Goal: Communication & Community: Answer question/provide support

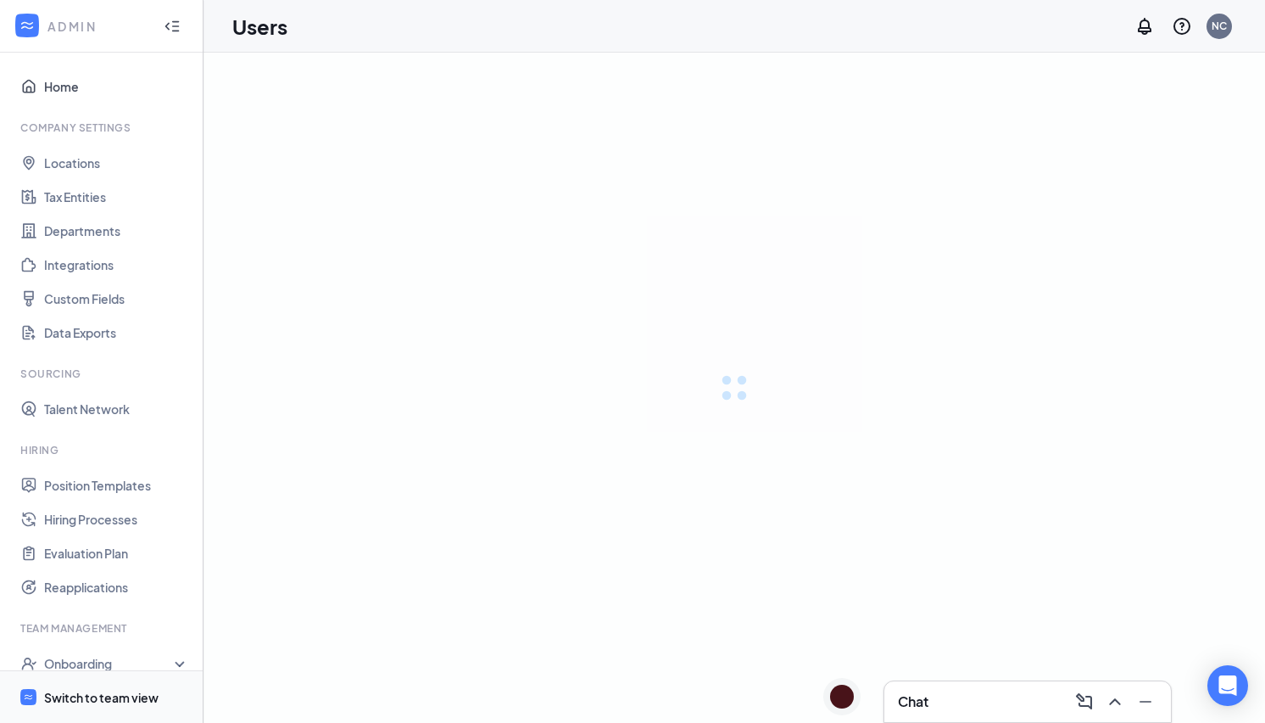
click at [80, 684] on span "Switch to team view" at bounding box center [116, 697] width 145 height 52
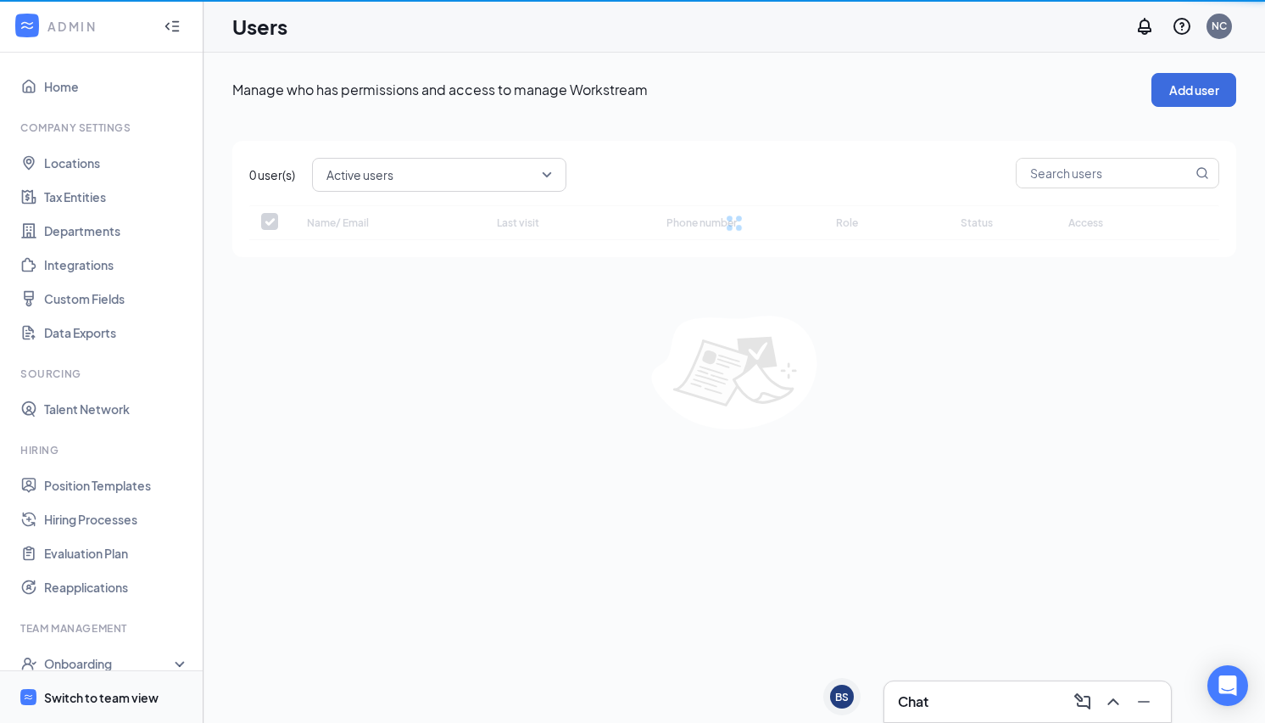
checkbox input "false"
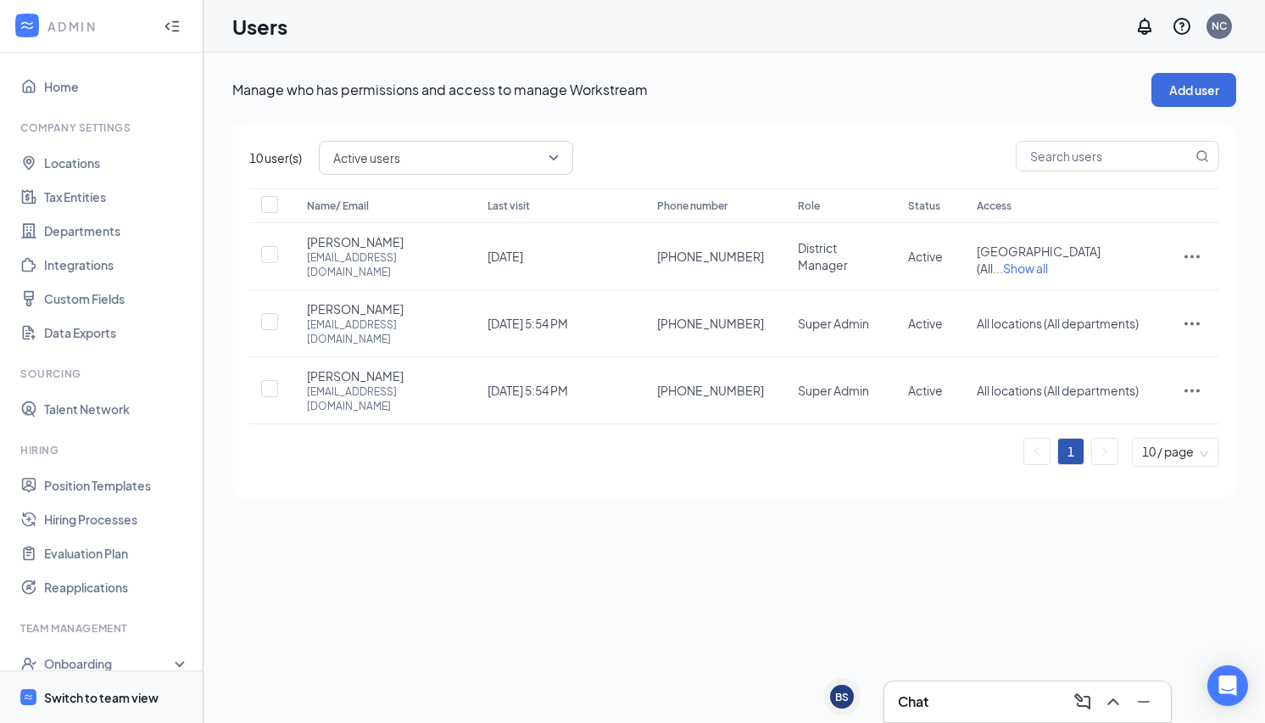
click at [84, 695] on div "Switch to team view" at bounding box center [101, 697] width 115 height 17
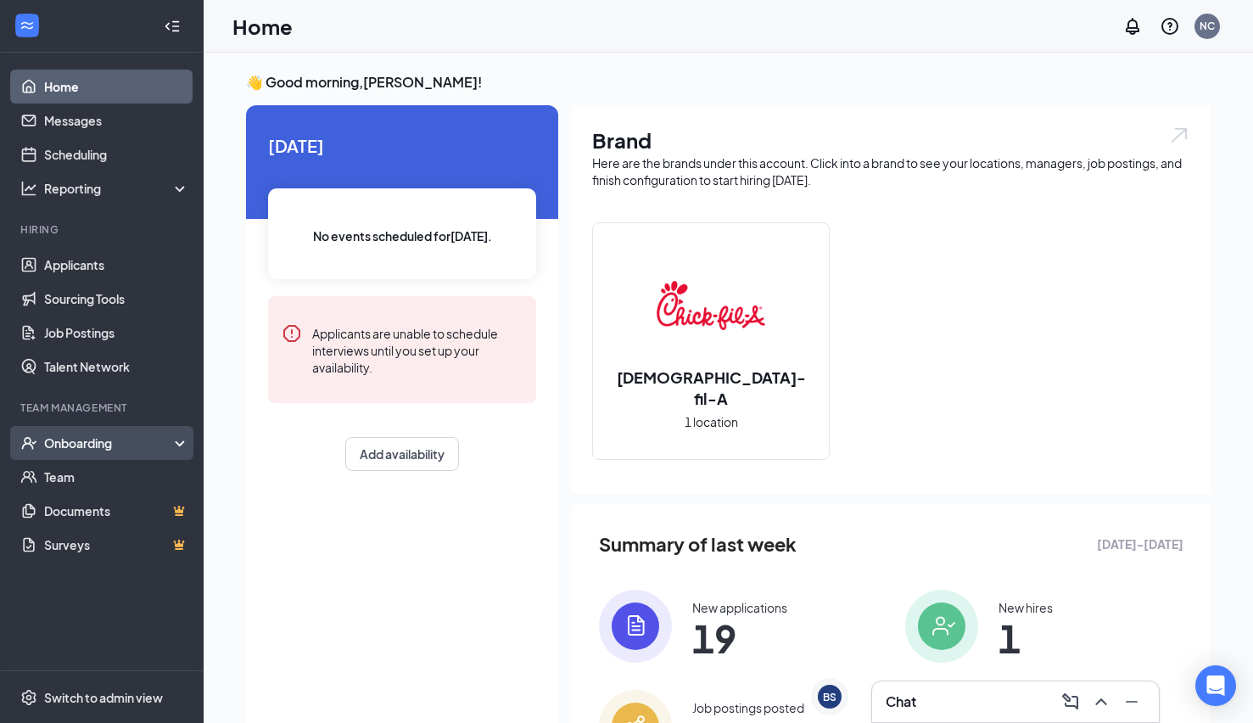
click at [174, 435] on div "Onboarding" at bounding box center [109, 442] width 131 height 17
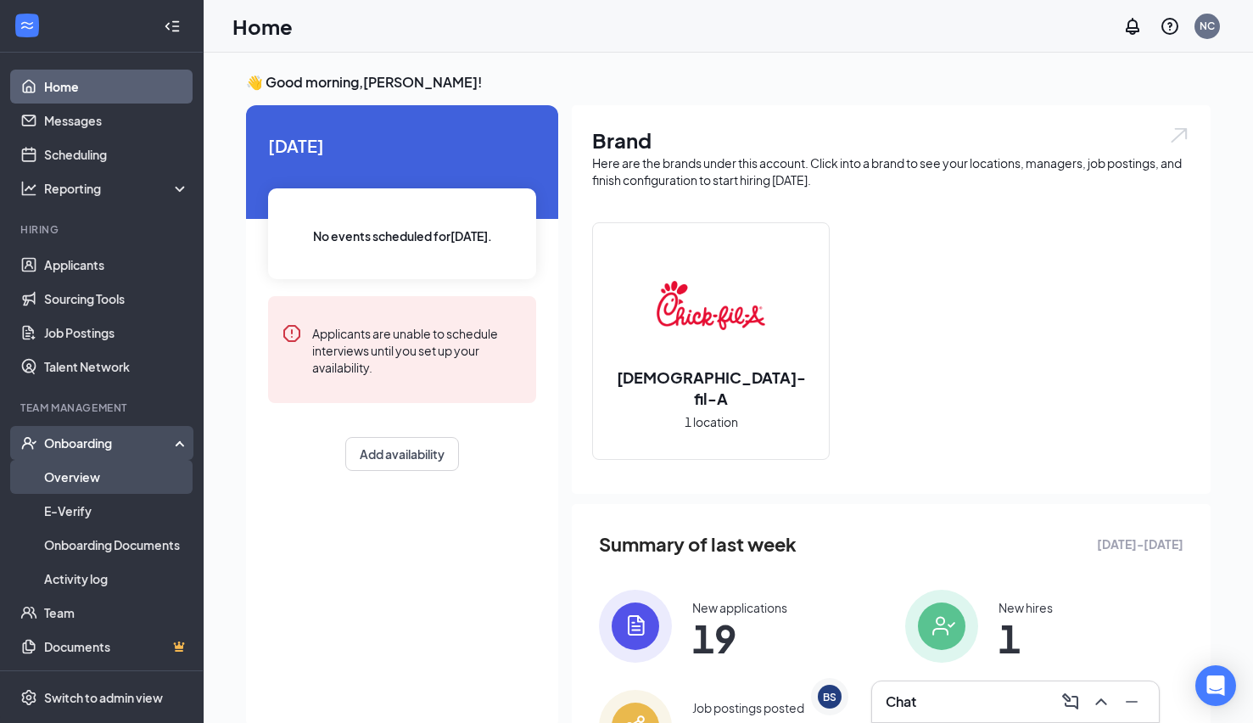
click at [98, 486] on link "Overview" at bounding box center [116, 477] width 145 height 34
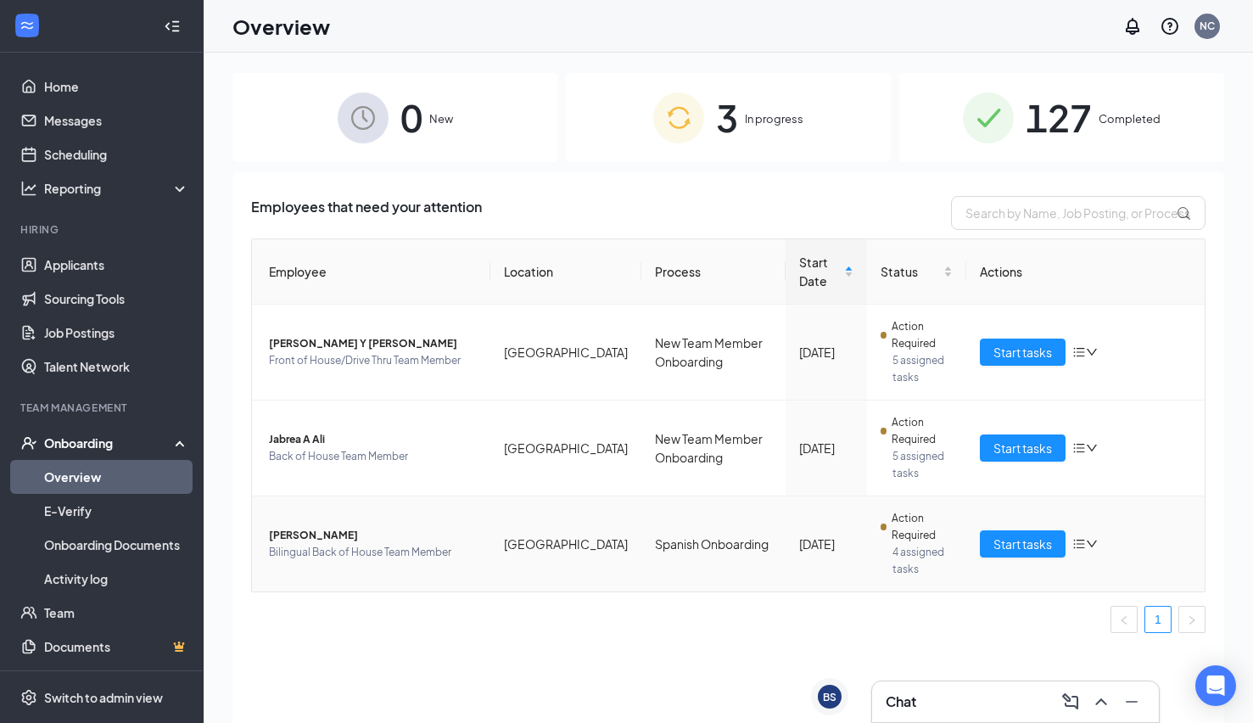
click at [1007, 521] on td "Start tasks" at bounding box center [1085, 543] width 238 height 95
click at [750, 124] on span "In progress" at bounding box center [774, 118] width 59 height 17
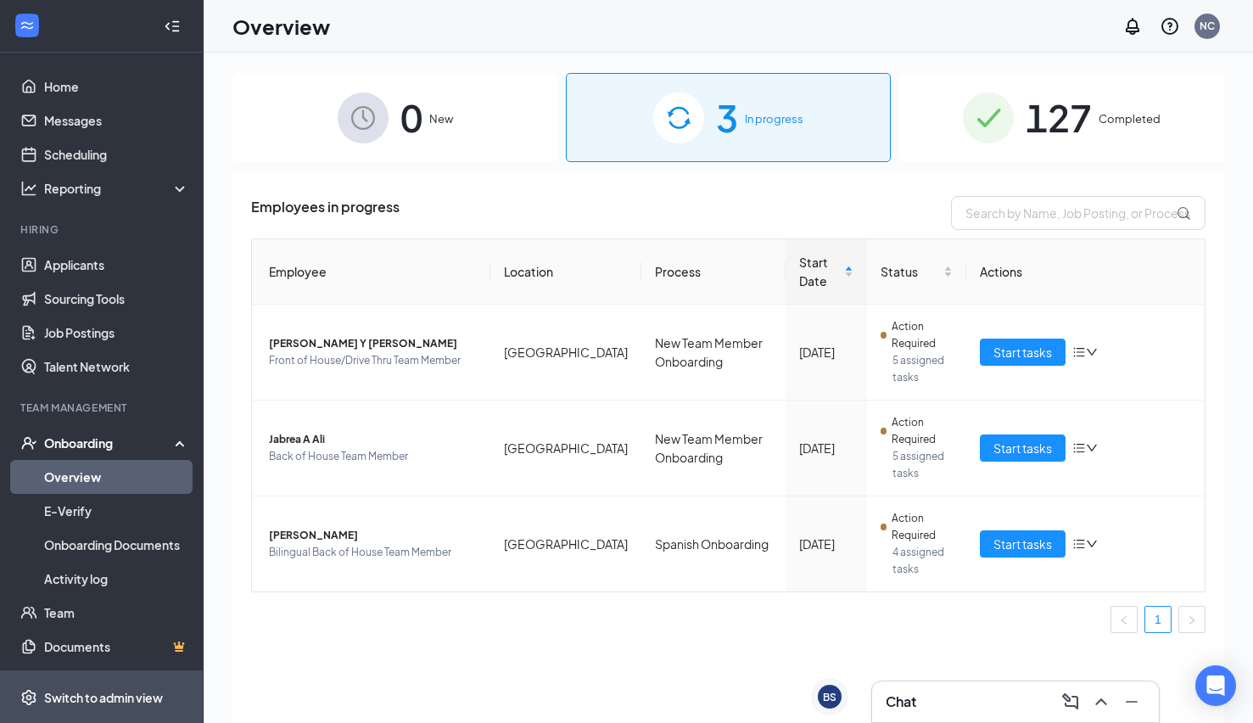
click at [117, 705] on div "Switch to admin view" at bounding box center [103, 697] width 119 height 17
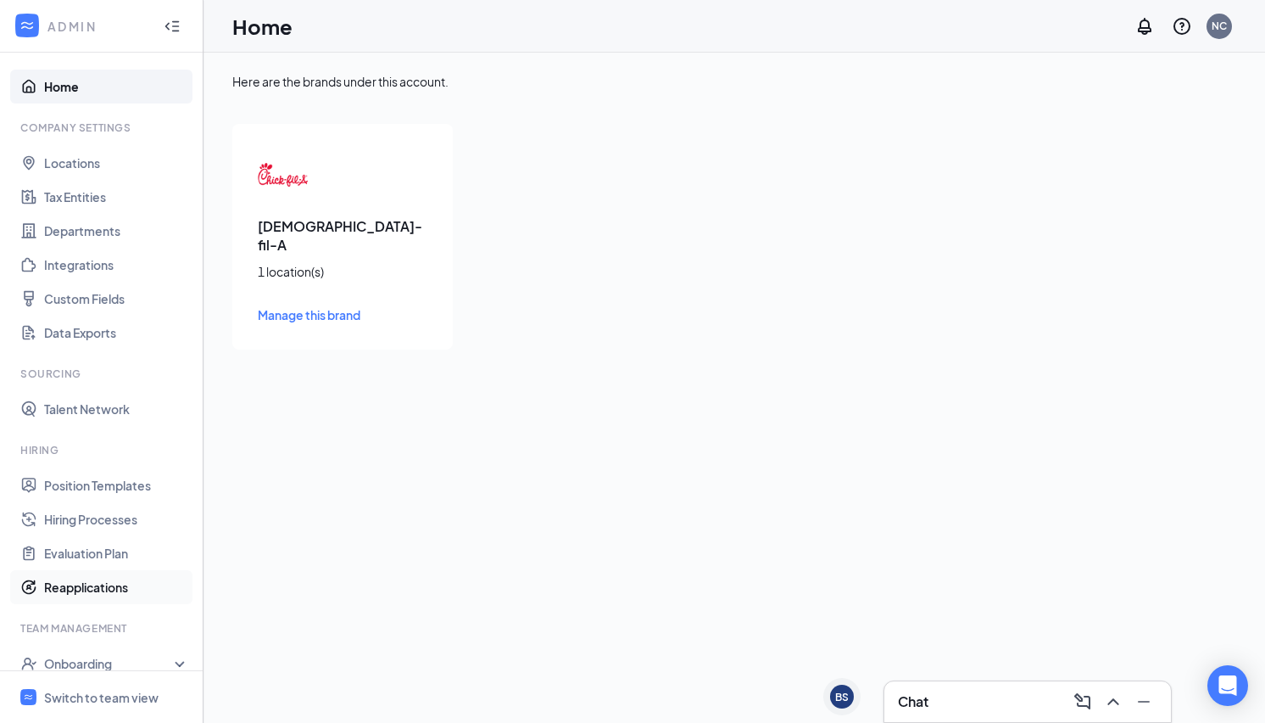
scroll to position [127, 0]
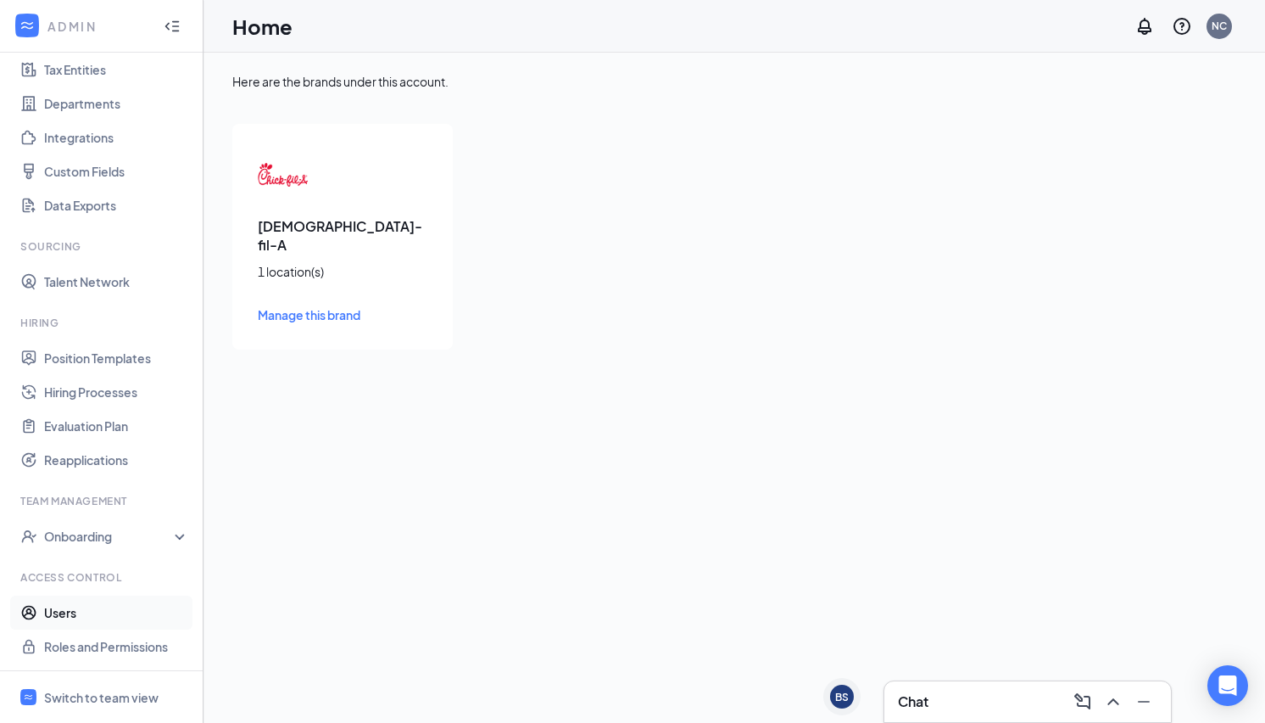
click at [59, 620] on link "Users" at bounding box center [116, 612] width 145 height 34
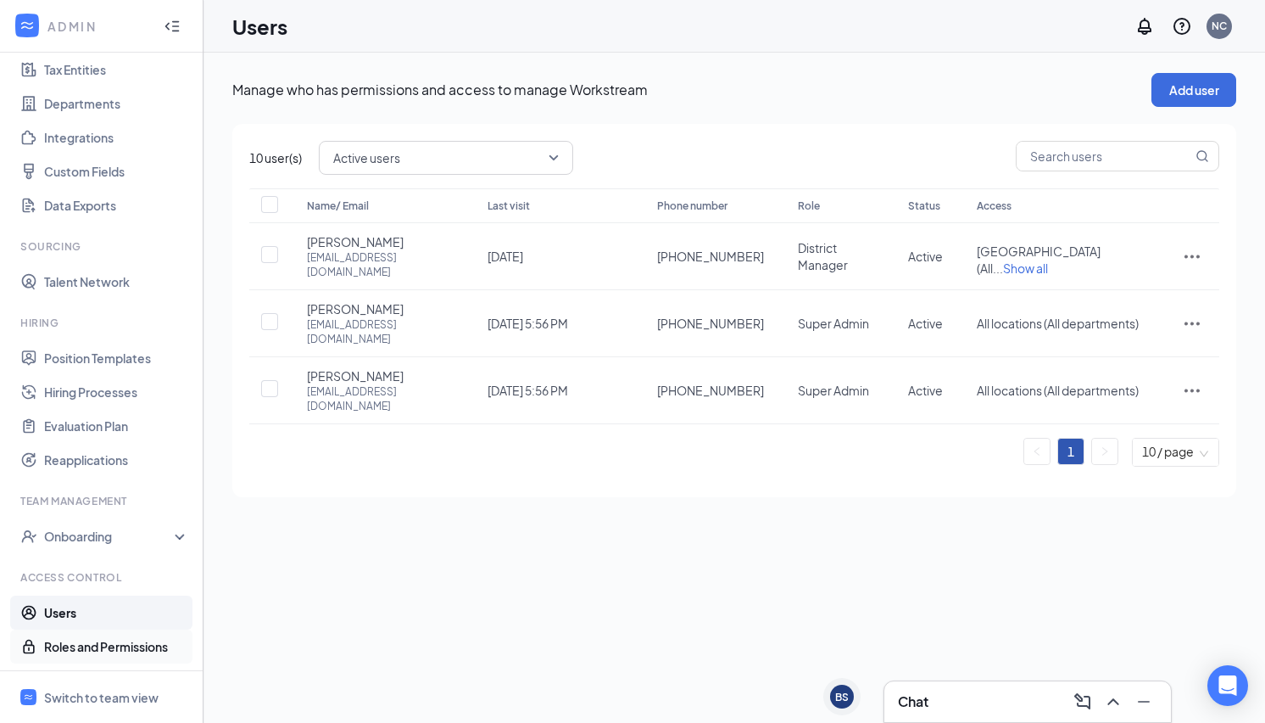
click at [152, 647] on link "Roles and Permissions" at bounding box center [116, 646] width 145 height 34
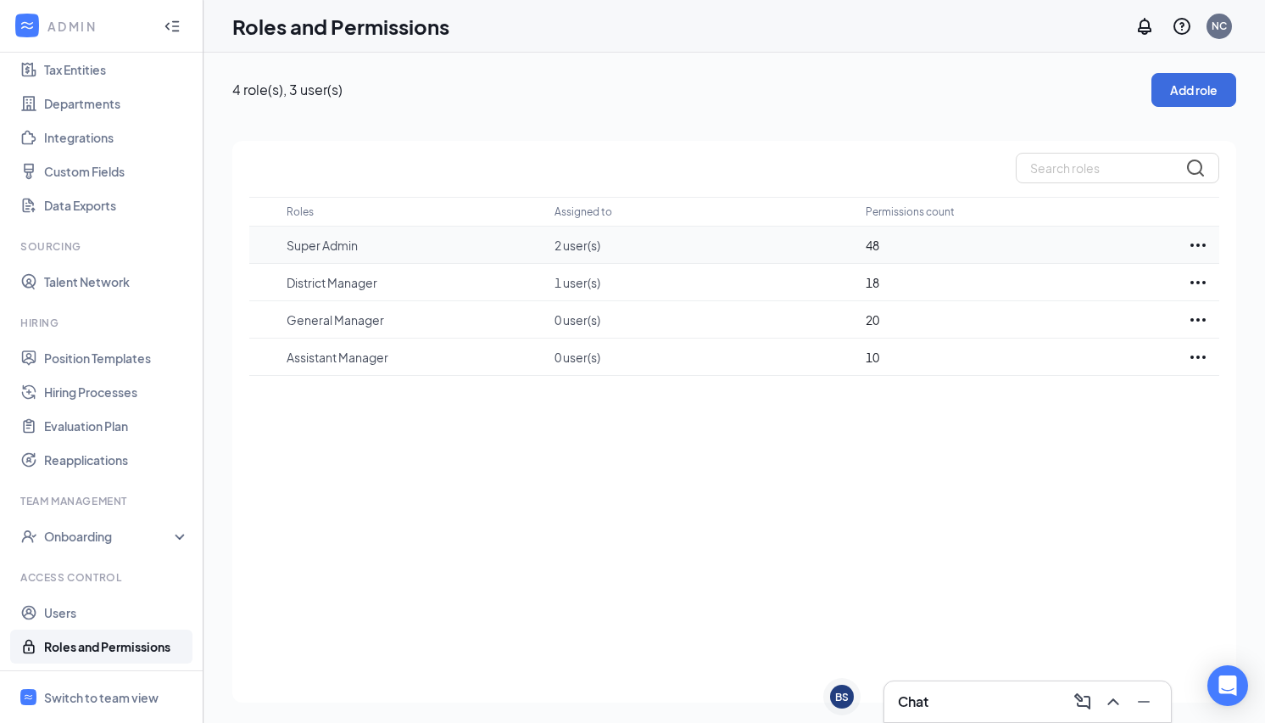
click at [1203, 242] on icon "Ellipses" at bounding box center [1198, 245] width 20 height 20
click at [1070, 301] on p "Edit" at bounding box center [1123, 296] width 142 height 17
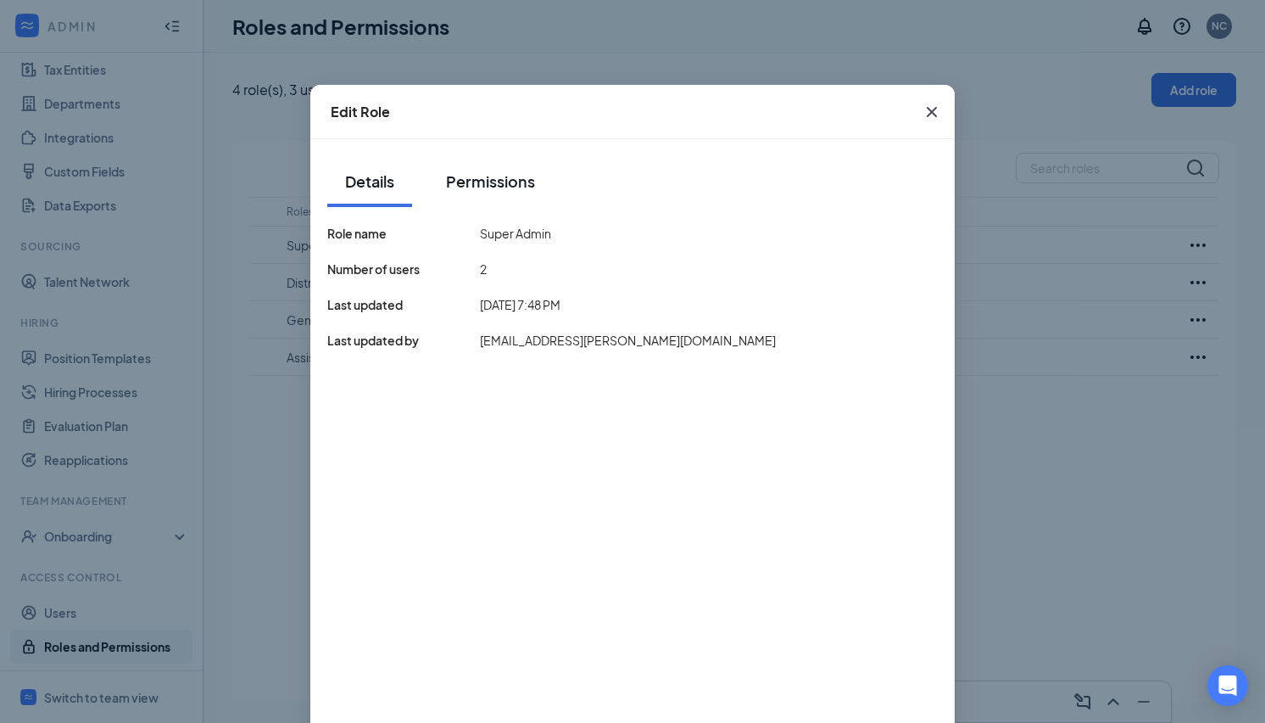
click at [470, 191] on div "Permissions" at bounding box center [490, 180] width 89 height 21
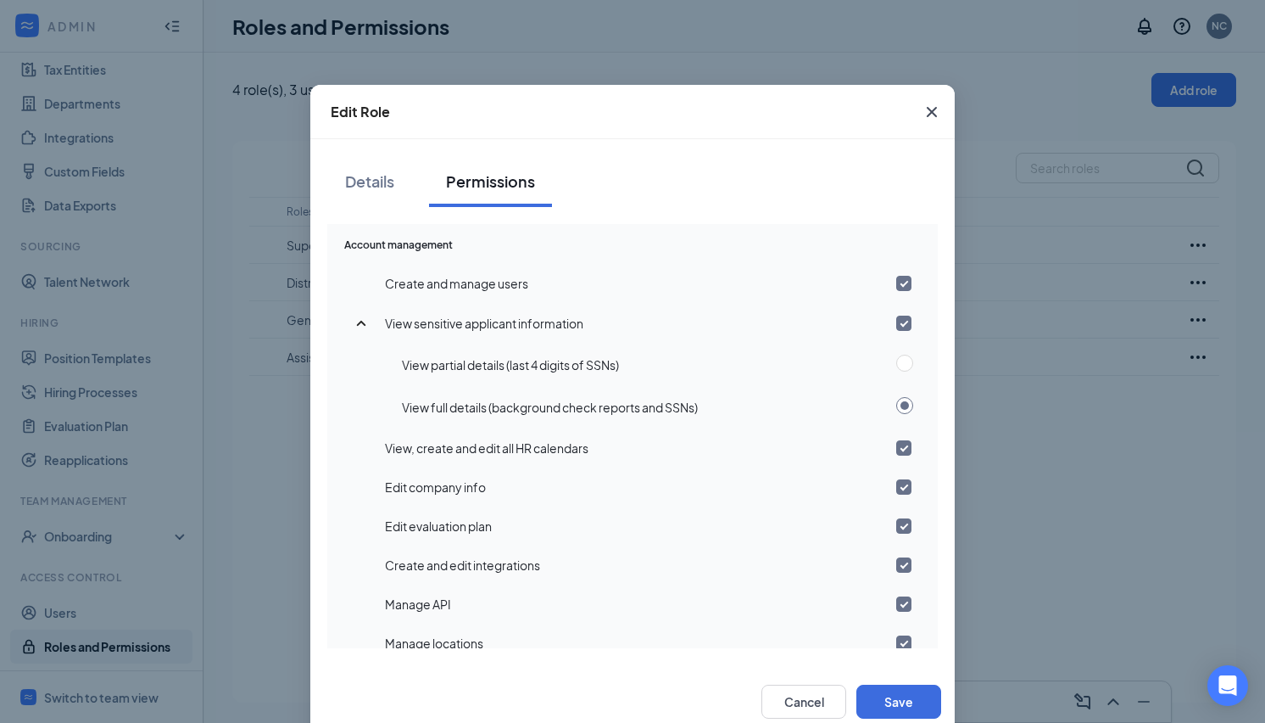
click at [925, 108] on icon "Cross" at bounding box center [932, 112] width 20 height 20
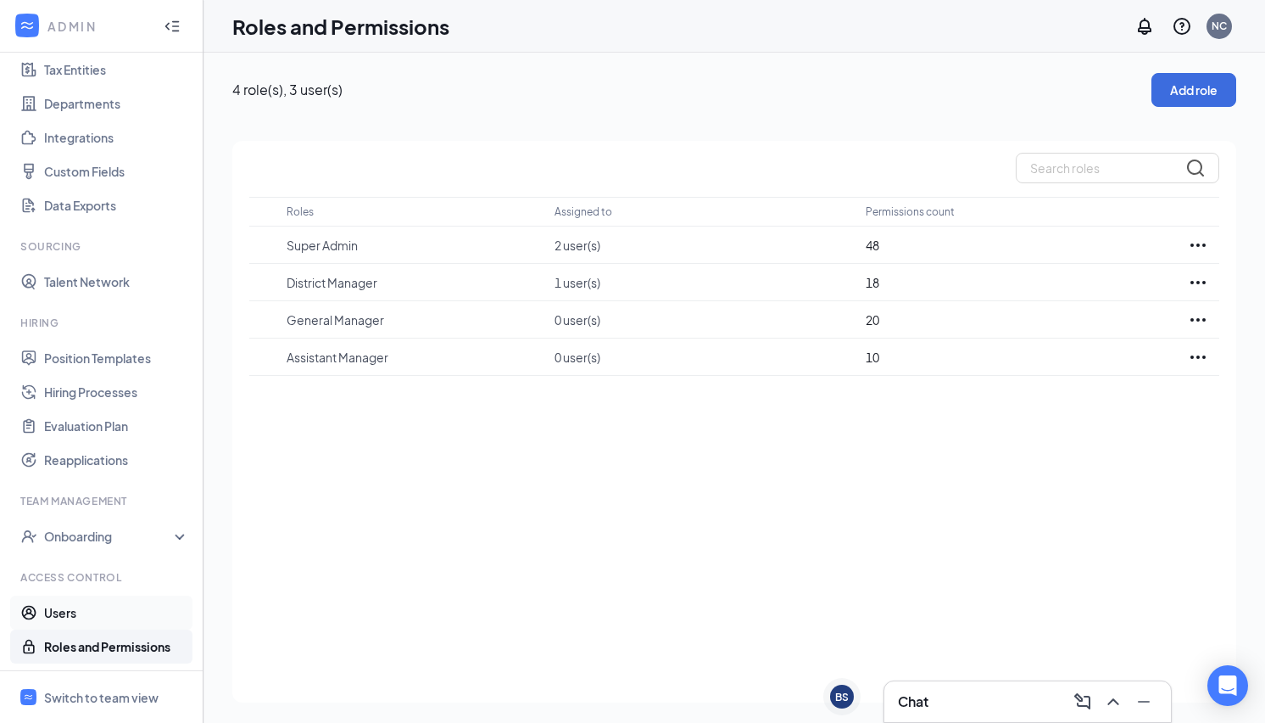
click at [71, 606] on link "Users" at bounding box center [116, 612] width 145 height 34
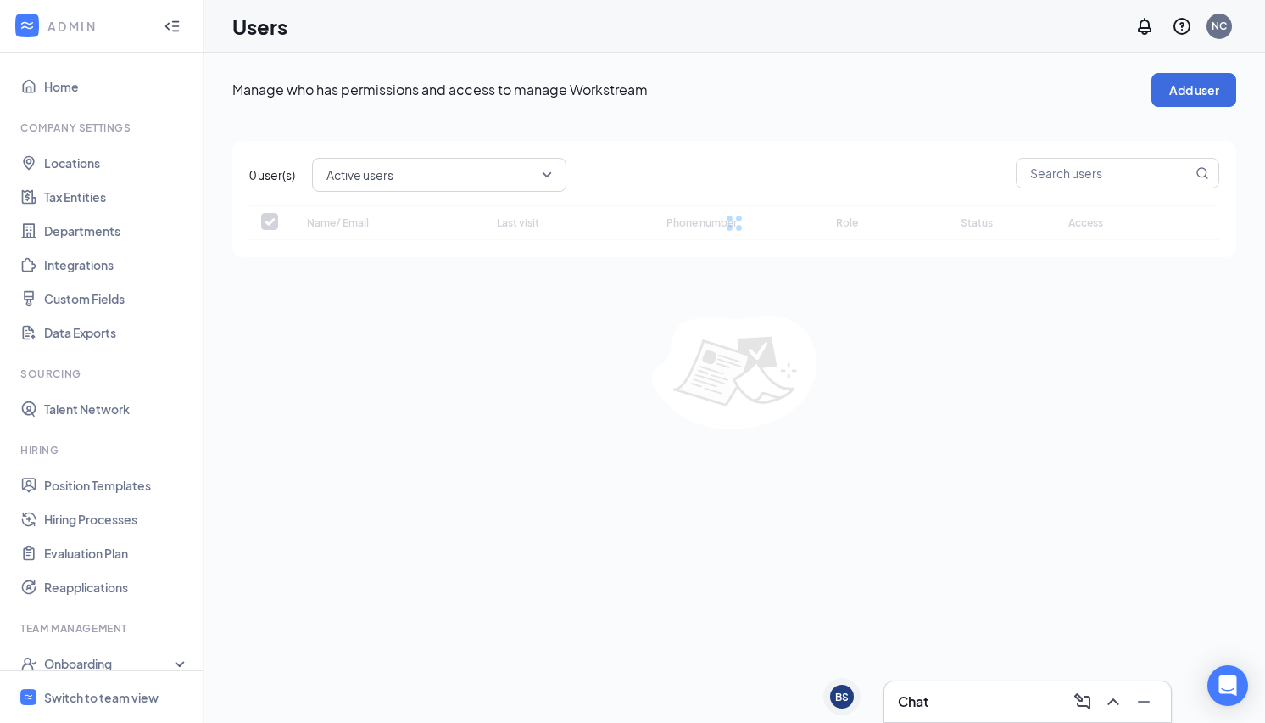
checkbox input "false"
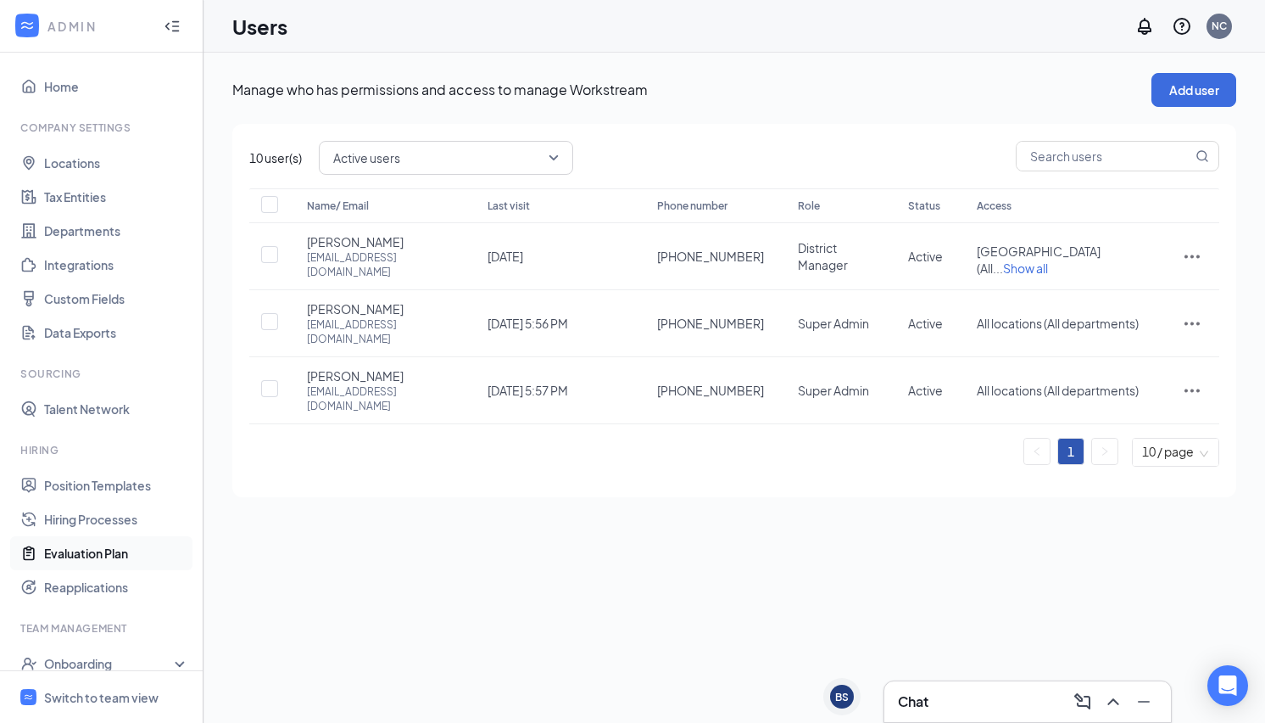
scroll to position [127, 0]
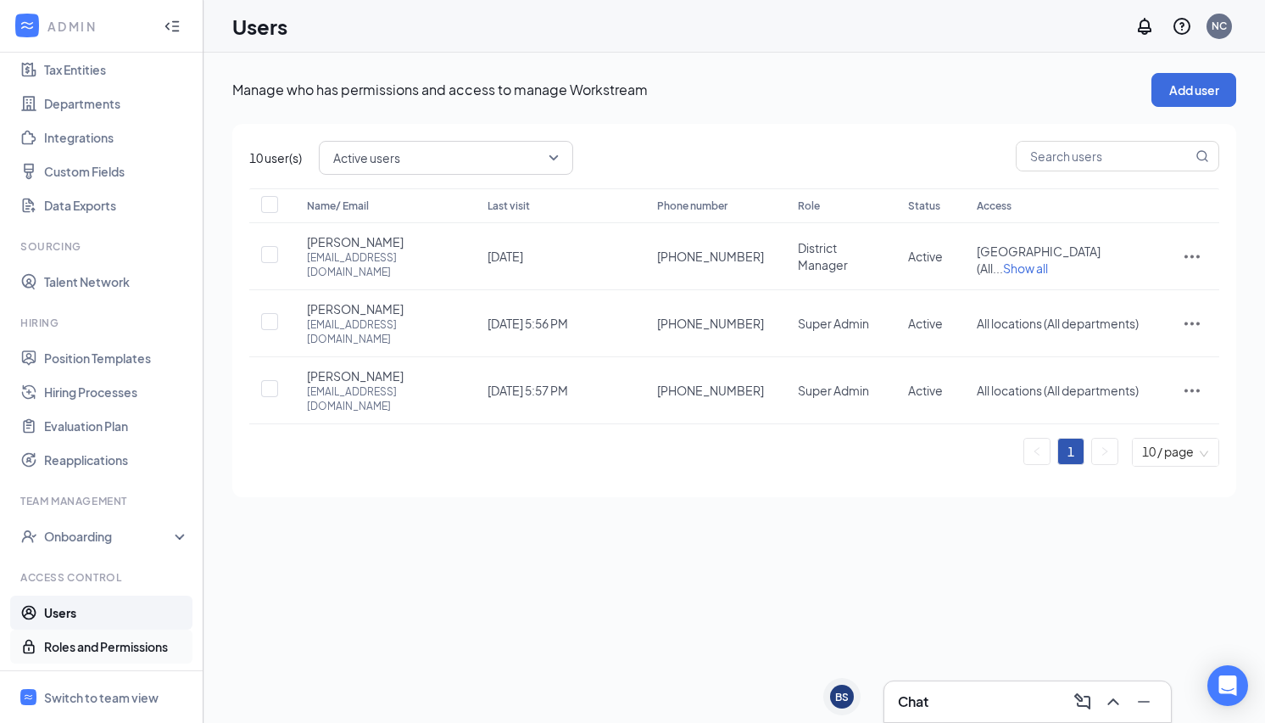
click at [91, 642] on link "Roles and Permissions" at bounding box center [116, 646] width 145 height 34
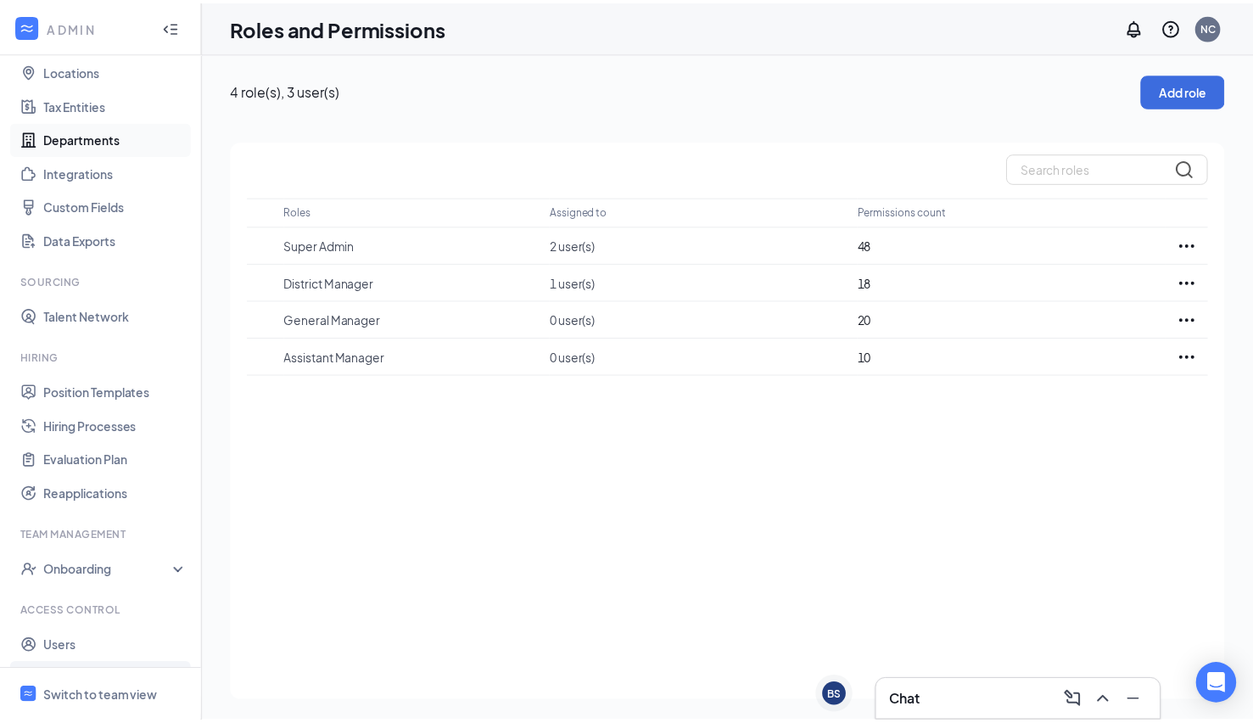
scroll to position [127, 0]
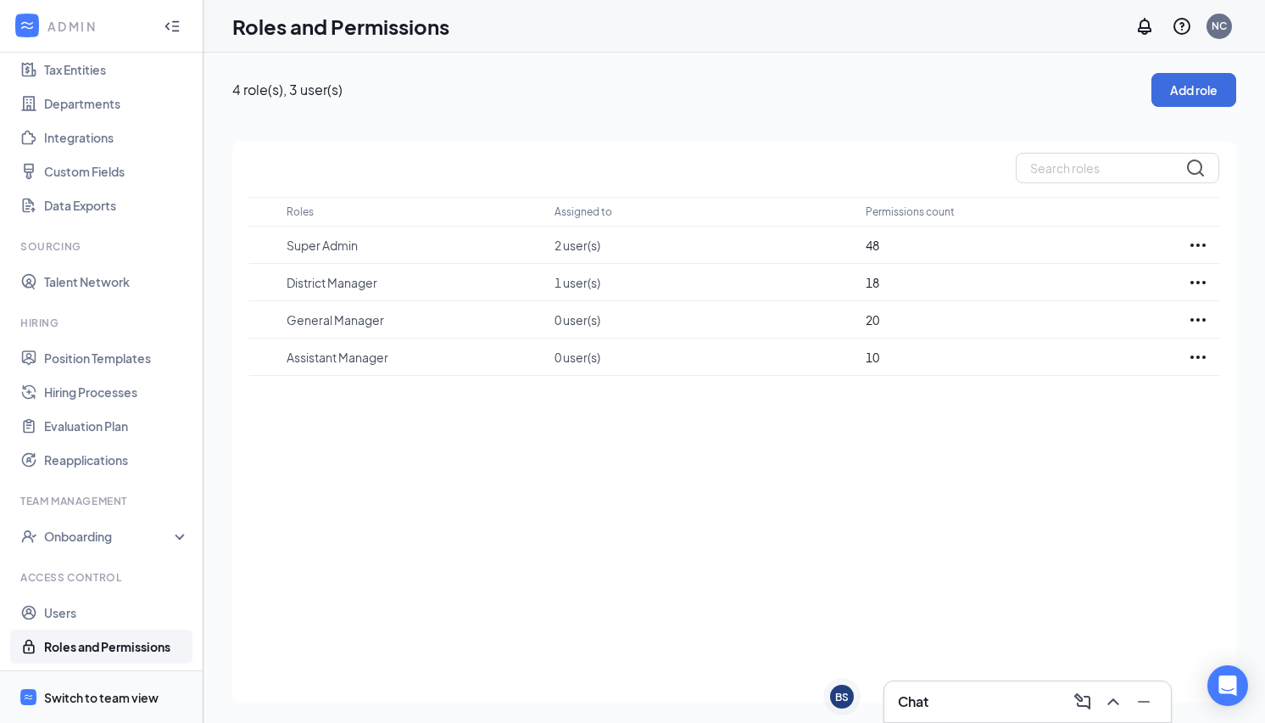
click at [92, 690] on div "Switch to team view" at bounding box center [101, 697] width 115 height 17
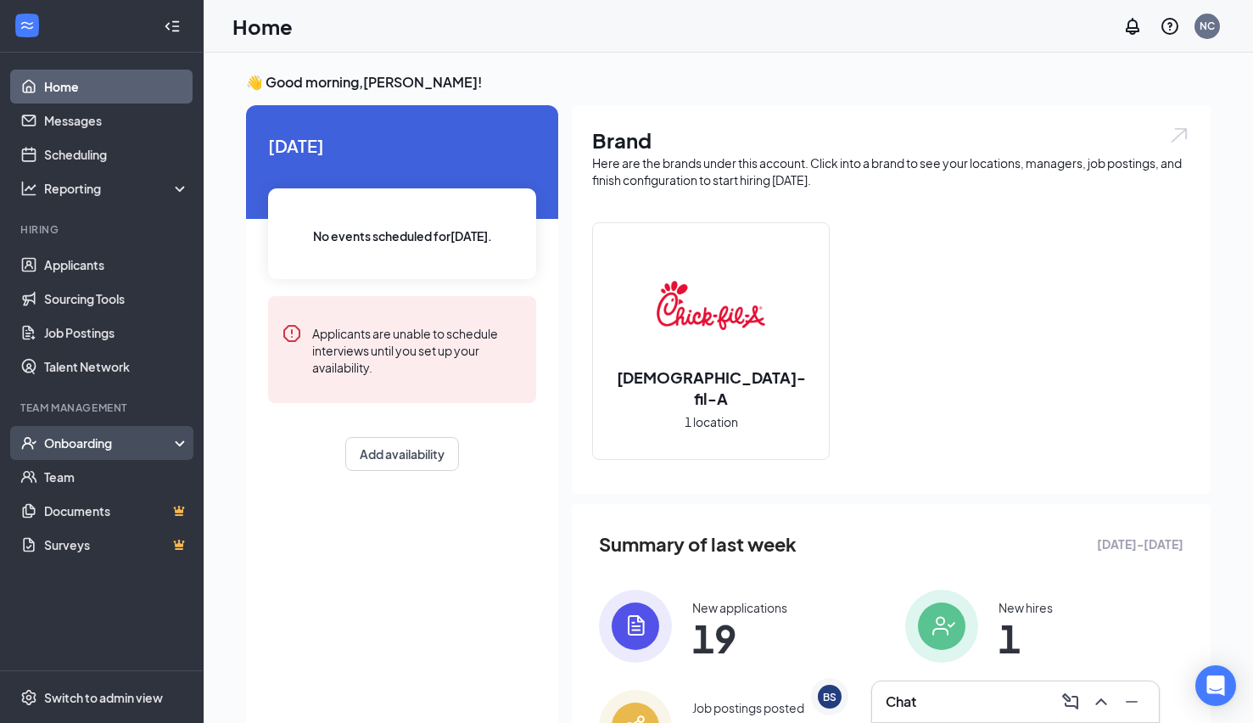
click at [178, 444] on icon at bounding box center [183, 444] width 14 height 0
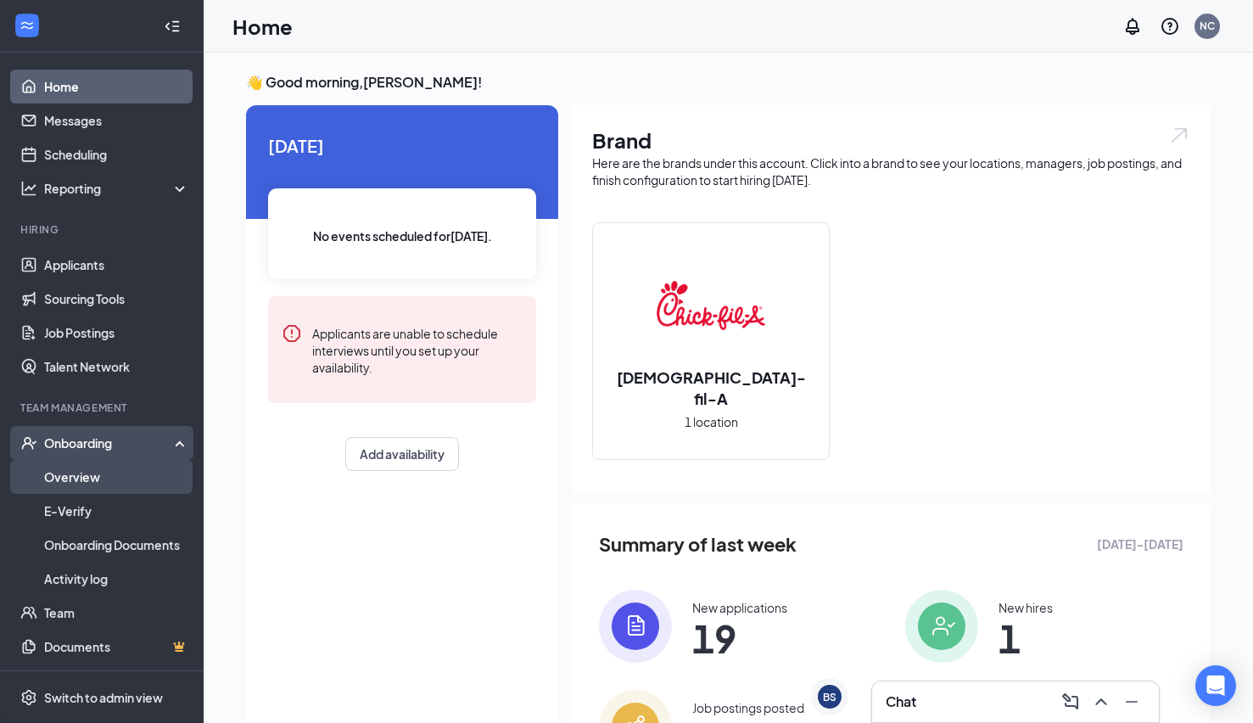
click at [98, 472] on link "Overview" at bounding box center [116, 477] width 145 height 34
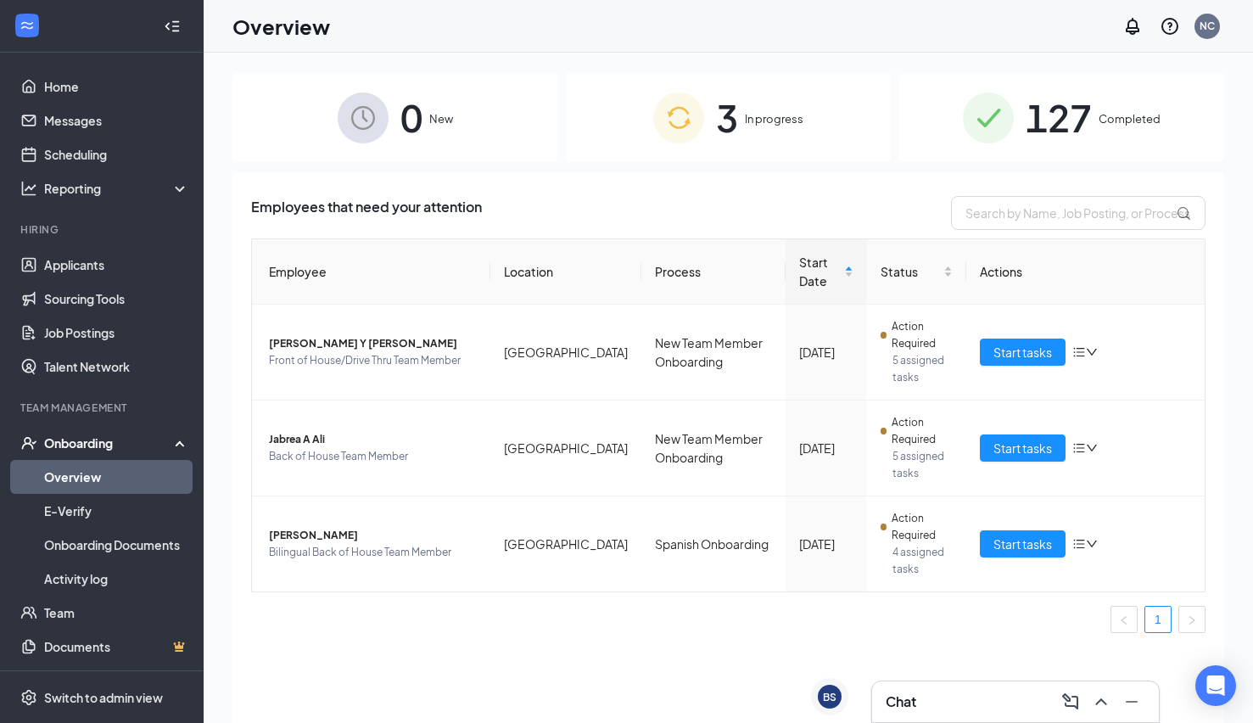
click at [727, 95] on span "3" at bounding box center [727, 117] width 22 height 59
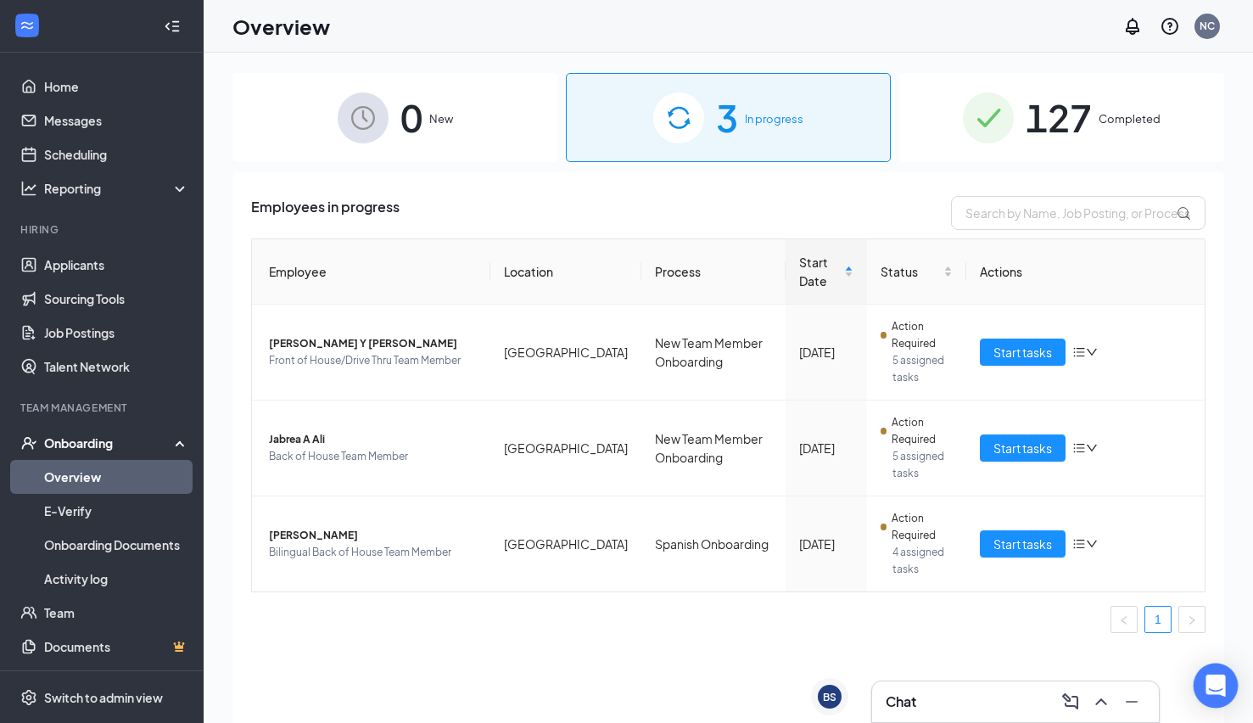
click at [1215, 696] on div "Open Intercom Messenger" at bounding box center [1215, 685] width 45 height 45
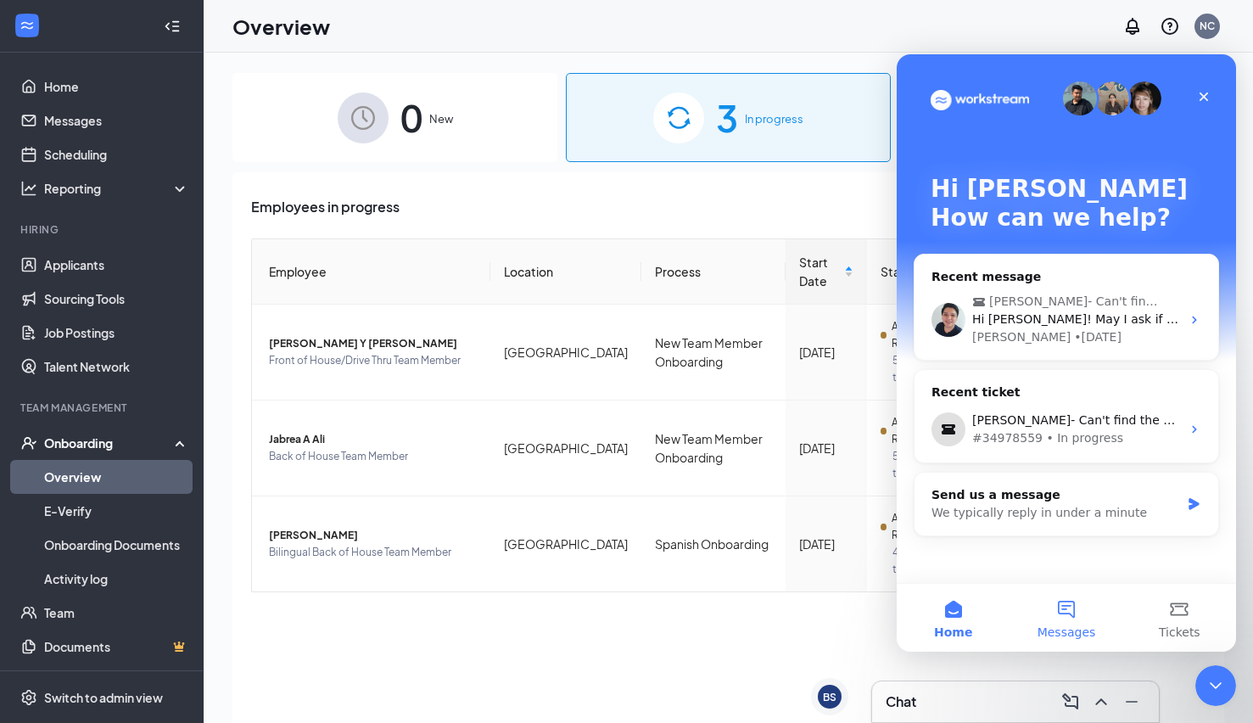
click at [1073, 611] on button "Messages" at bounding box center [1065, 618] width 113 height 68
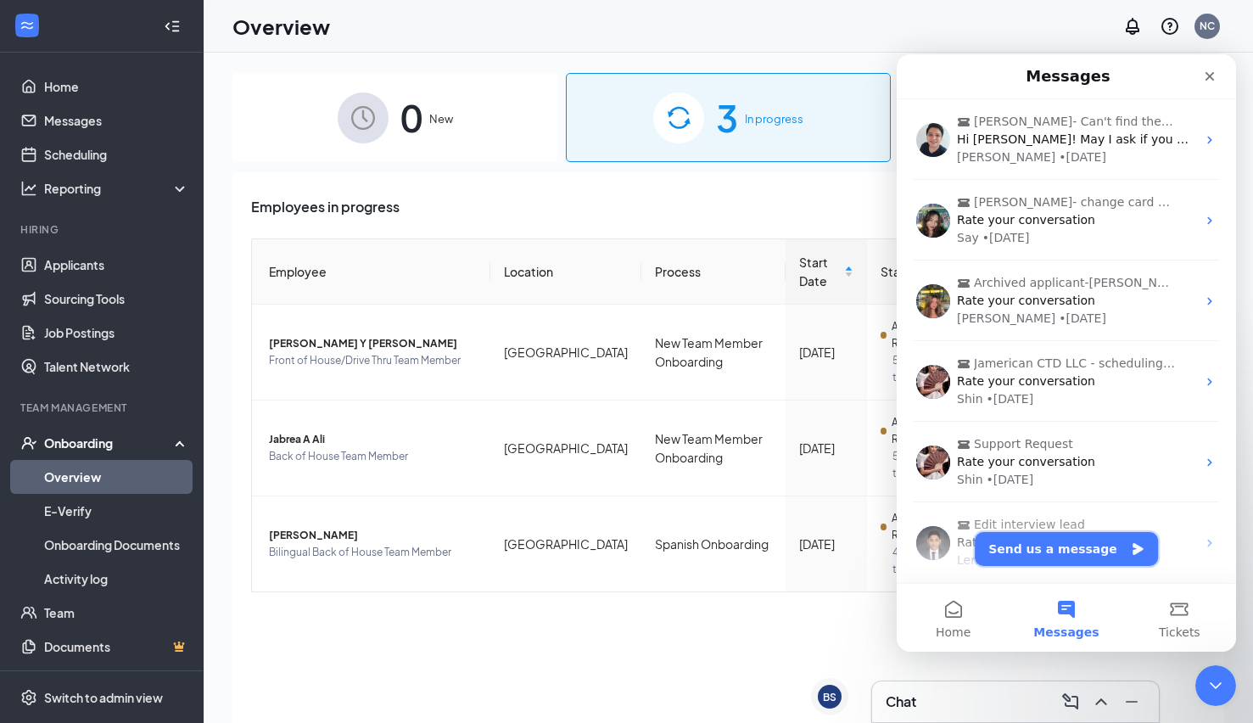
click at [1125, 540] on button "Send us a message" at bounding box center [1066, 549] width 183 height 34
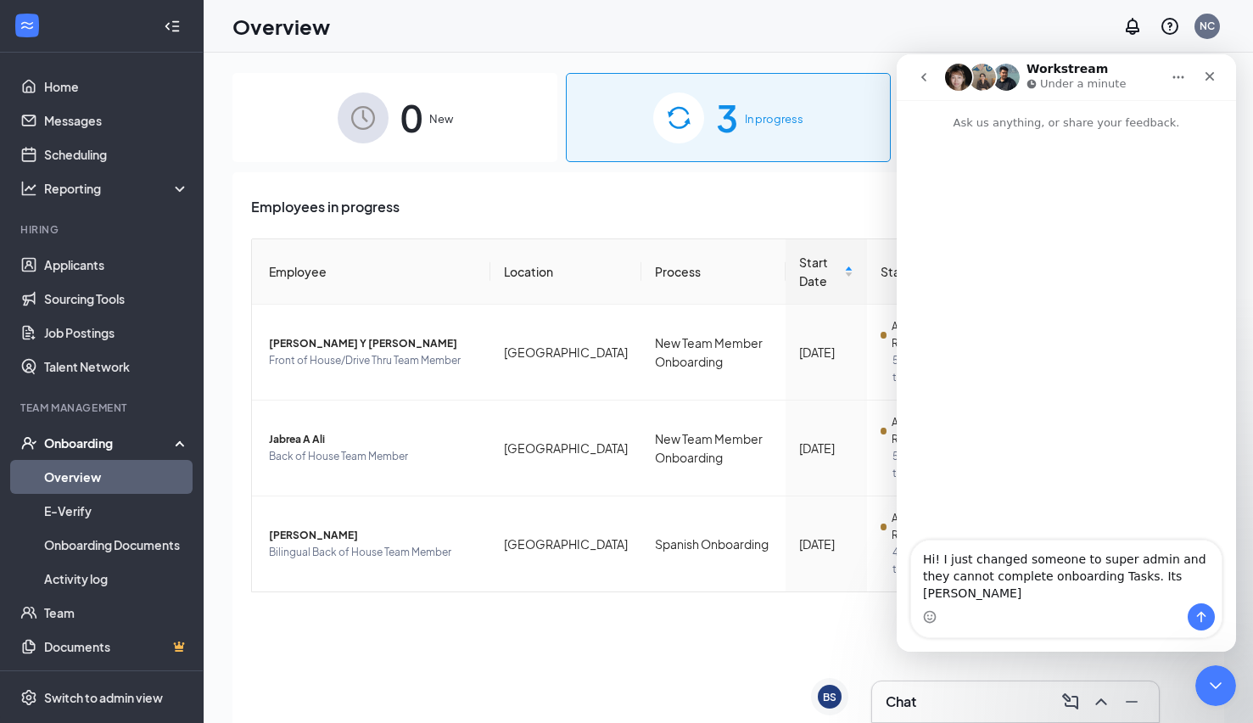
type textarea "Hi! I just changed someone to super admin and they cannot complete onboarding T…"
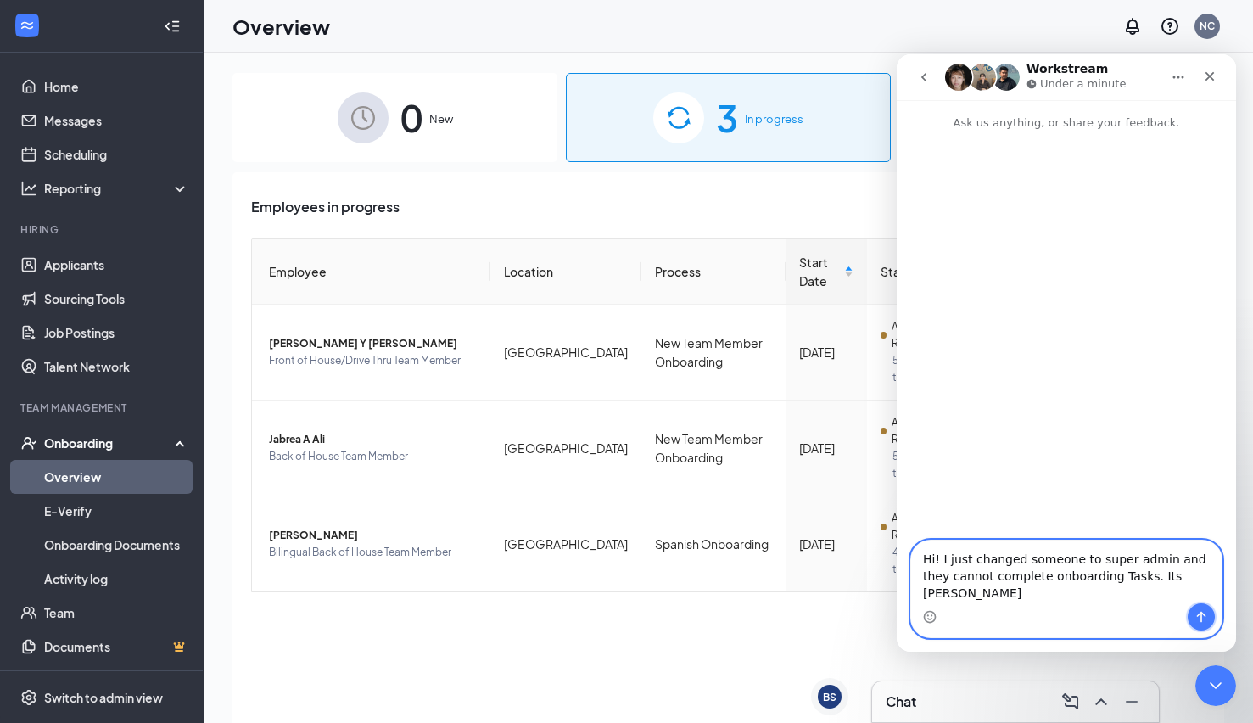
click at [1208, 625] on button "Send a message…" at bounding box center [1200, 616] width 27 height 27
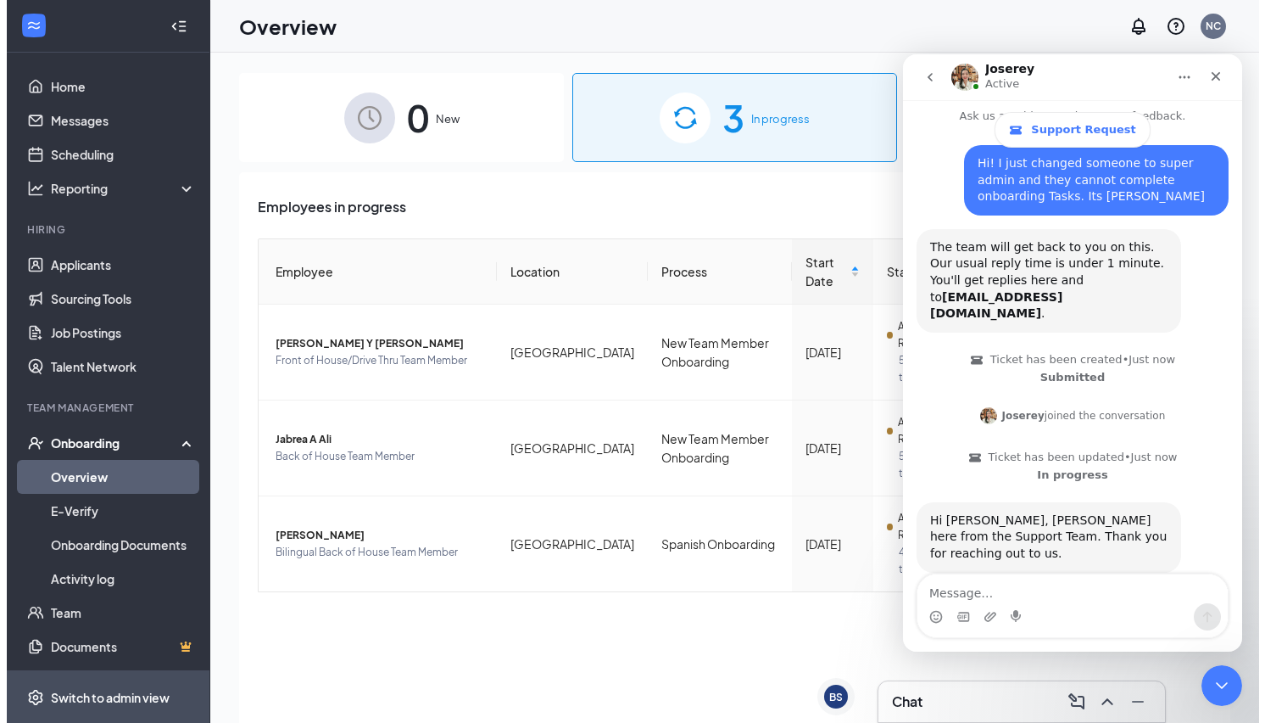
scroll to position [120, 0]
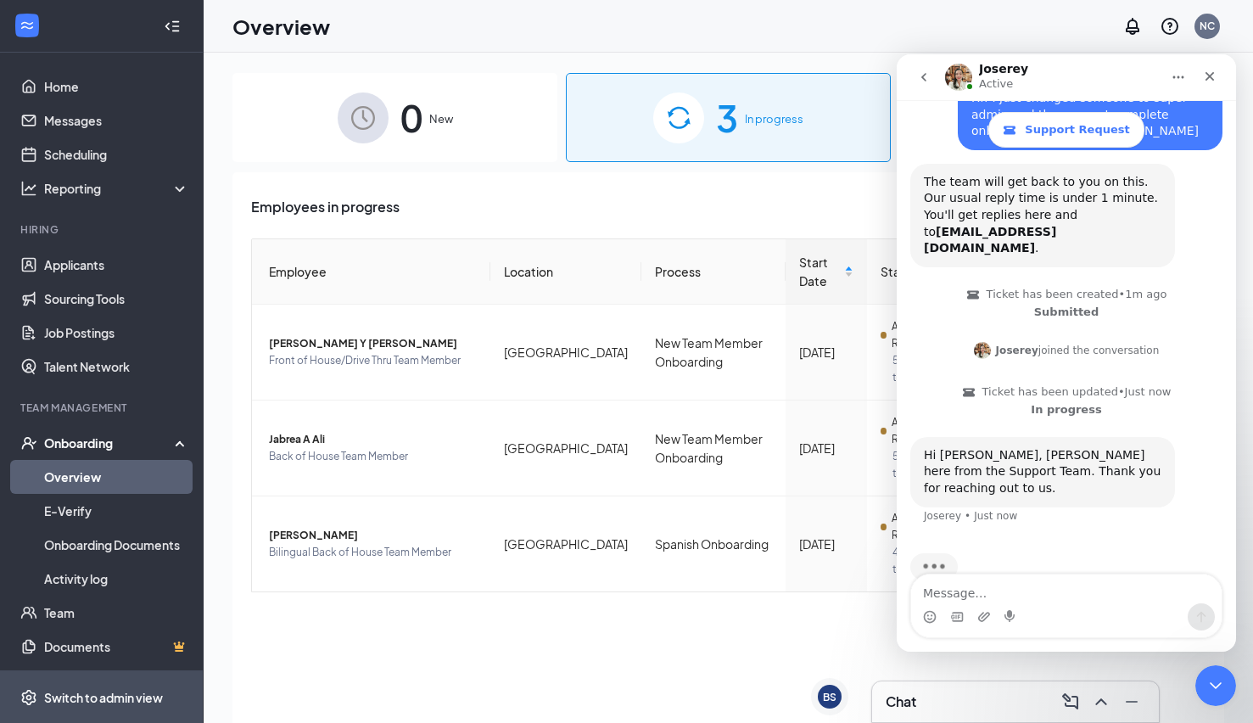
click at [105, 693] on div "Switch to admin view" at bounding box center [103, 697] width 119 height 17
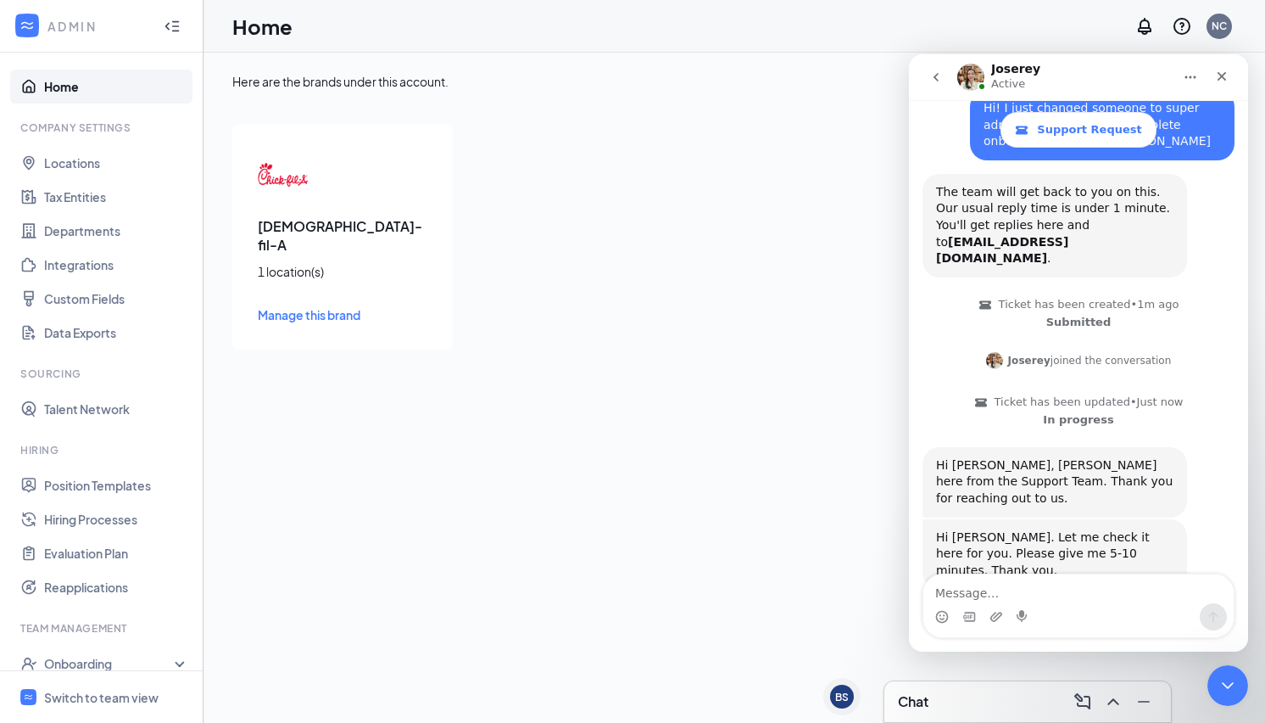
scroll to position [127, 0]
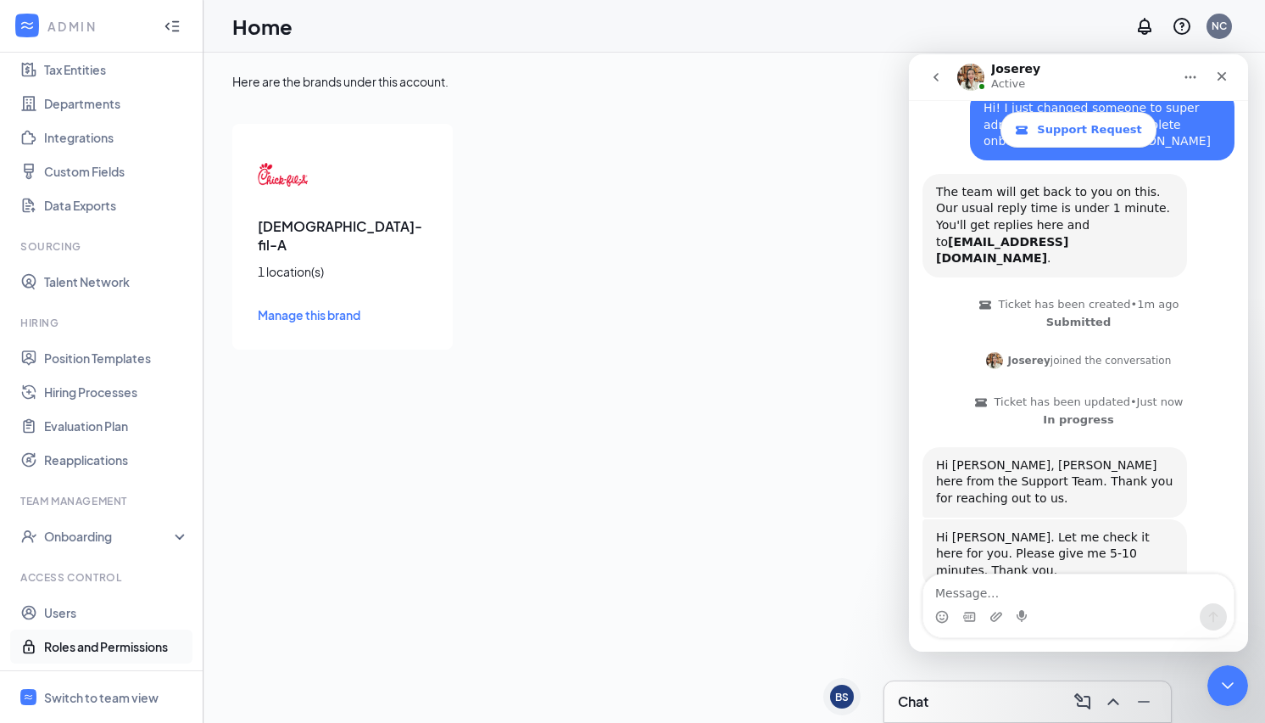
click at [84, 641] on link "Roles and Permissions" at bounding box center [116, 646] width 145 height 34
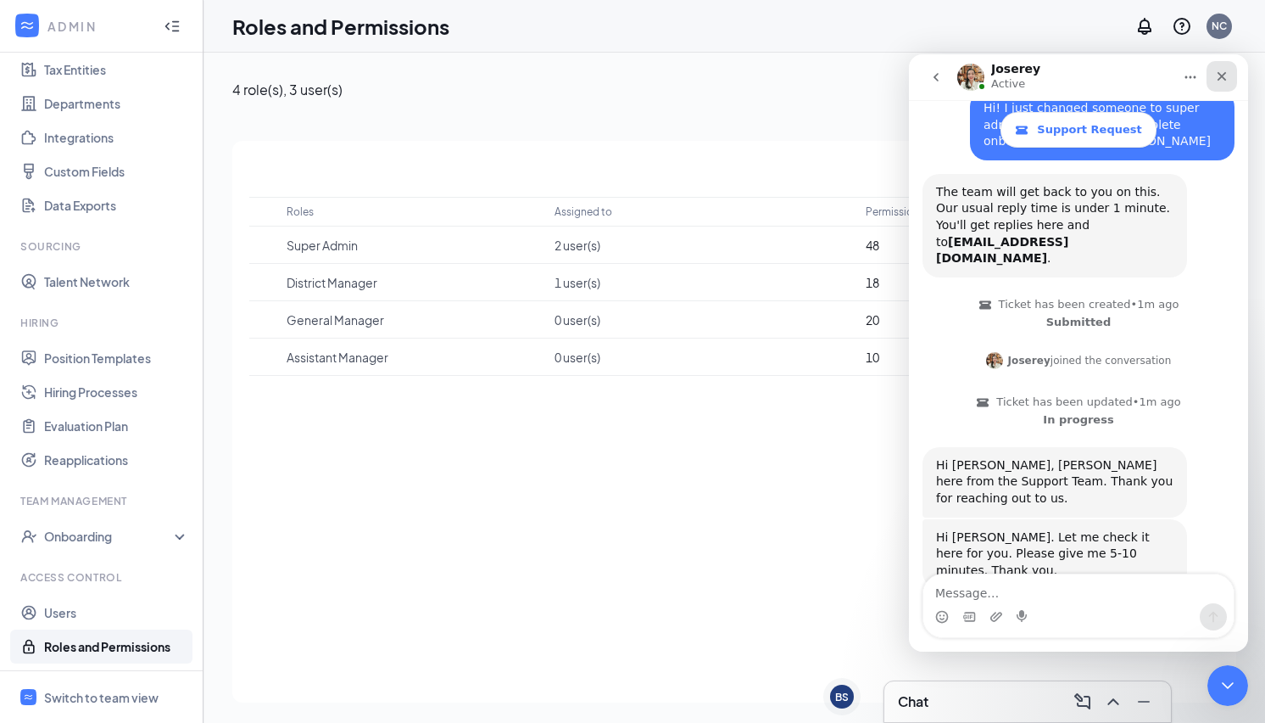
click at [1219, 75] on icon "Close" at bounding box center [1222, 77] width 14 height 14
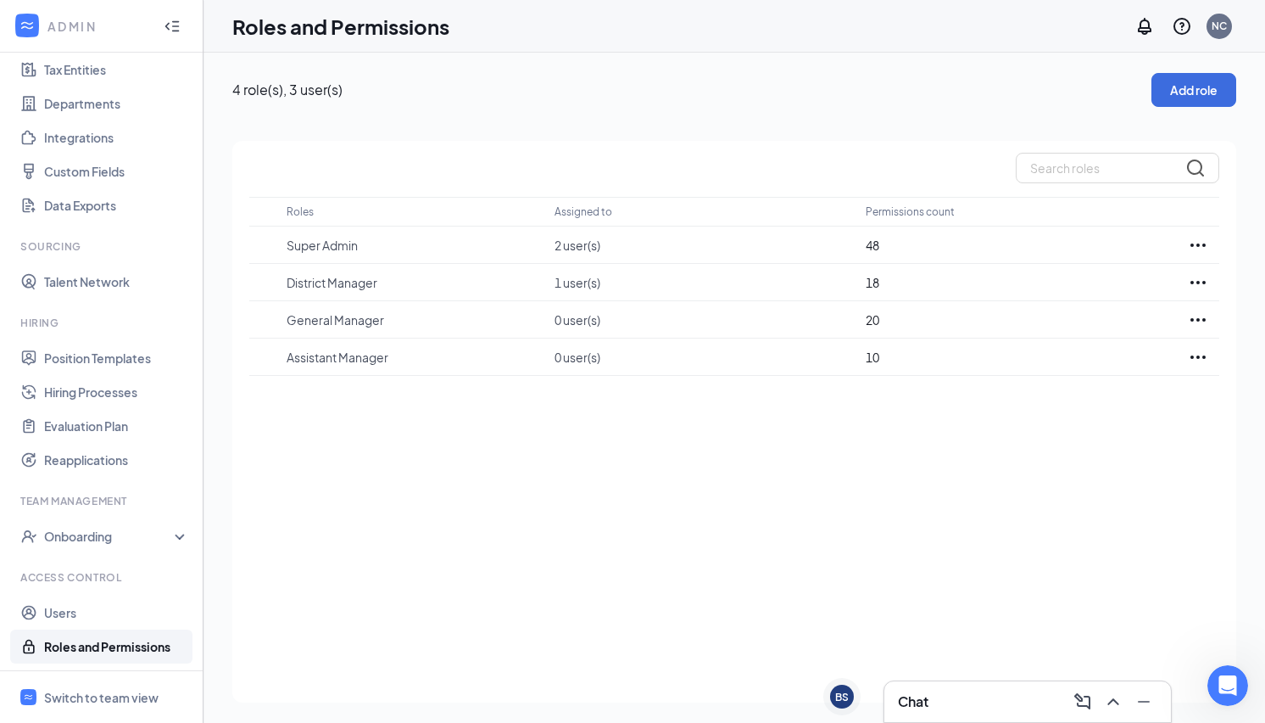
scroll to position [109, 0]
click at [1199, 243] on icon "Ellipses" at bounding box center [1198, 245] width 20 height 20
click at [1070, 295] on p "Edit" at bounding box center [1123, 296] width 142 height 17
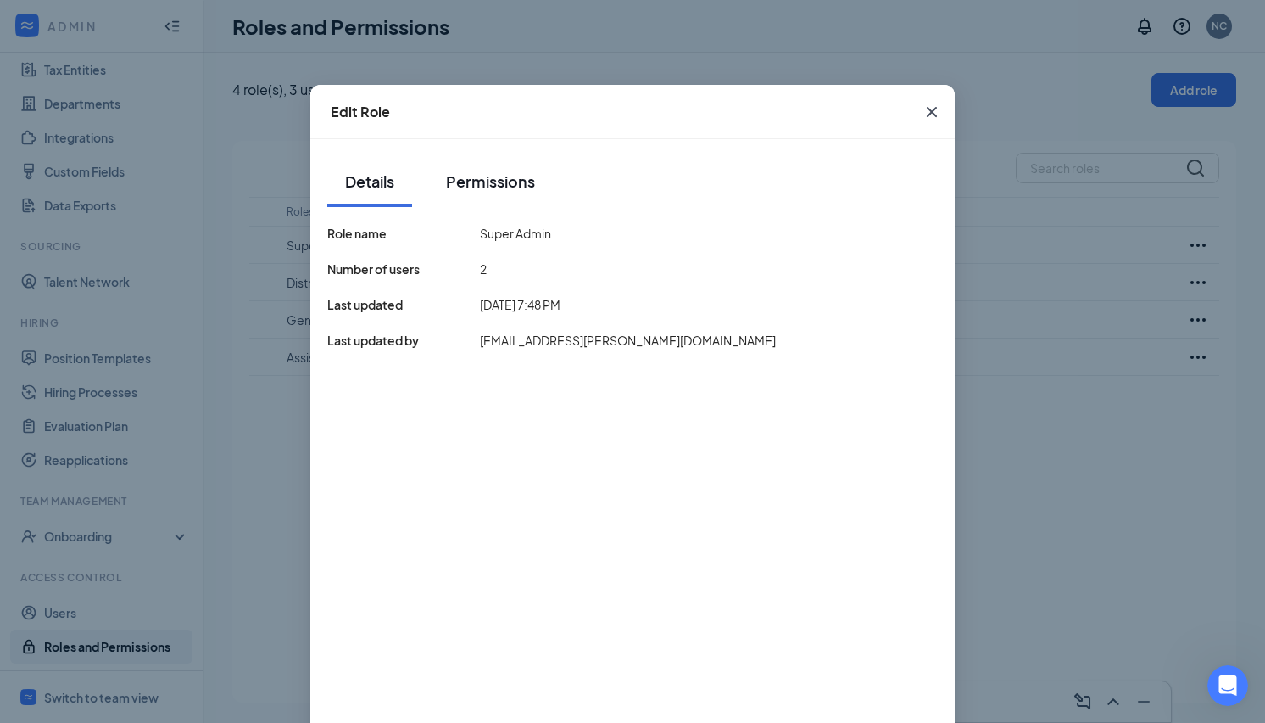
click at [491, 180] on div "Permissions" at bounding box center [490, 180] width 89 height 21
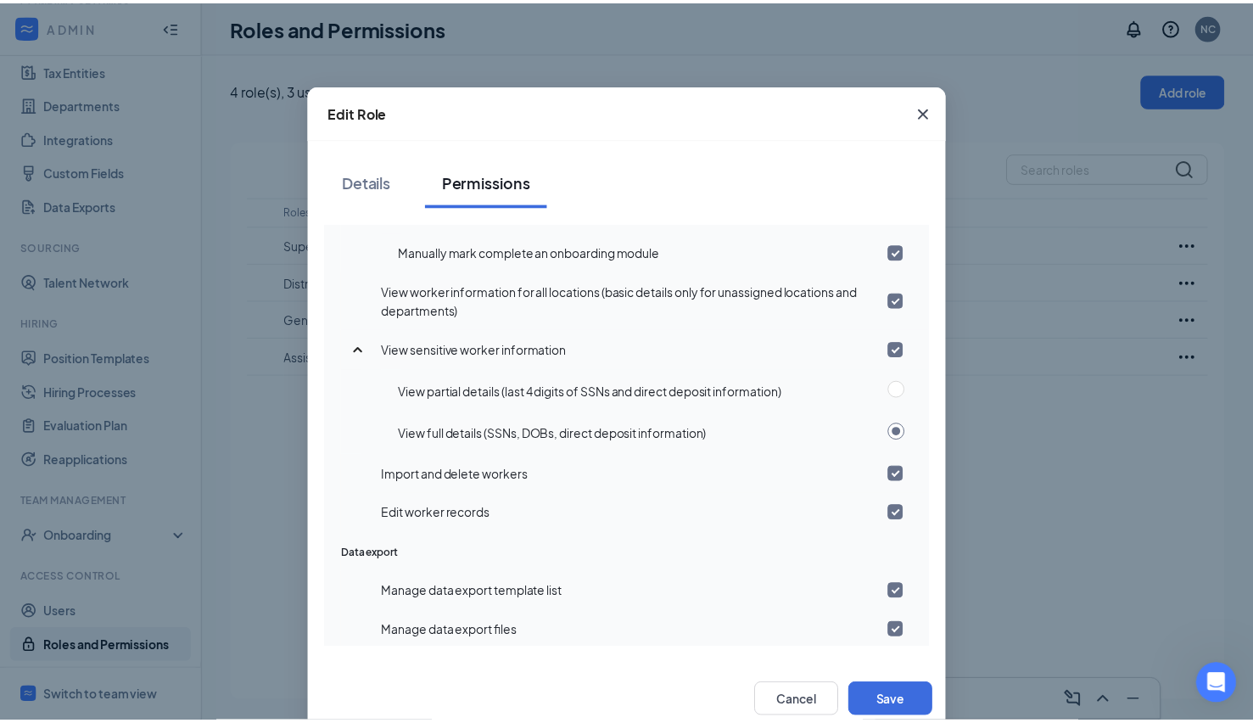
scroll to position [36, 0]
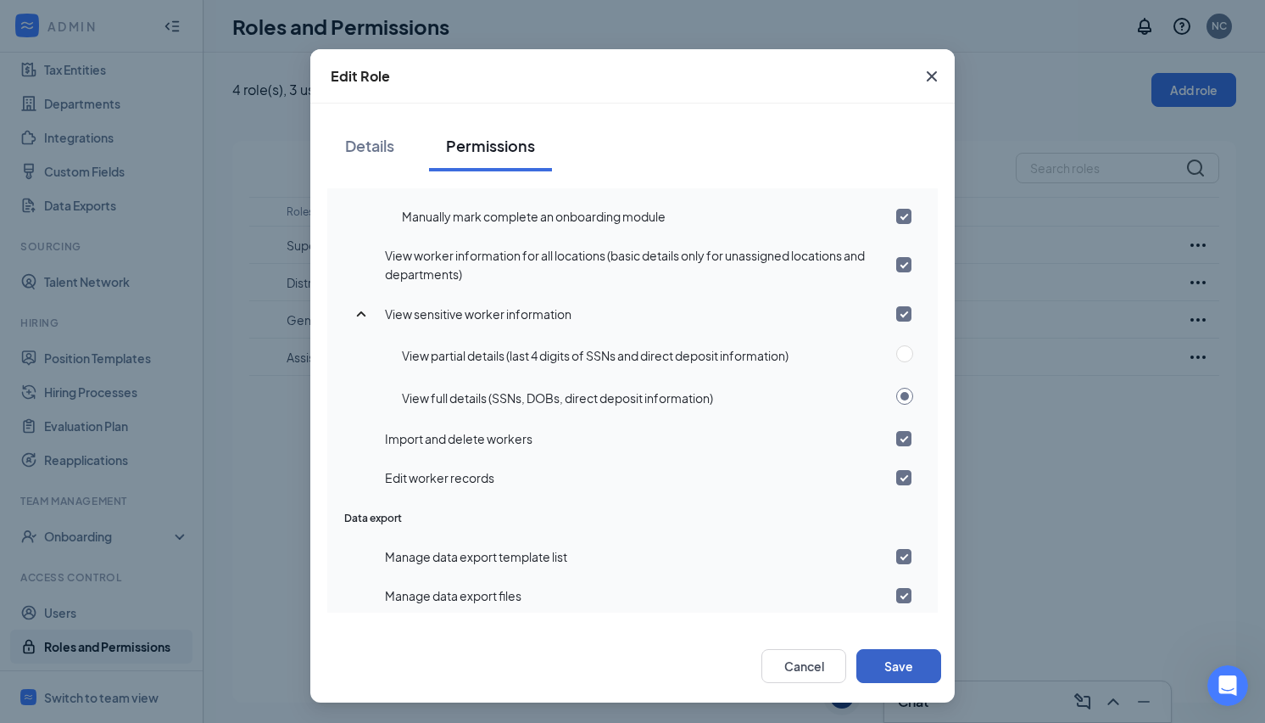
click at [902, 664] on button "Save" at bounding box center [899, 666] width 85 height 34
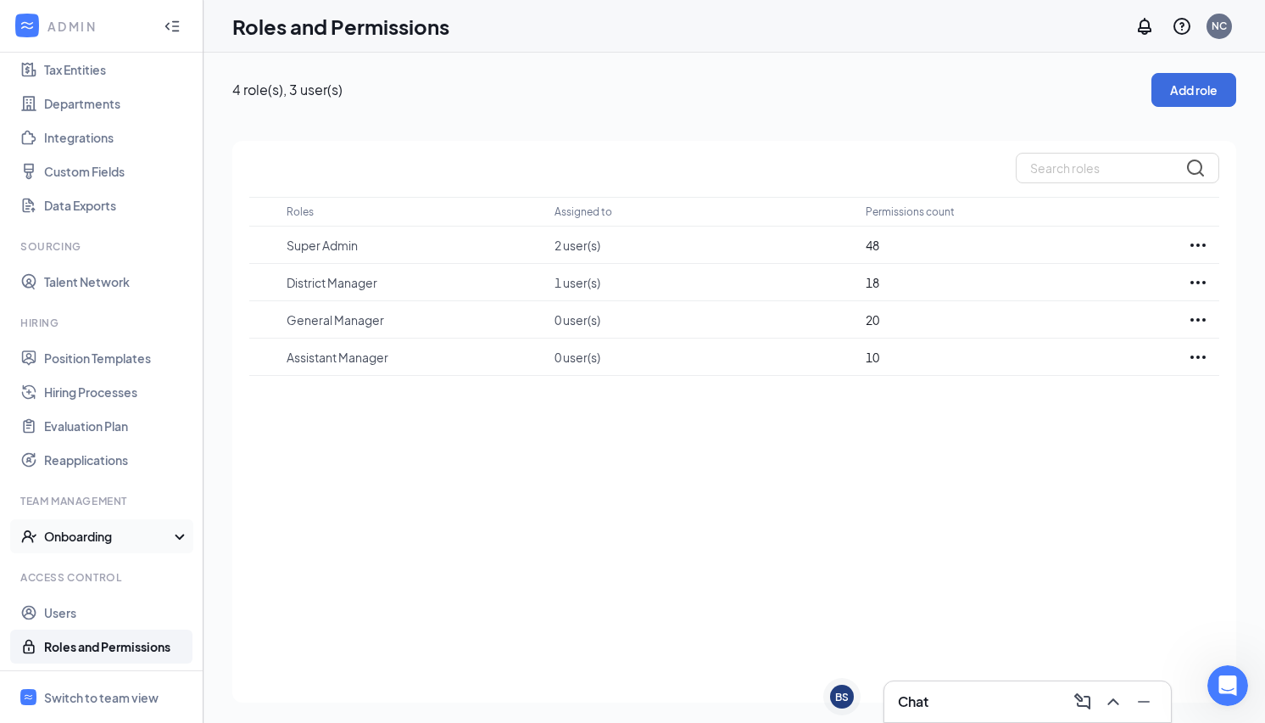
click at [176, 543] on div "Onboarding" at bounding box center [102, 536] width 204 height 34
click at [129, 567] on link "Onboarding Processes" at bounding box center [116, 570] width 145 height 34
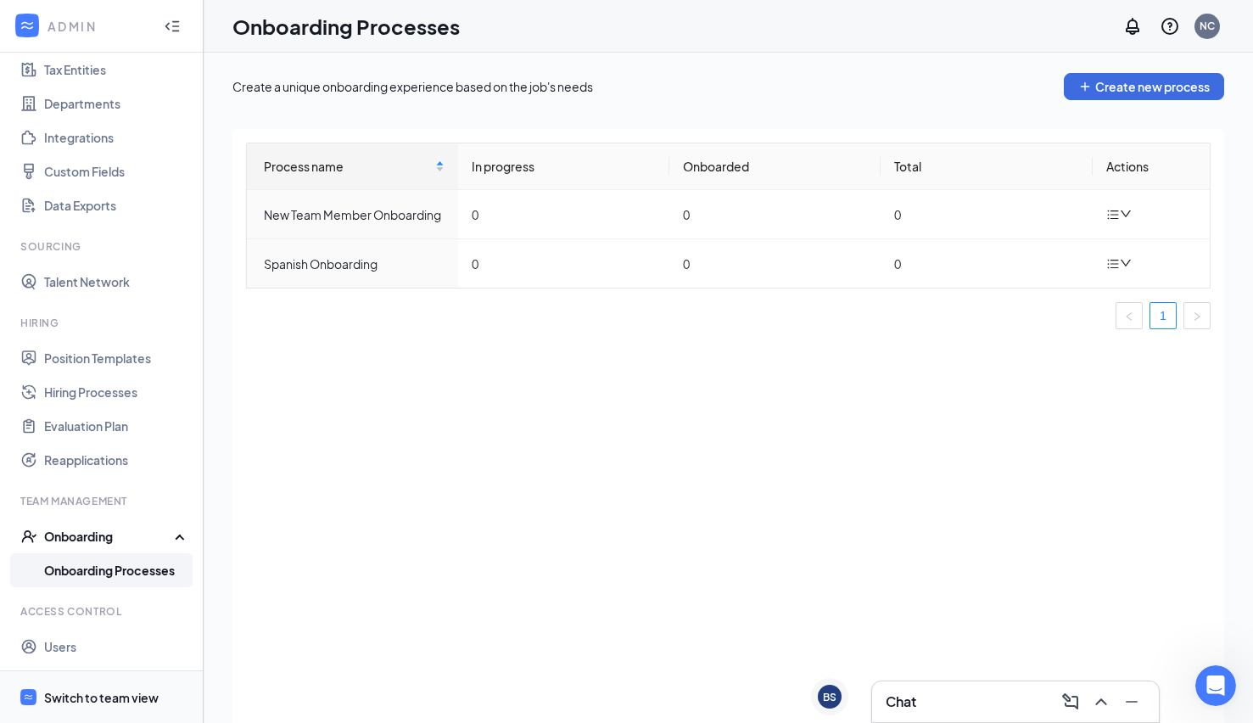
drag, startPoint x: 91, startPoint y: 691, endPoint x: 42, endPoint y: 694, distance: 48.4
click at [42, 694] on li "Switch to team view" at bounding box center [101, 697] width 203 height 52
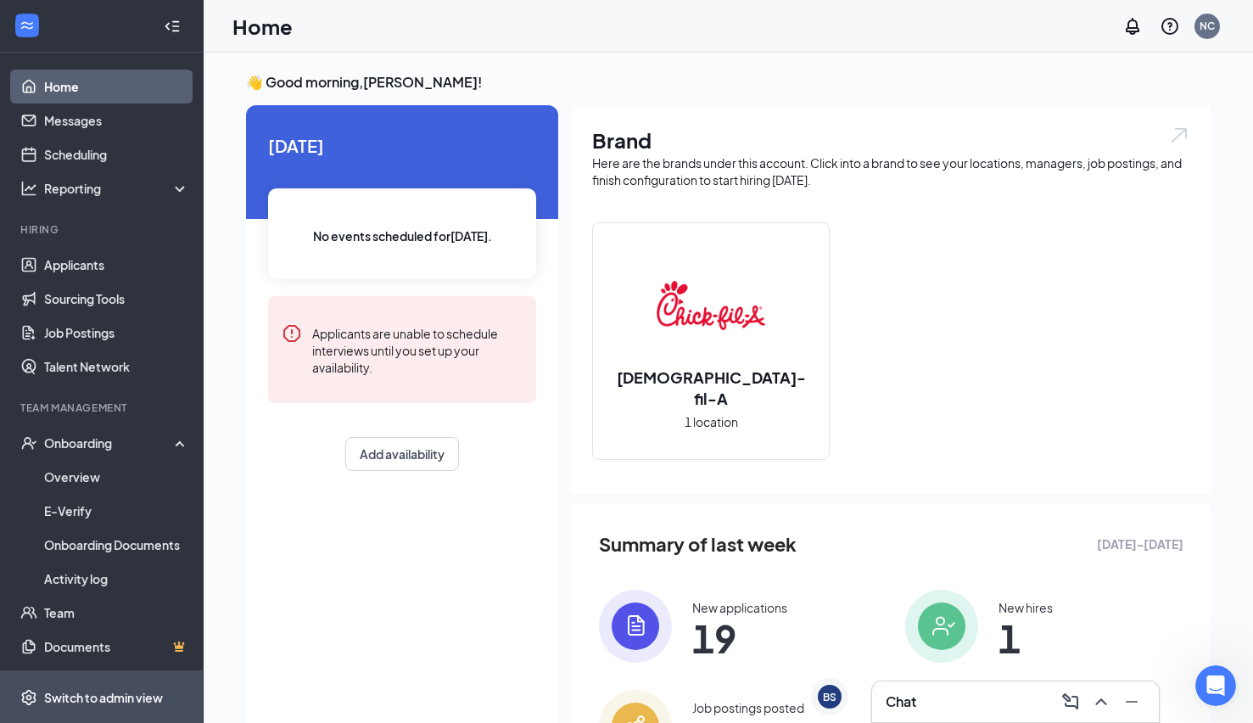
click at [127, 696] on div "Switch to admin view" at bounding box center [103, 697] width 119 height 17
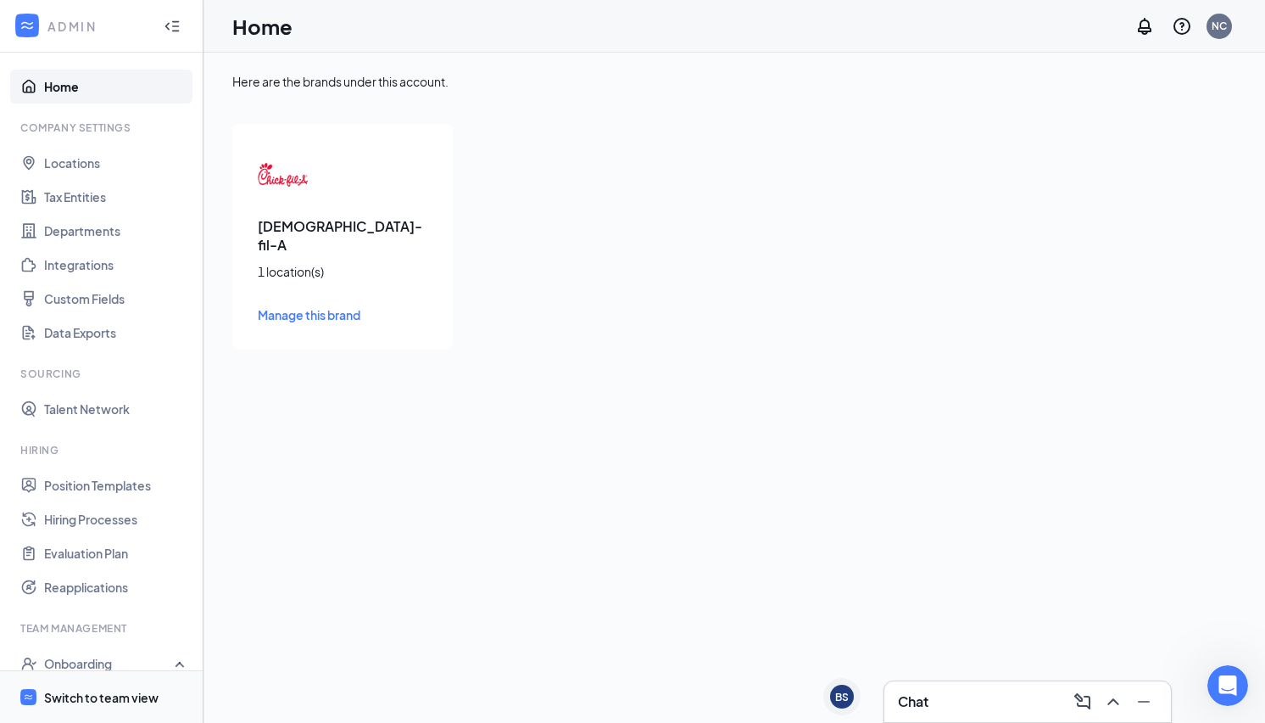
click at [76, 693] on div "Switch to team view" at bounding box center [101, 697] width 115 height 17
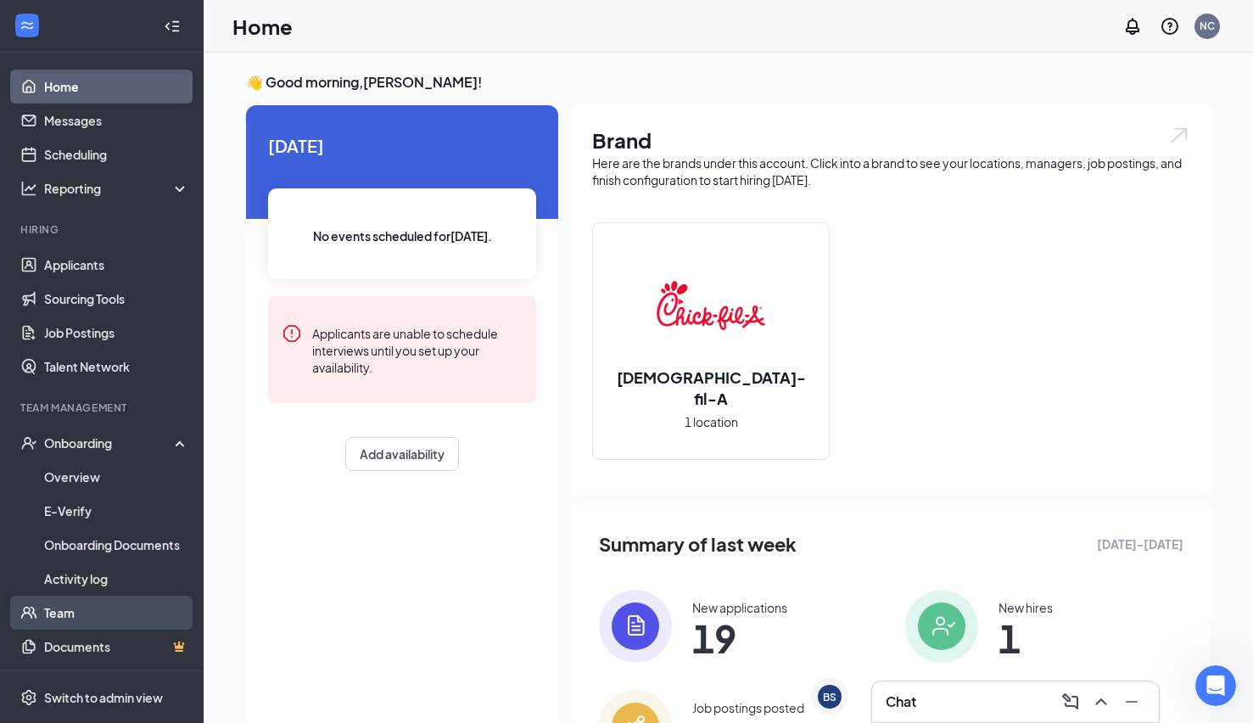
scroll to position [34, 0]
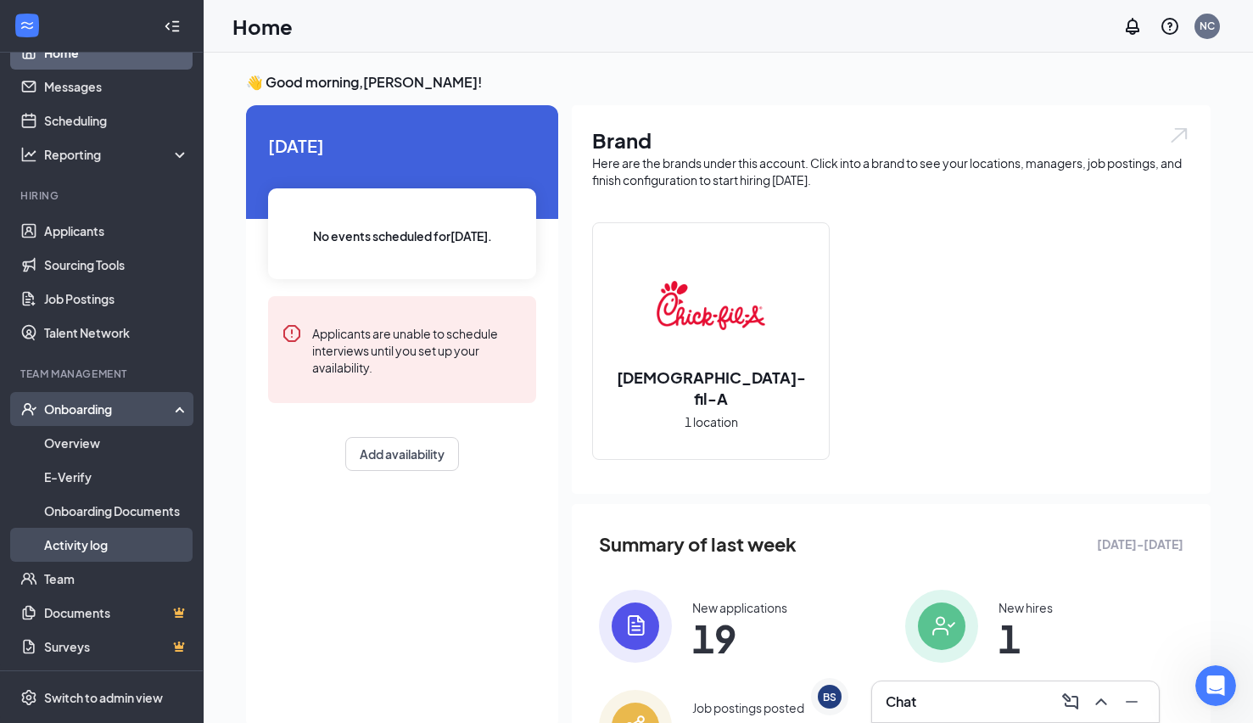
click at [92, 541] on link "Activity log" at bounding box center [116, 545] width 145 height 34
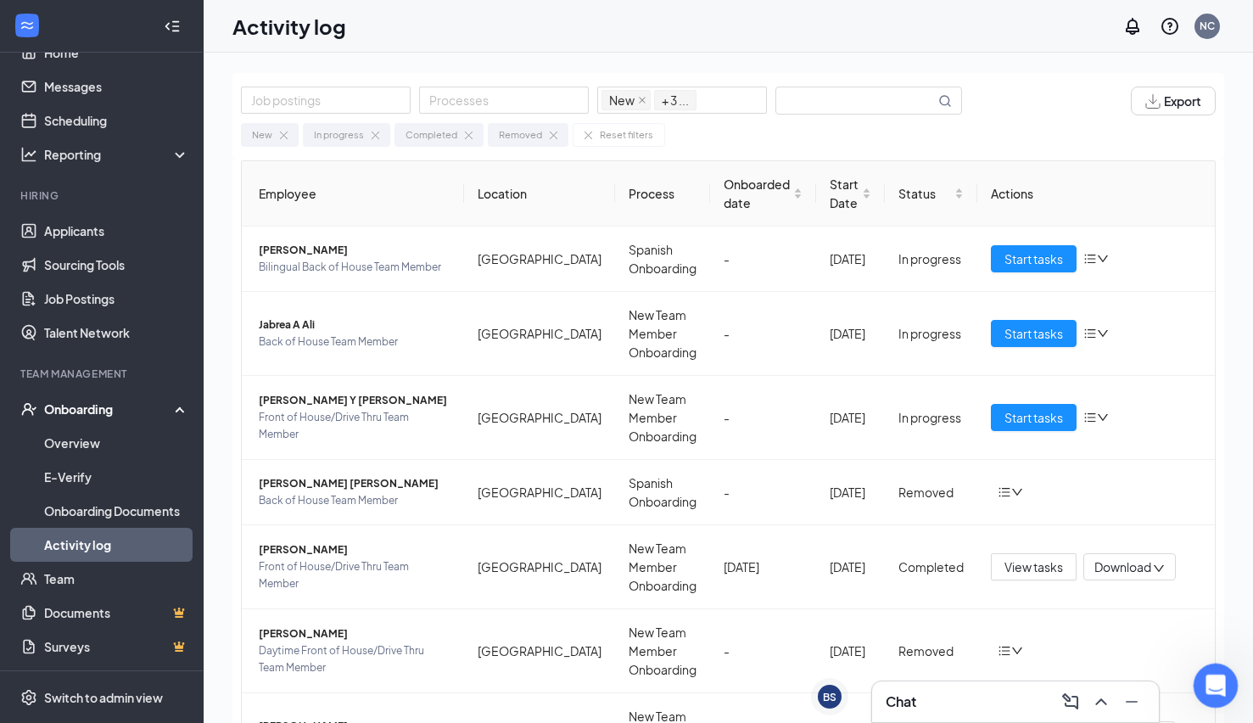
click at [1207, 679] on icon "Open Intercom Messenger" at bounding box center [1213, 683] width 28 height 28
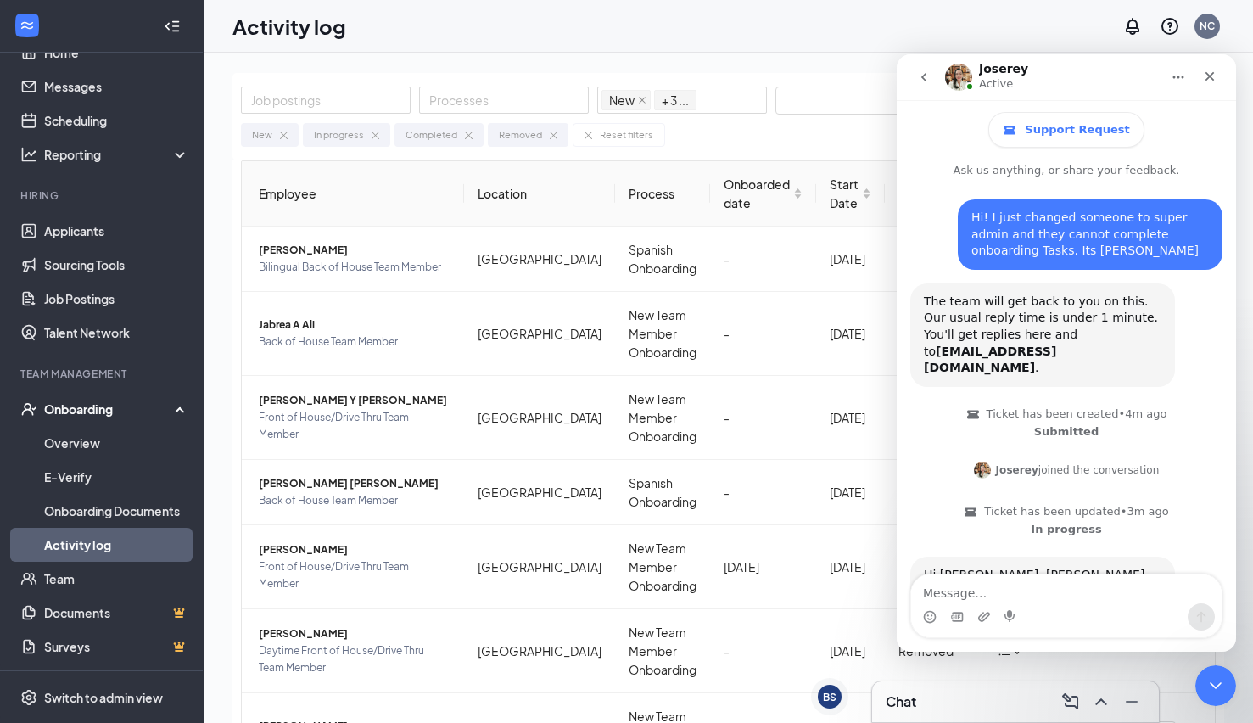
scroll to position [109, 0]
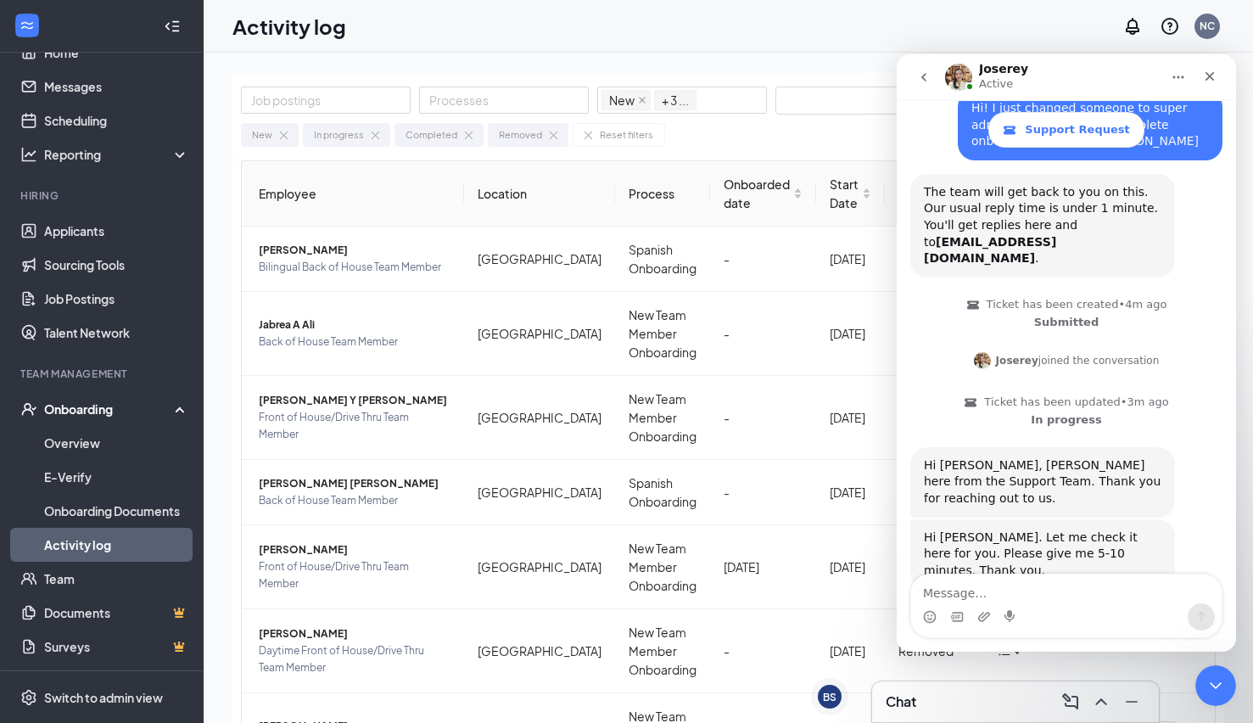
click at [919, 79] on icon "go back" at bounding box center [924, 77] width 14 height 14
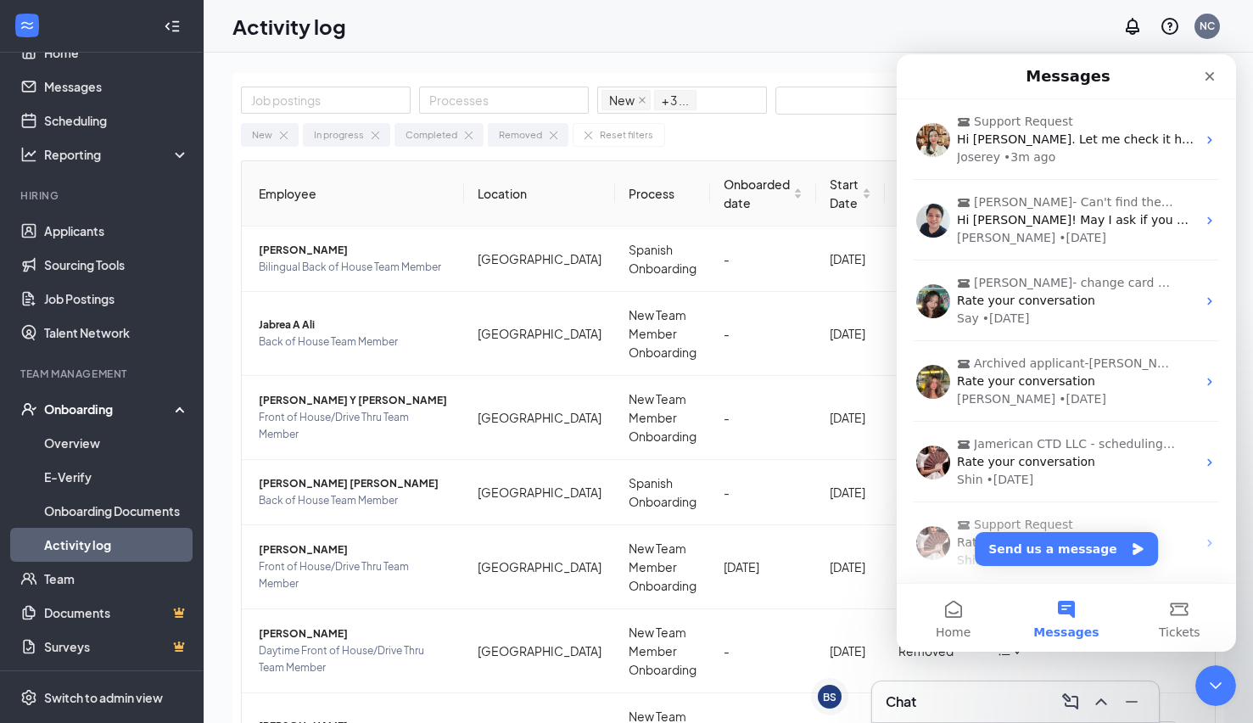
scroll to position [0, 0]
click at [1210, 71] on icon "Close" at bounding box center [1210, 77] width 14 height 14
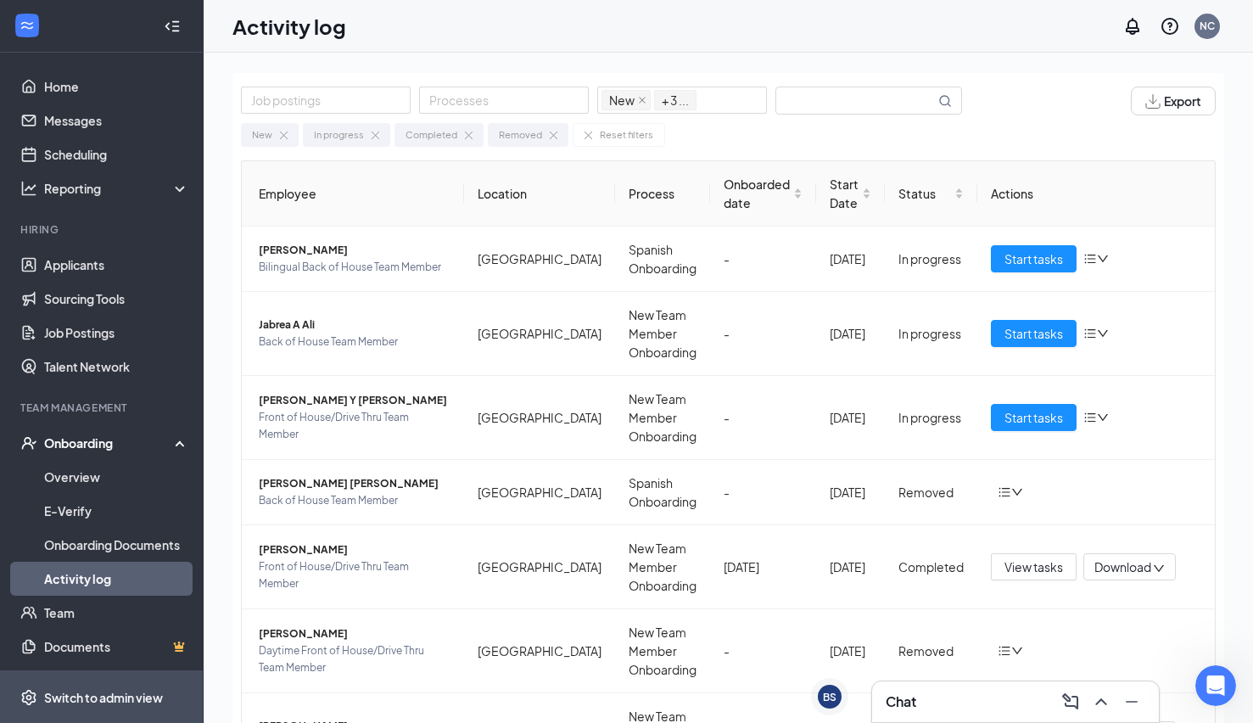
click at [126, 695] on div "Switch to admin view" at bounding box center [103, 697] width 119 height 17
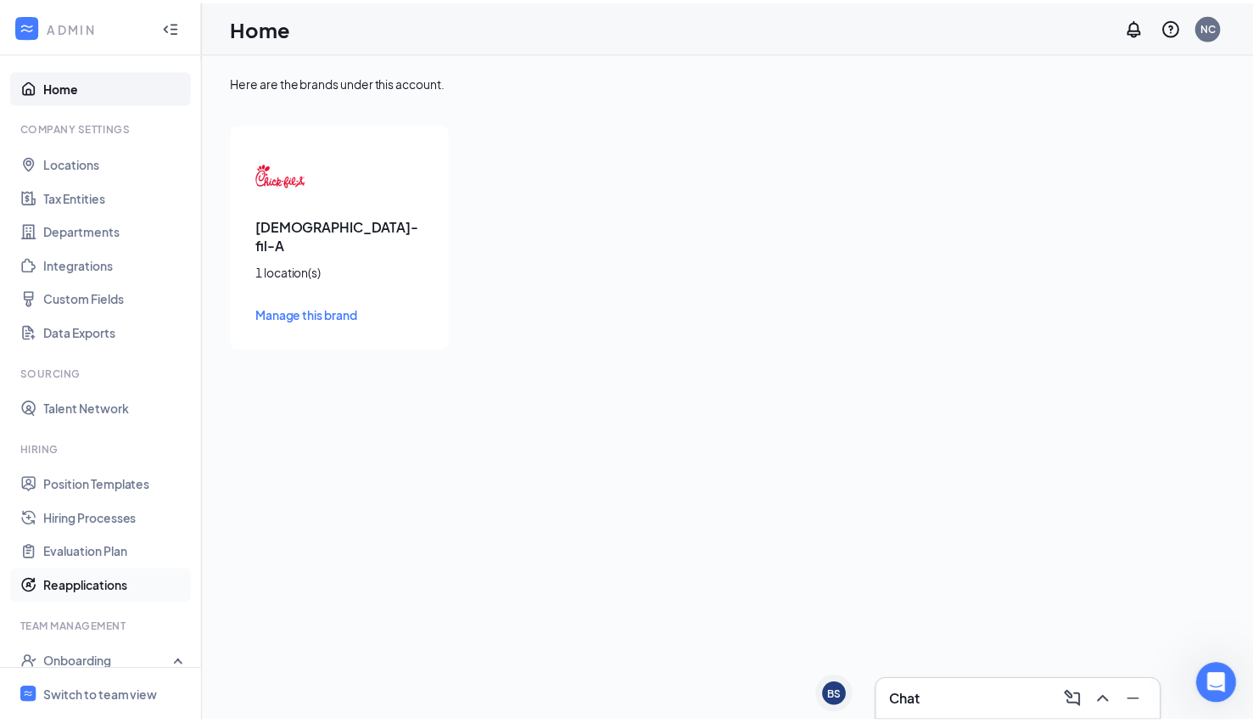
scroll to position [161, 0]
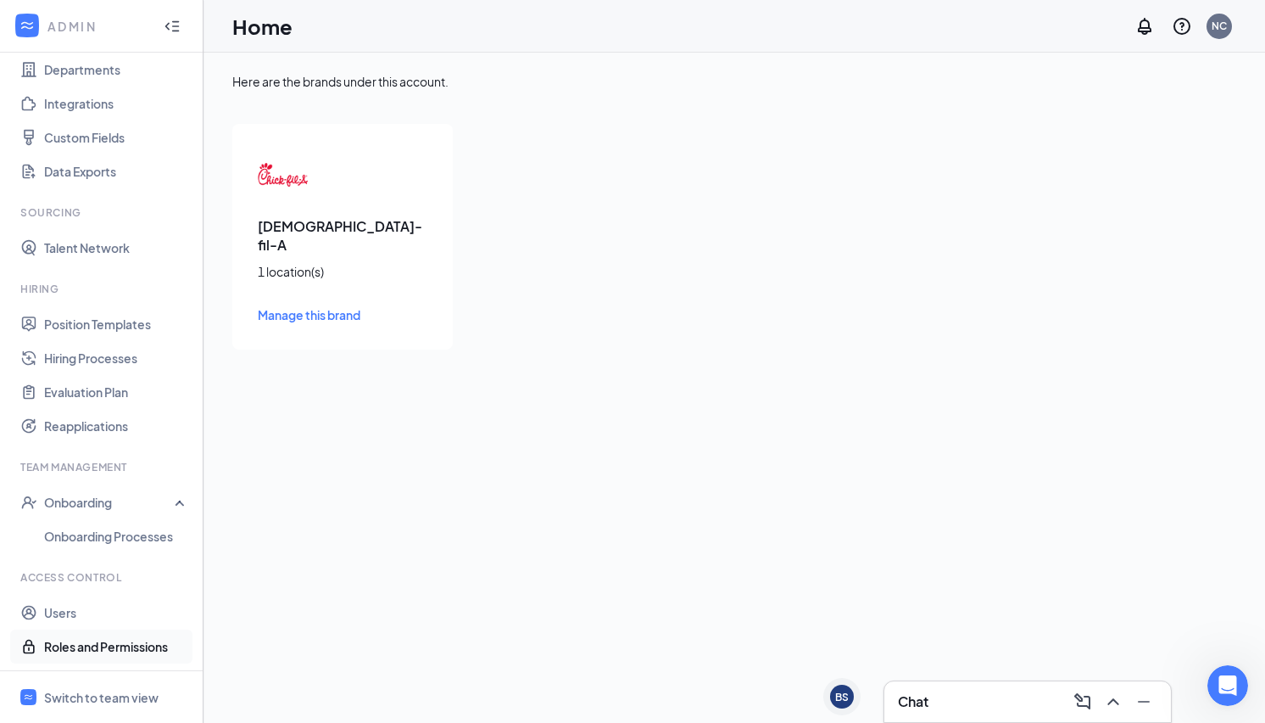
click at [98, 650] on link "Roles and Permissions" at bounding box center [116, 646] width 145 height 34
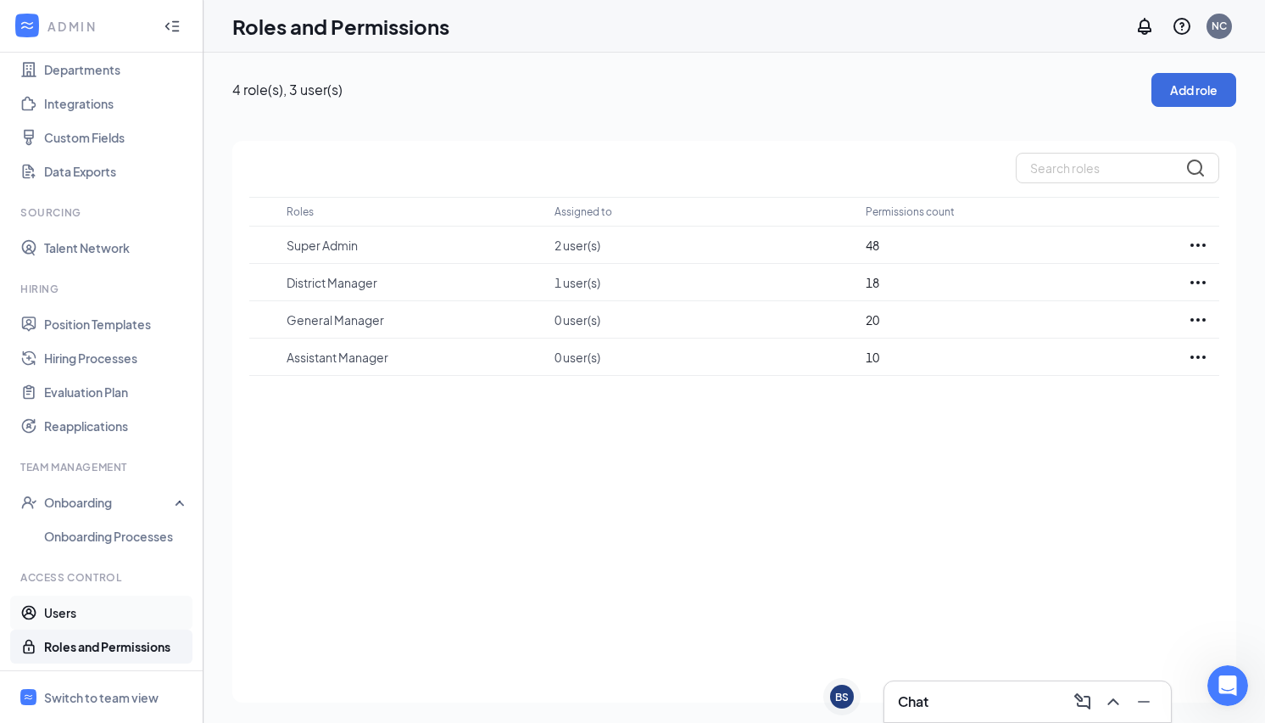
click at [71, 614] on link "Users" at bounding box center [116, 612] width 145 height 34
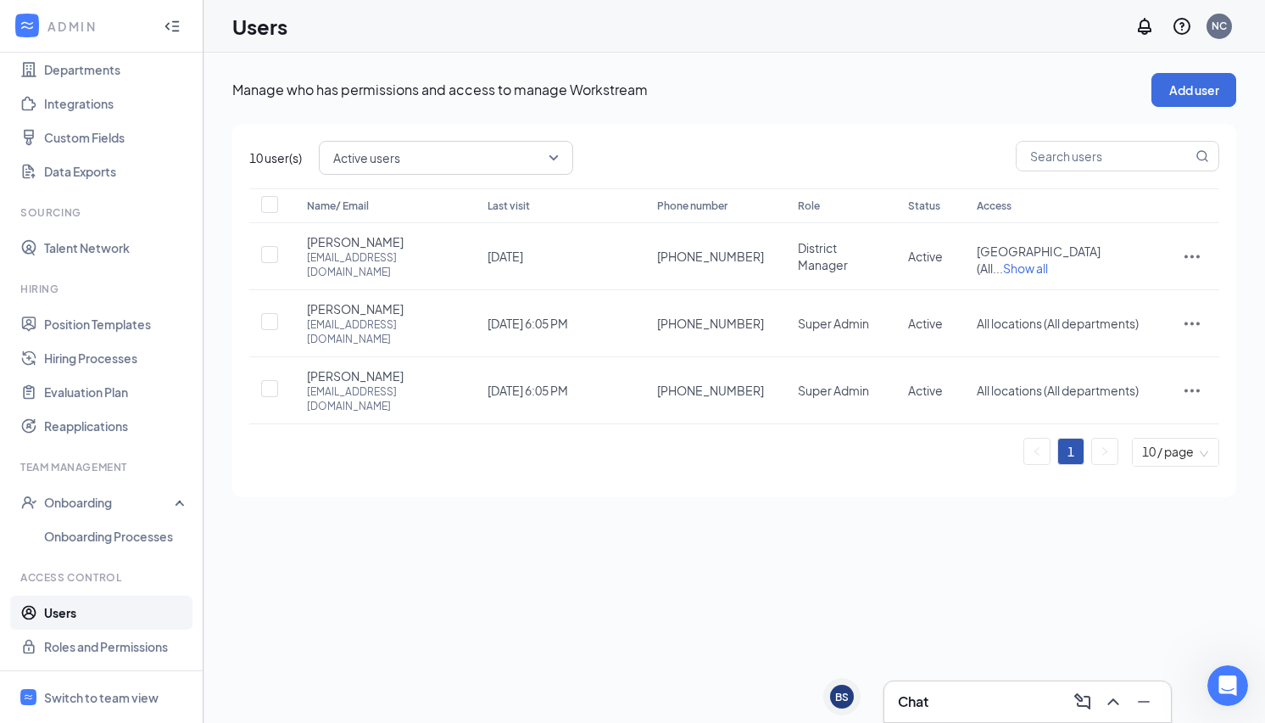
click at [545, 162] on span "Active users" at bounding box center [446, 157] width 226 height 29
click at [651, 152] on div "Active users active All users Active users Disabled users" at bounding box center [769, 158] width 901 height 34
click at [556, 158] on span "Active users" at bounding box center [446, 157] width 226 height 29
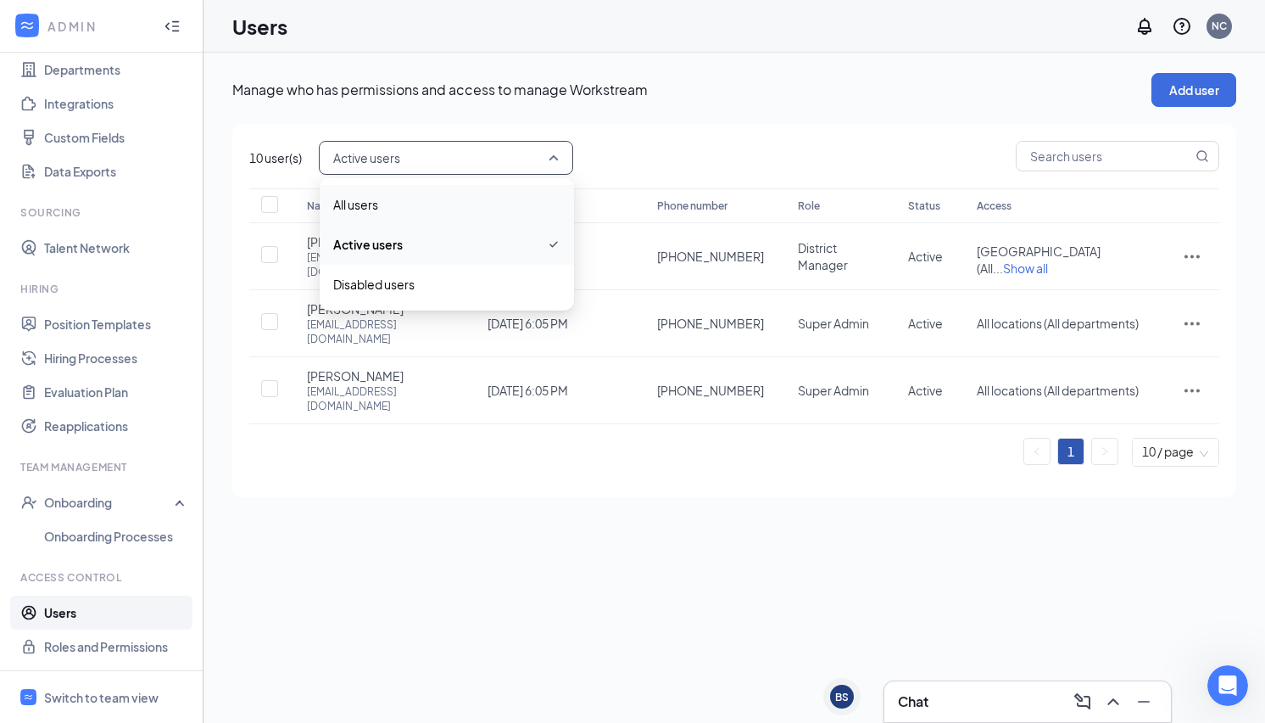
click at [382, 217] on div "All users" at bounding box center [447, 204] width 254 height 39
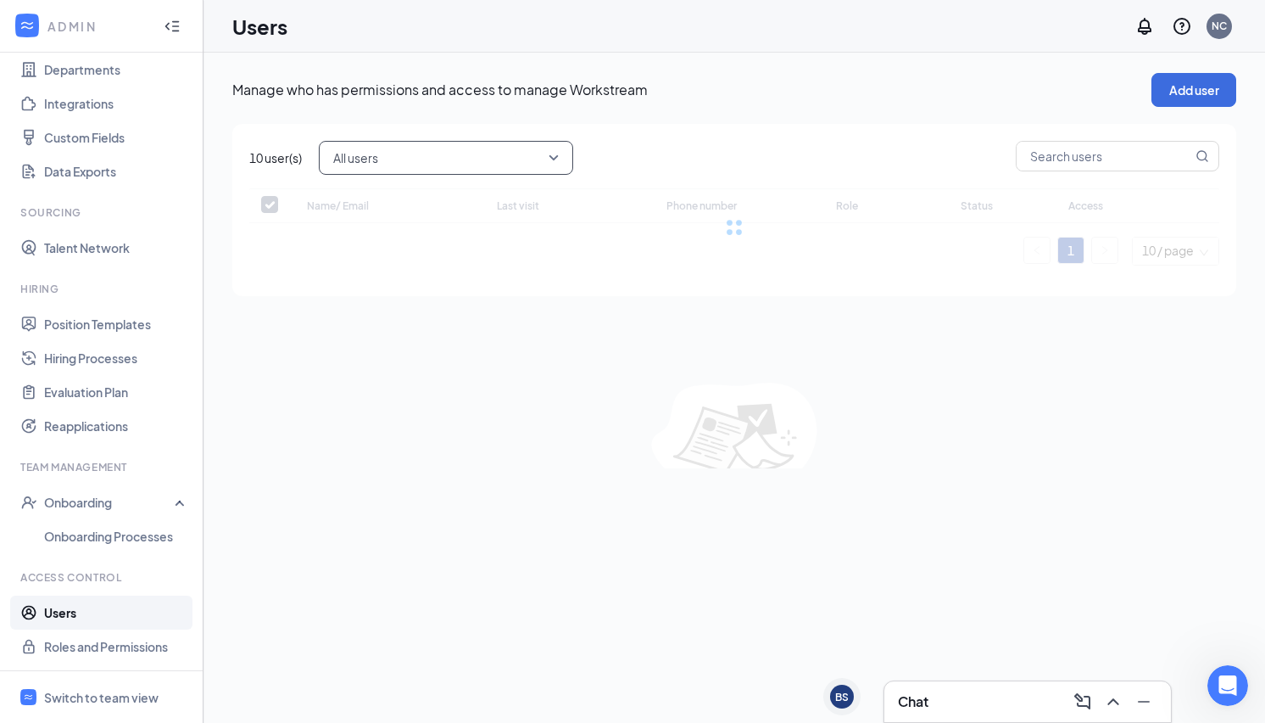
checkbox input "false"
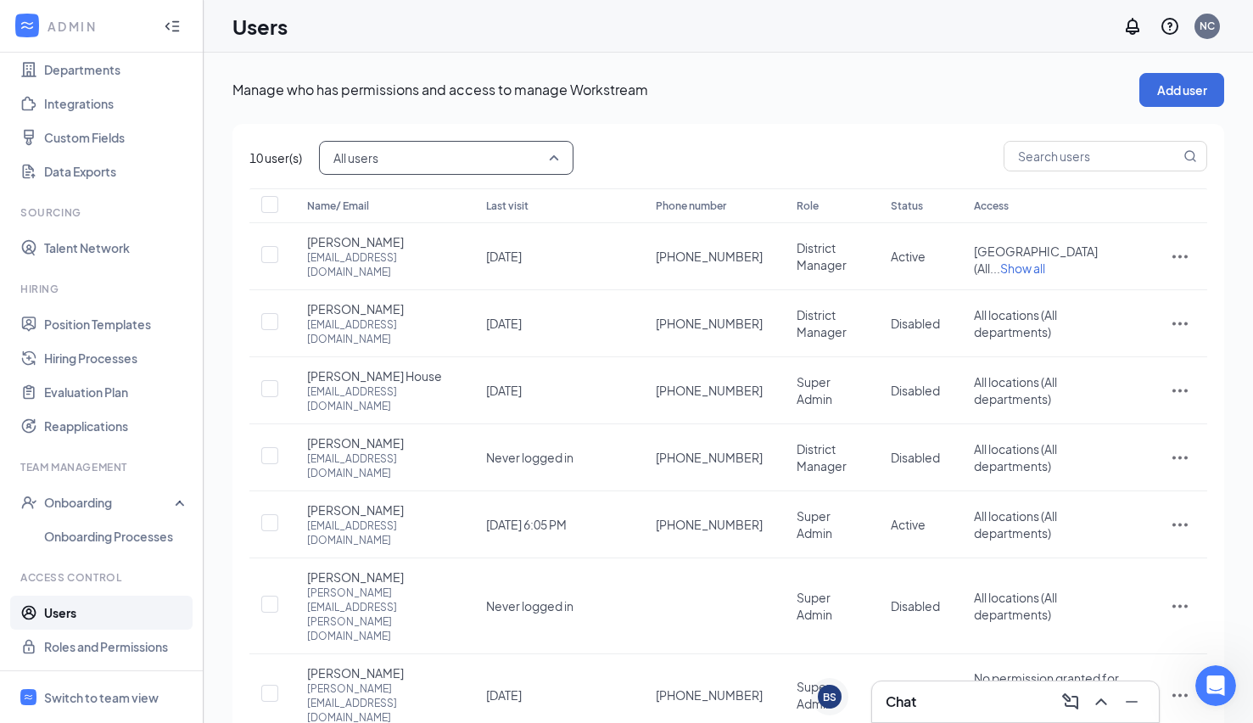
click at [556, 155] on span "All users" at bounding box center [446, 157] width 226 height 29
click at [418, 239] on span "Active users" at bounding box center [446, 245] width 227 height 19
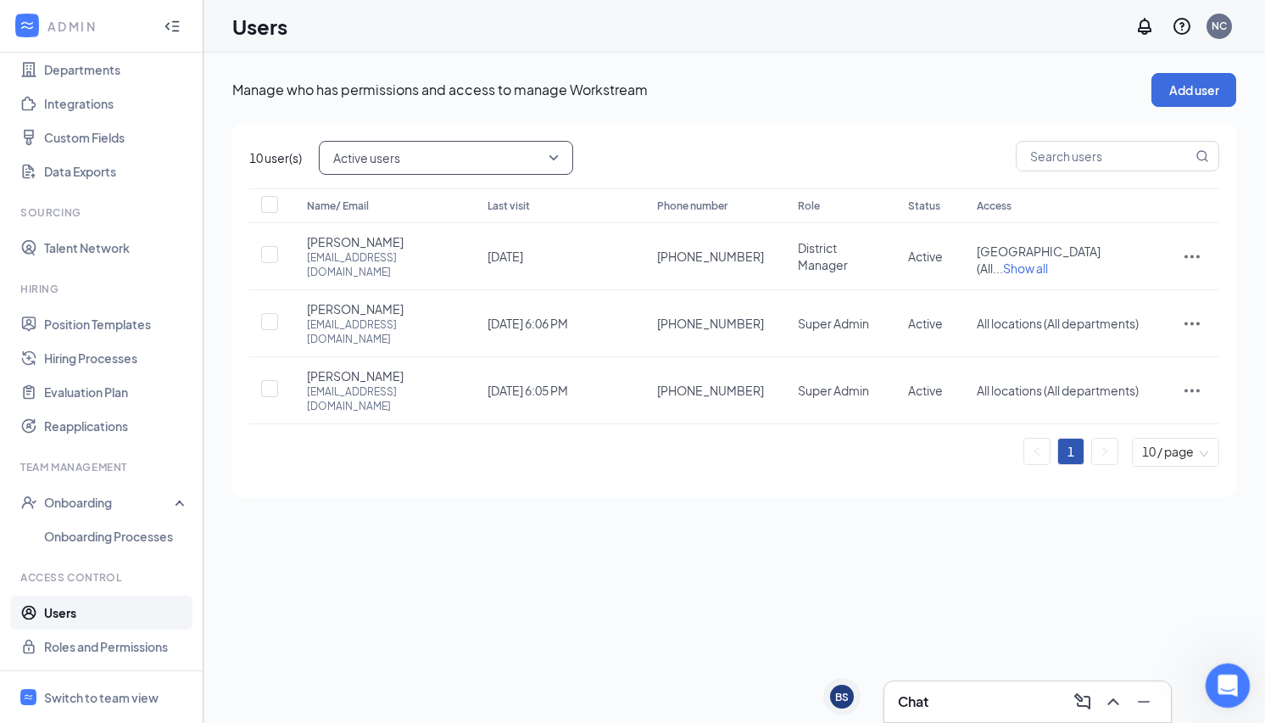
click at [1226, 689] on icon "Open Intercom Messenger" at bounding box center [1226, 683] width 28 height 28
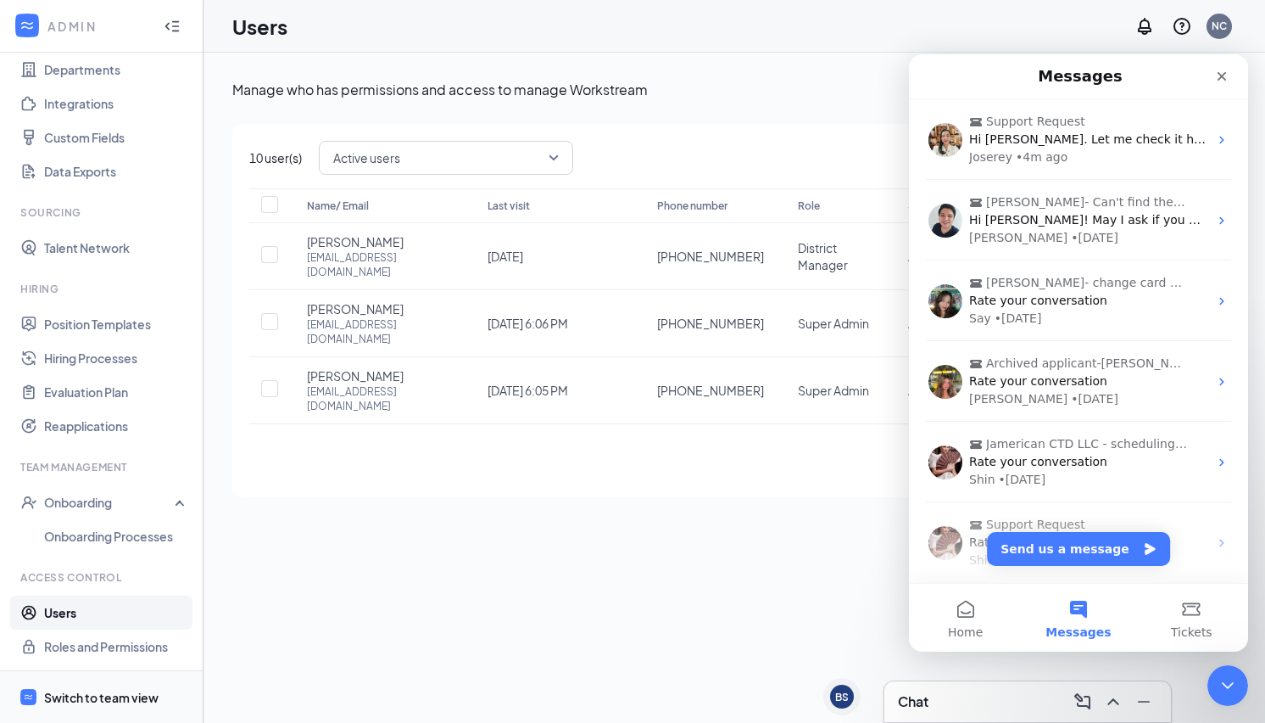
click at [119, 694] on div "Switch to team view" at bounding box center [101, 697] width 115 height 17
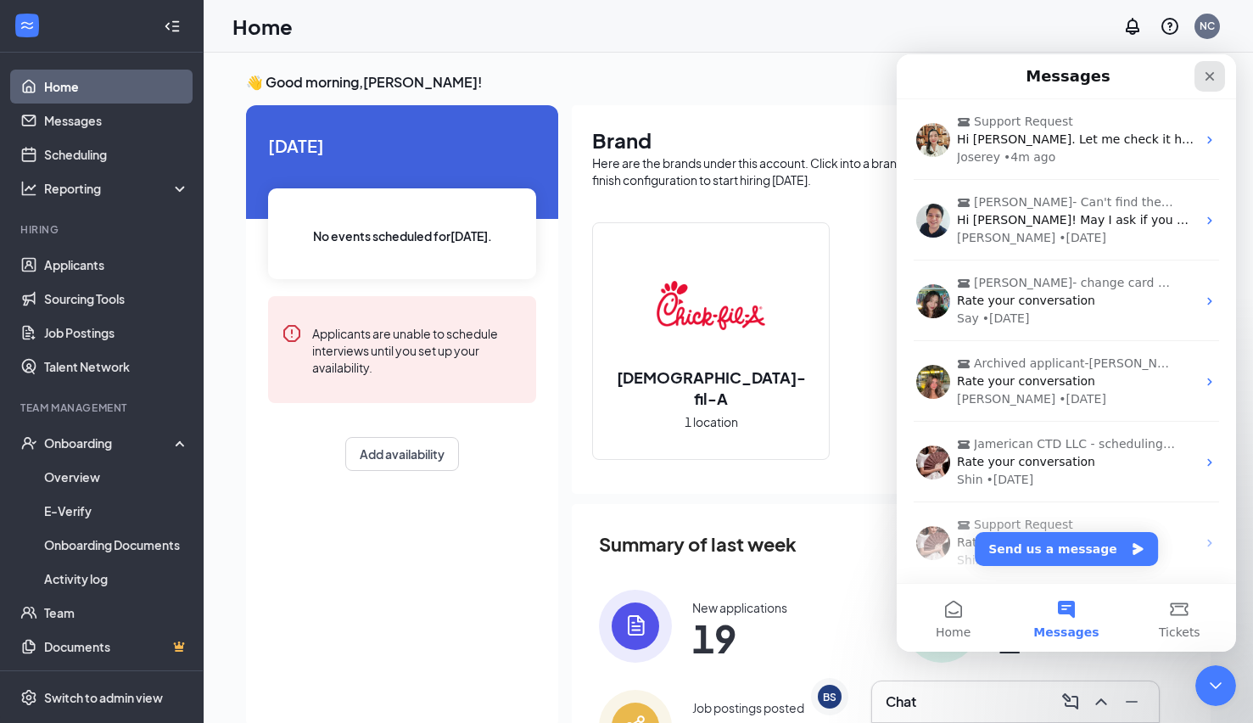
click at [1208, 75] on icon "Close" at bounding box center [1209, 76] width 9 height 9
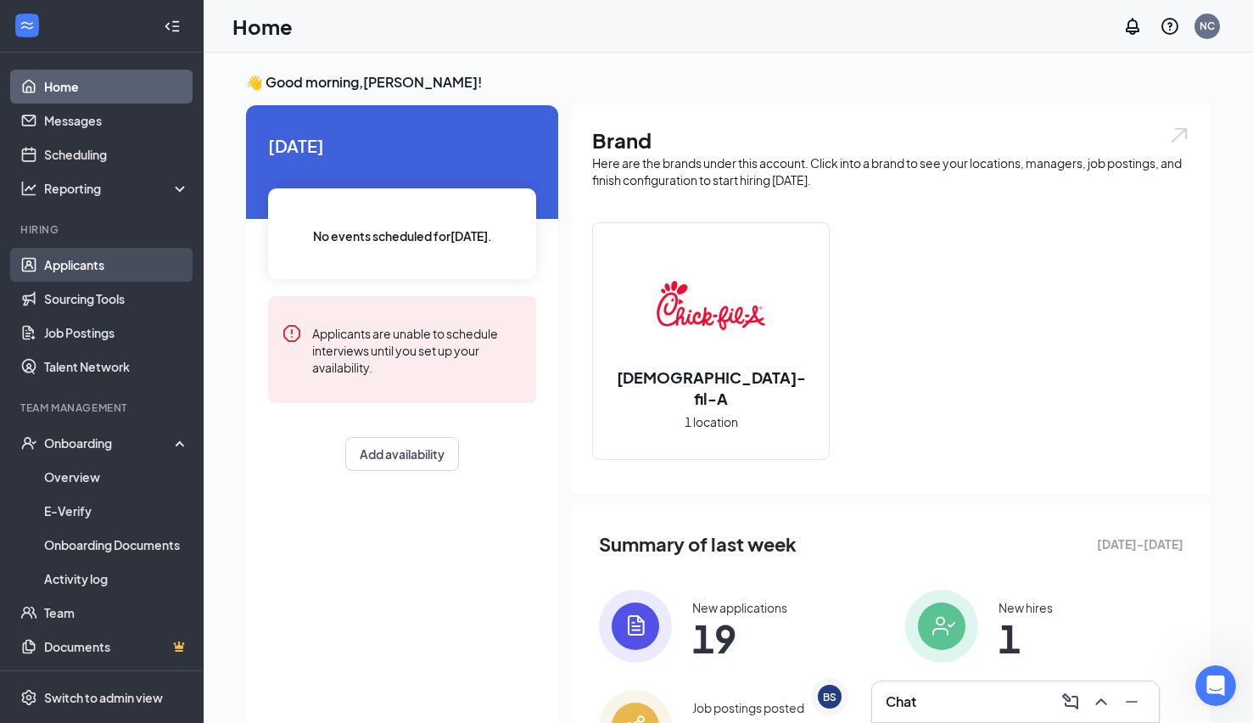
click at [111, 260] on link "Applicants" at bounding box center [116, 265] width 145 height 34
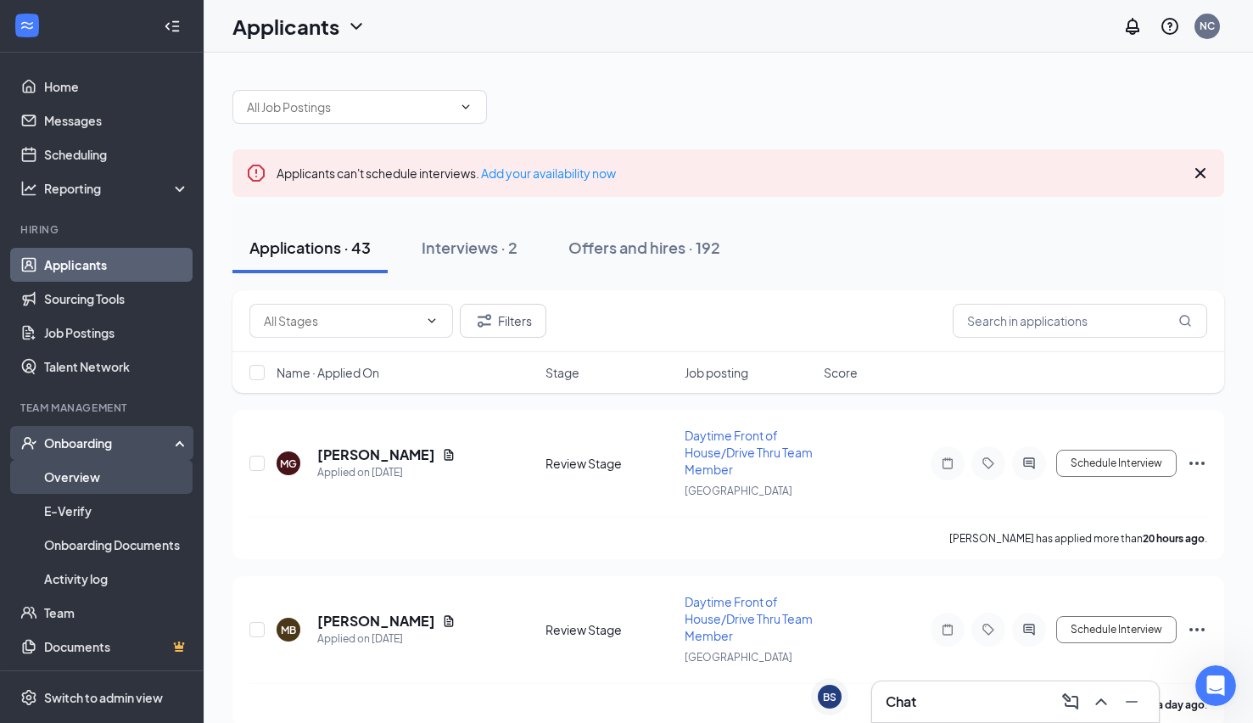
click at [86, 483] on link "Overview" at bounding box center [116, 477] width 145 height 34
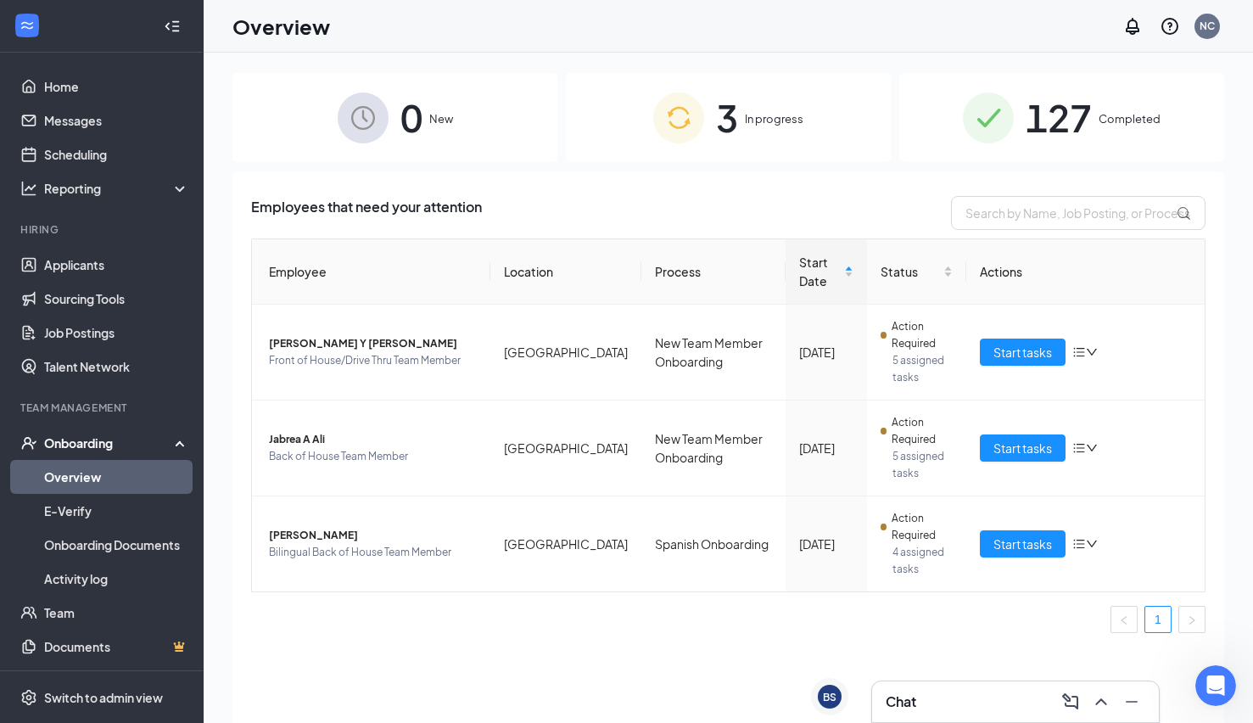
click at [703, 133] on img at bounding box center [678, 117] width 51 height 51
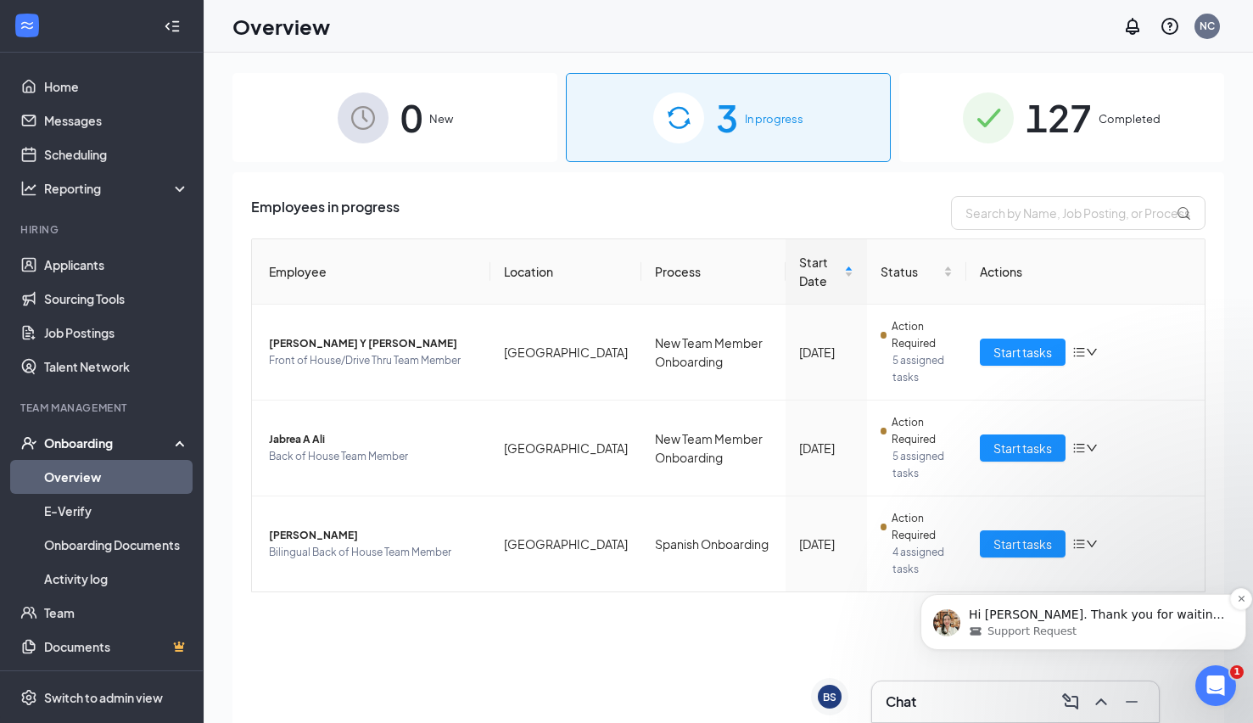
click at [1085, 633] on div "Support Request" at bounding box center [1097, 630] width 256 height 15
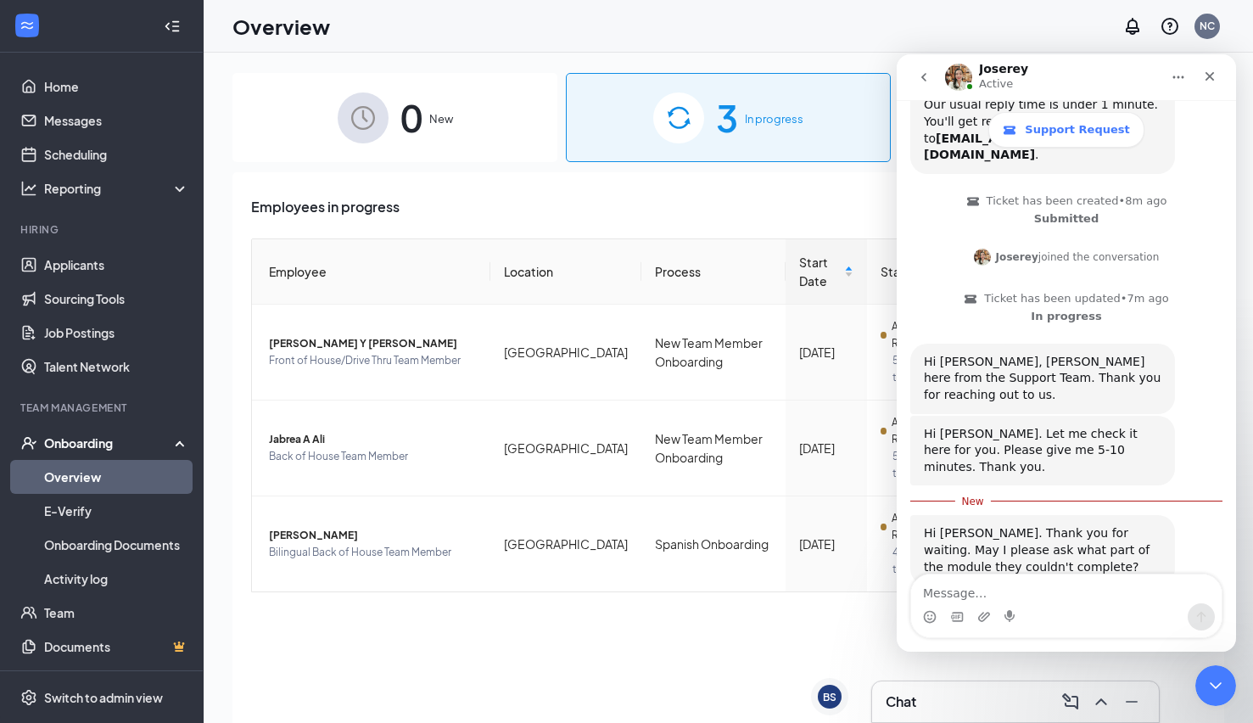
scroll to position [275, 0]
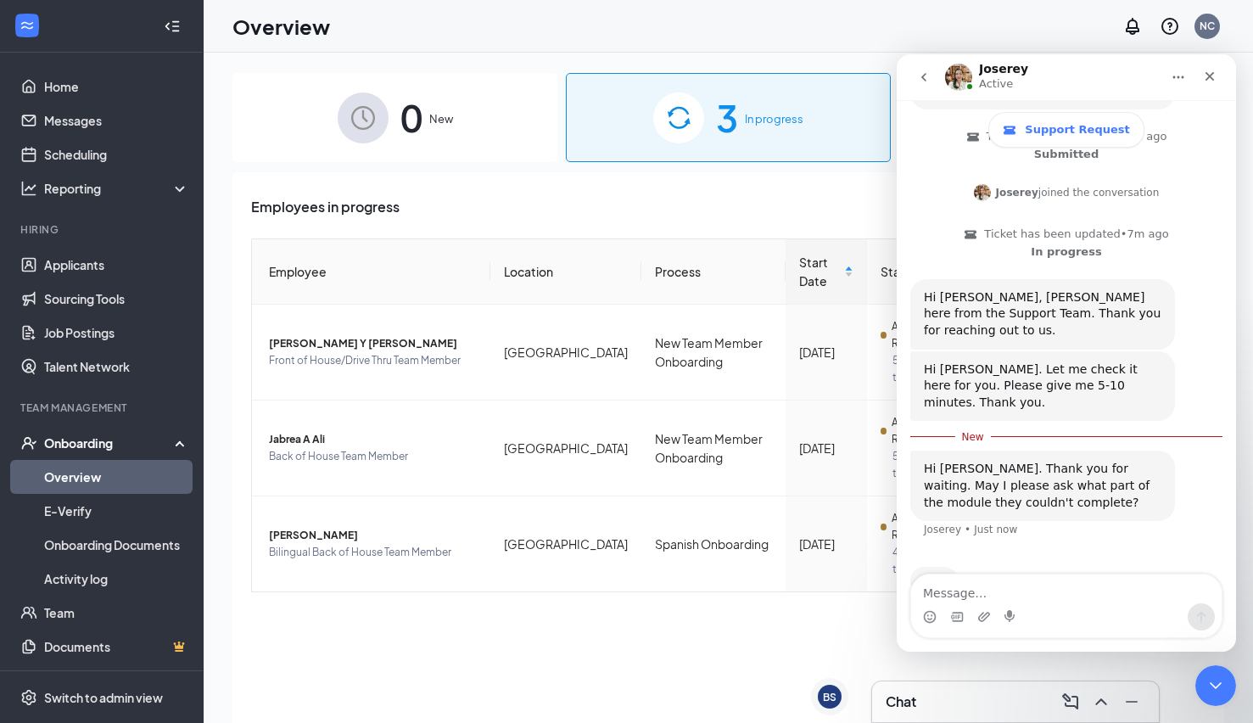
click at [1070, 594] on textarea "Message…" at bounding box center [1066, 588] width 310 height 29
type textarea "D"
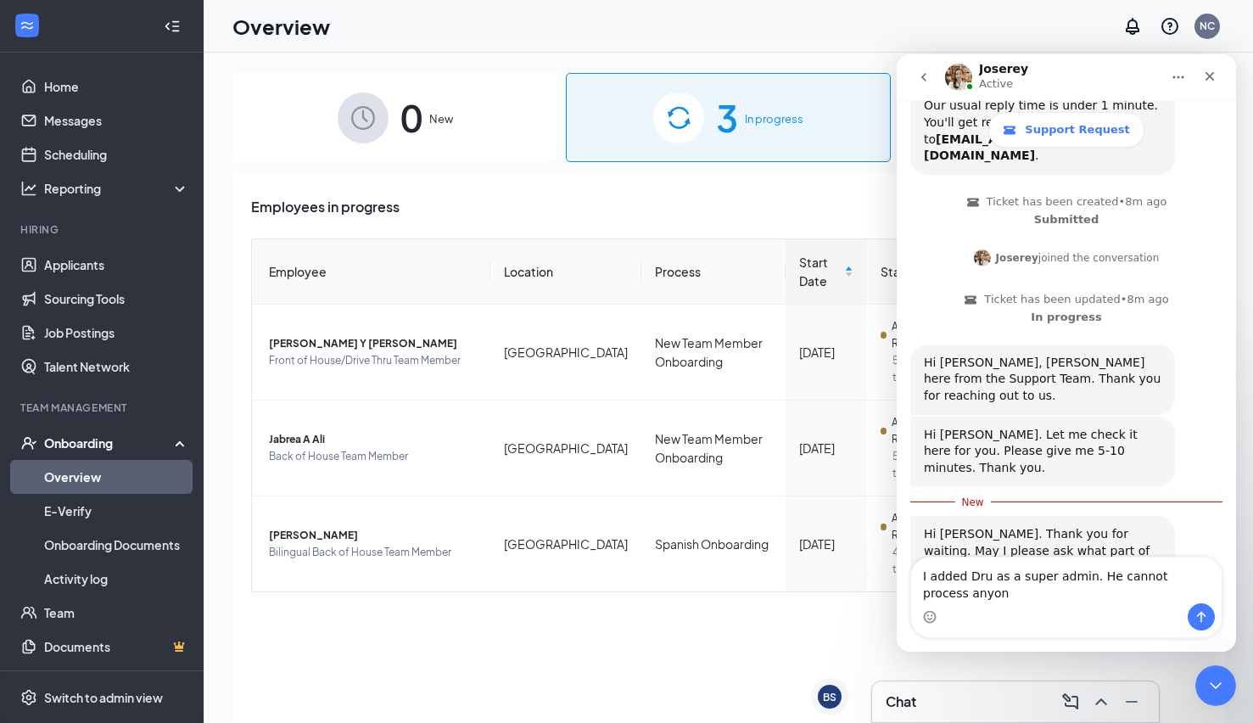
scroll to position [226, 0]
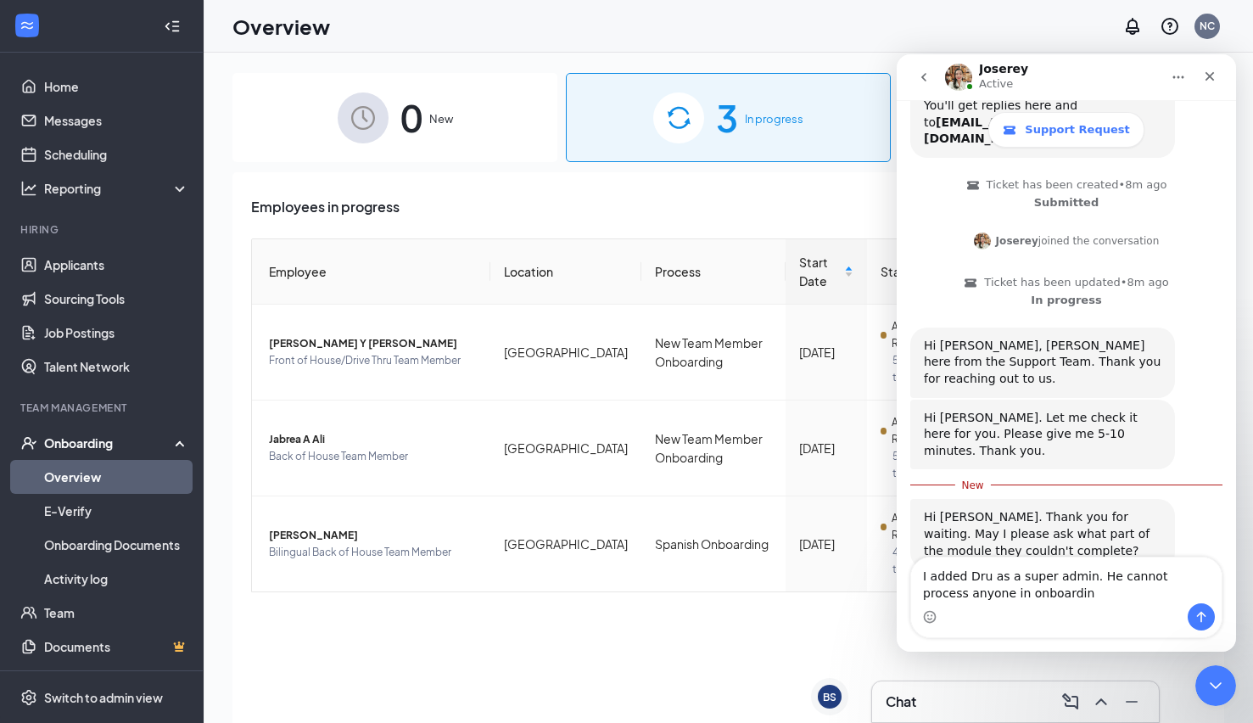
type textarea "I added Dru as a super admin. He cannot process anyone in onboarding"
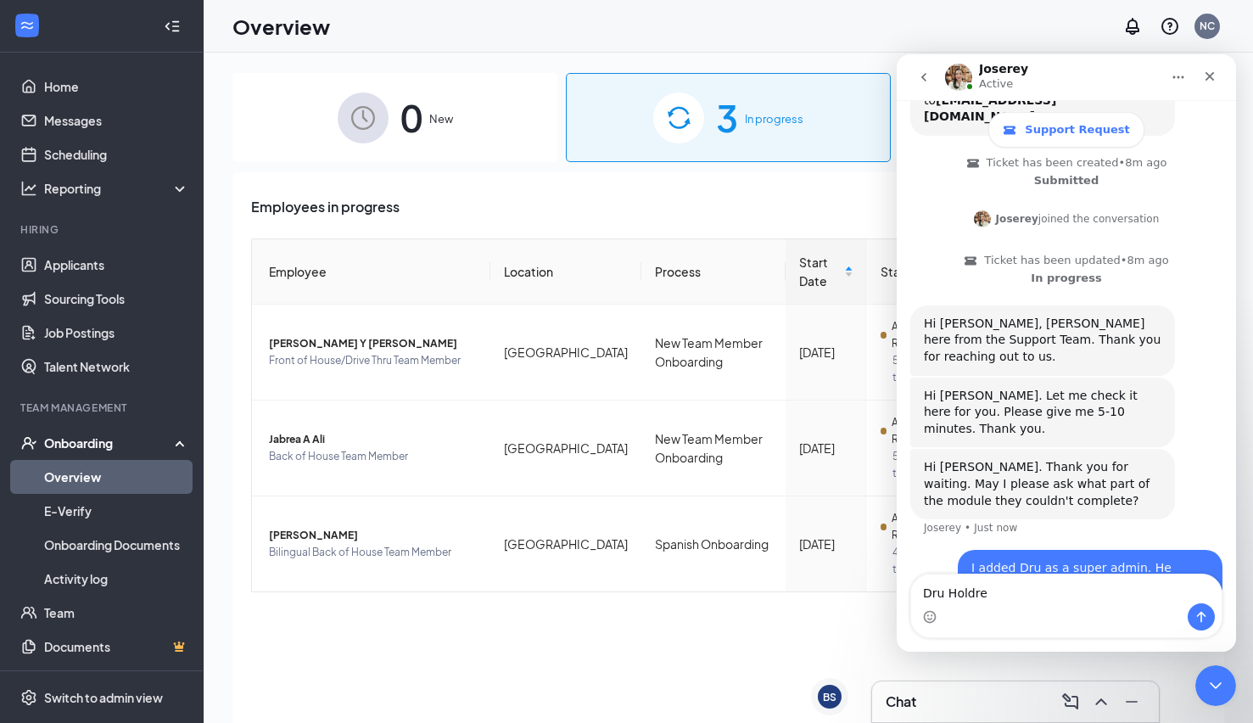
type textarea "[PERSON_NAME]"
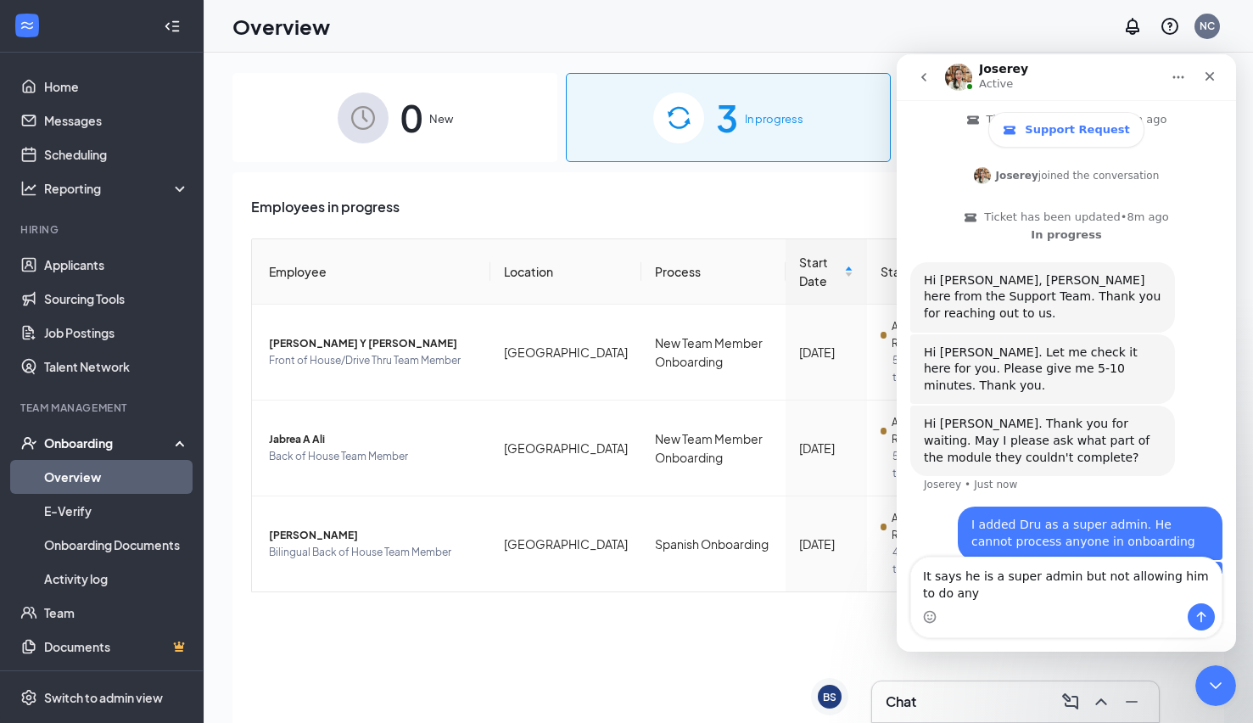
scroll to position [304, 0]
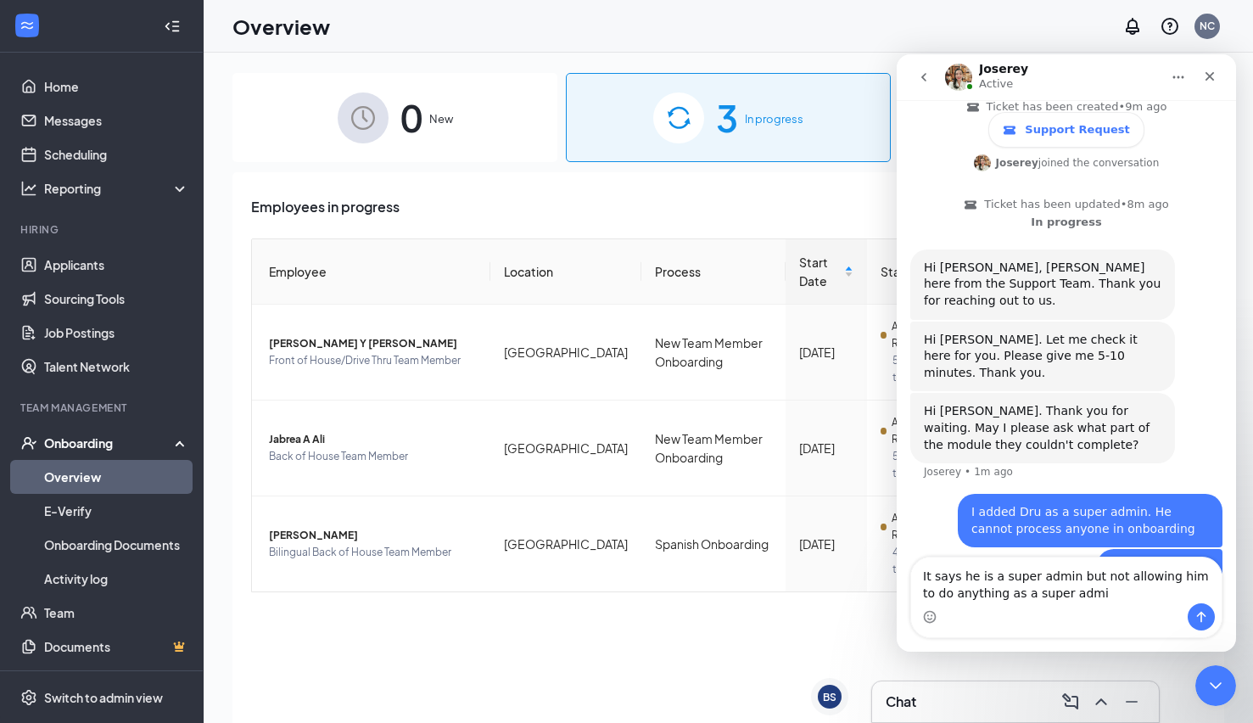
type textarea "It says he is a super admin but not allowing him to do anything as a super admin"
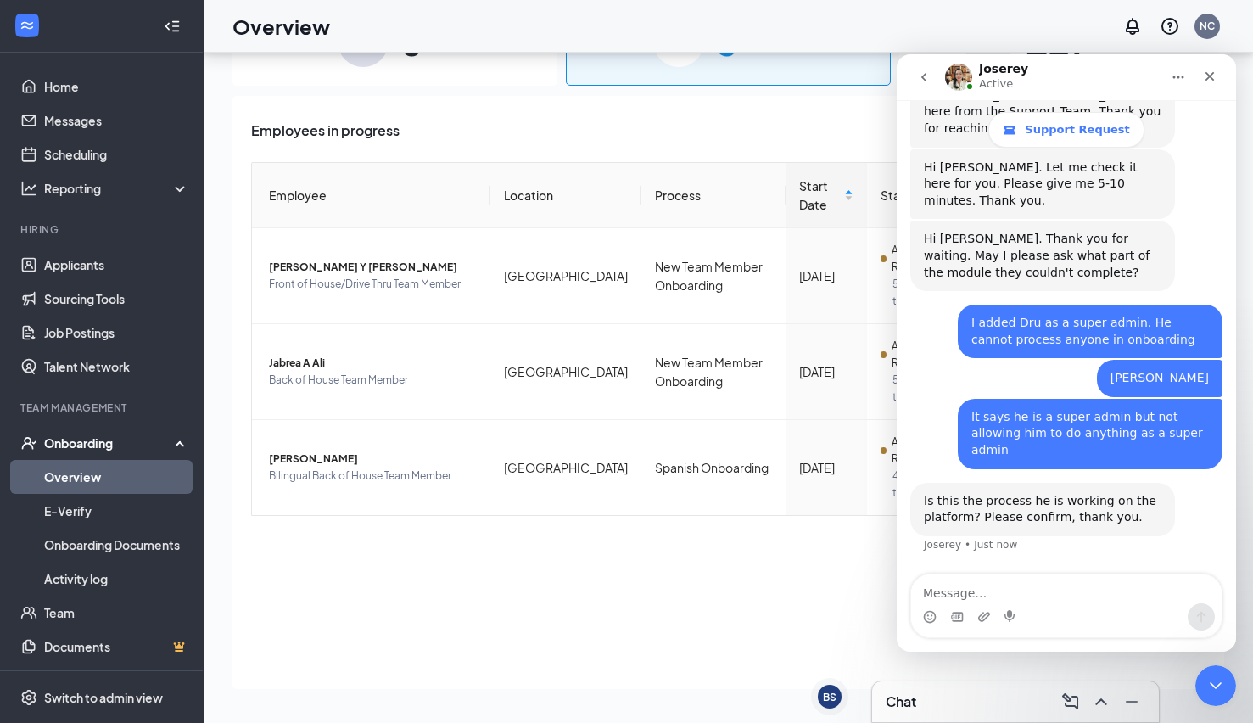
scroll to position [532, 0]
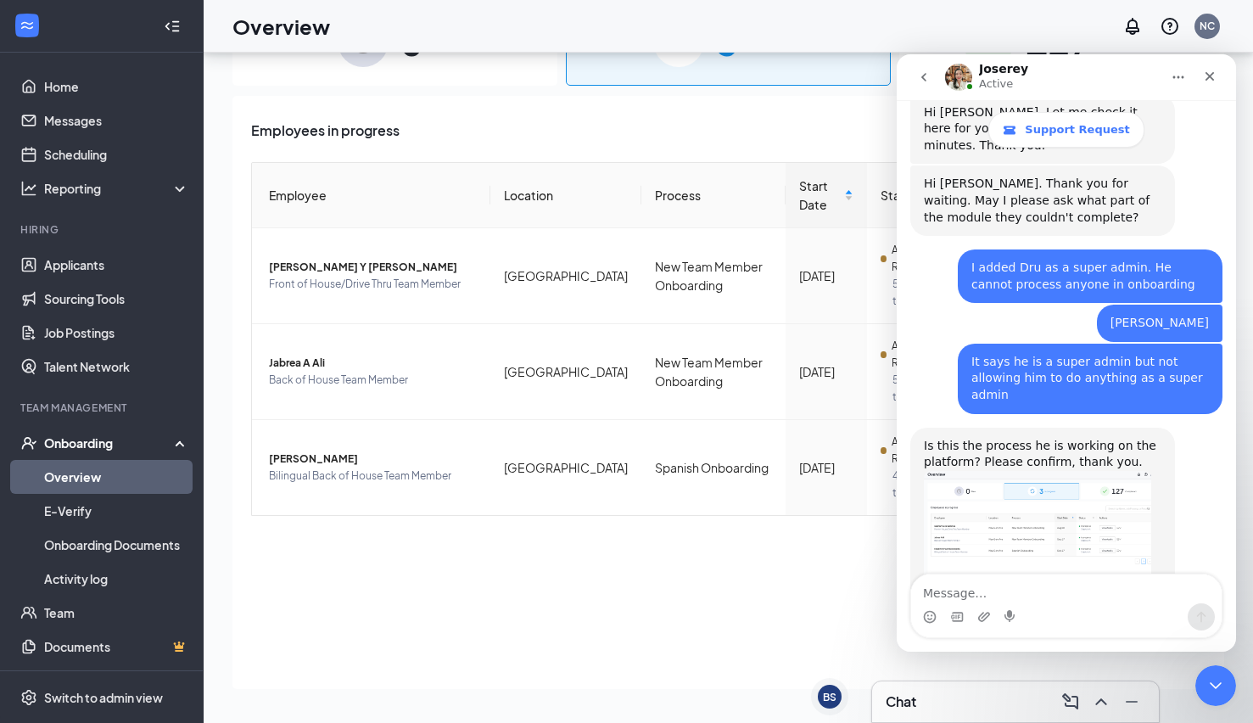
click at [1063, 473] on img "Joserey says…" at bounding box center [1037, 532] width 227 height 122
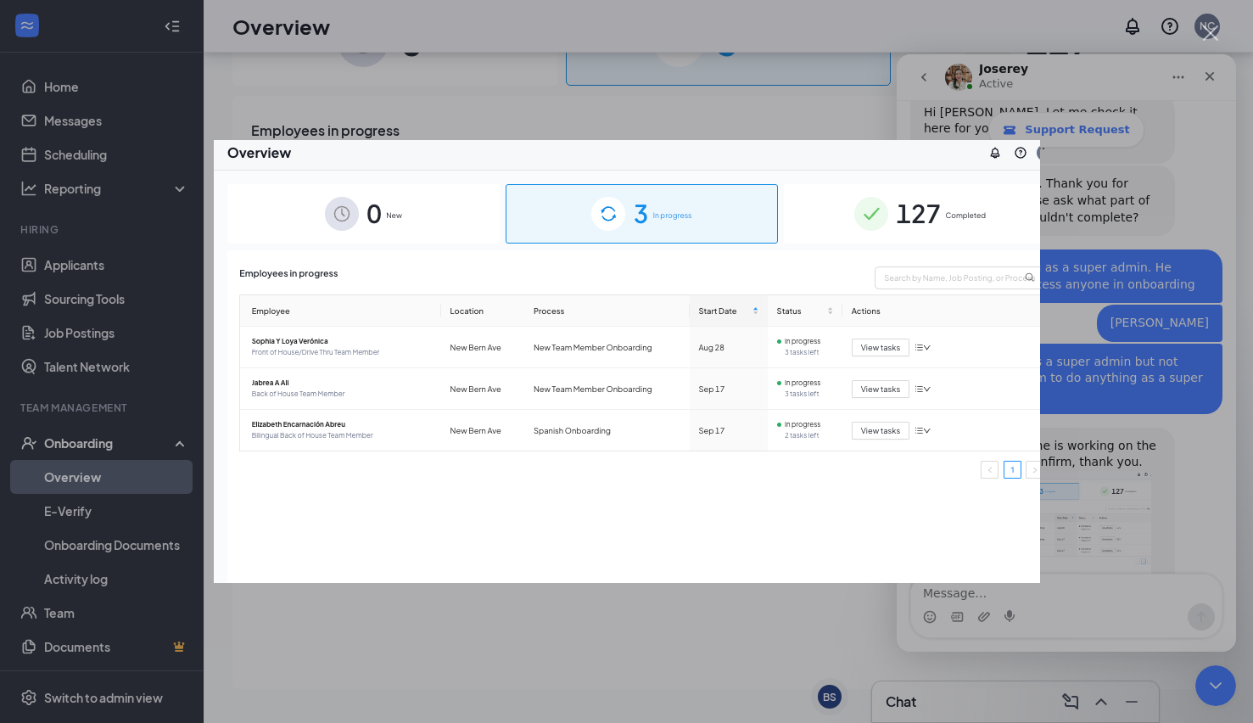
click at [1167, 504] on div "Intercom messenger" at bounding box center [626, 361] width 1253 height 723
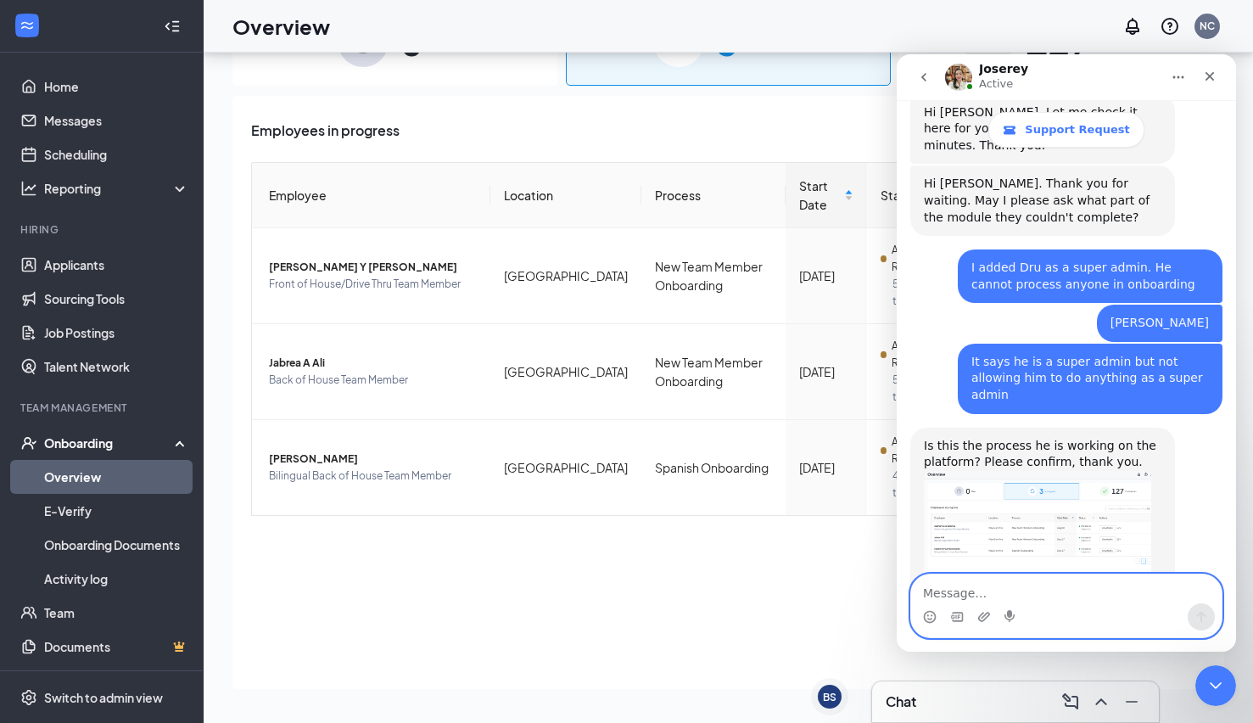
click at [1028, 597] on textarea "Message…" at bounding box center [1066, 588] width 310 height 29
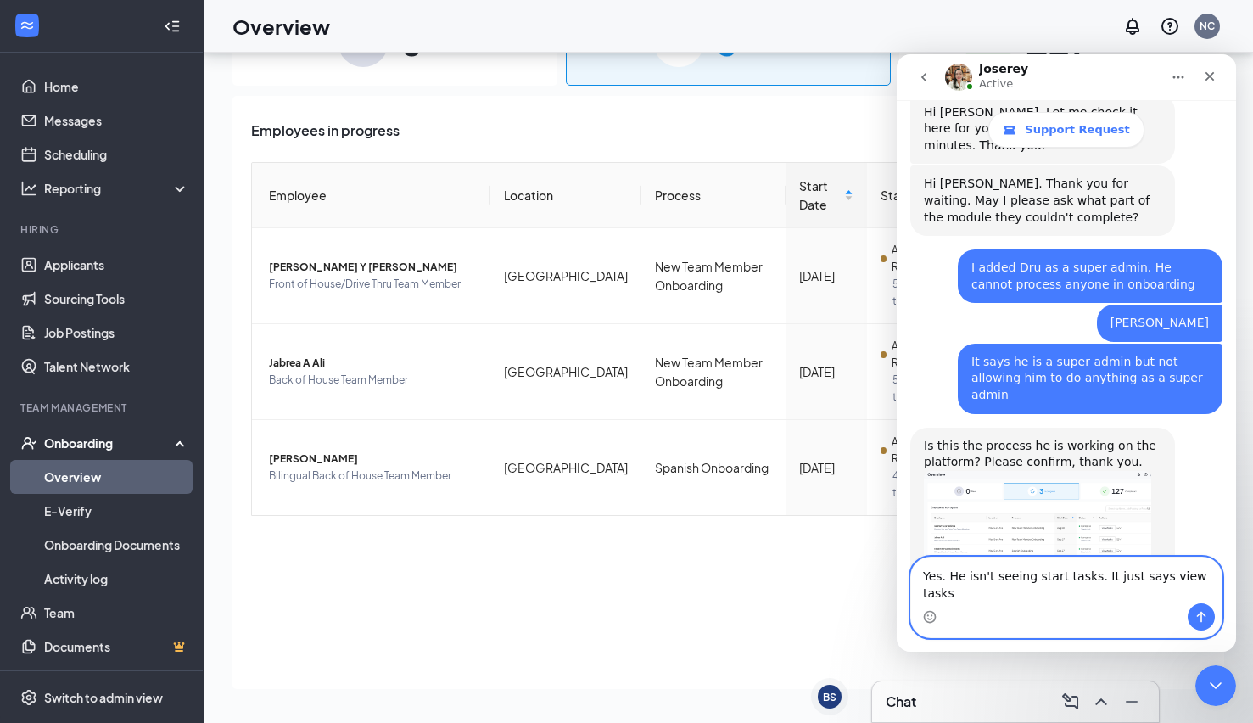
type textarea "Yes. He isn't seeing start tasks. It just says view tasks"
click at [1208, 617] on button "Send a message…" at bounding box center [1200, 616] width 27 height 27
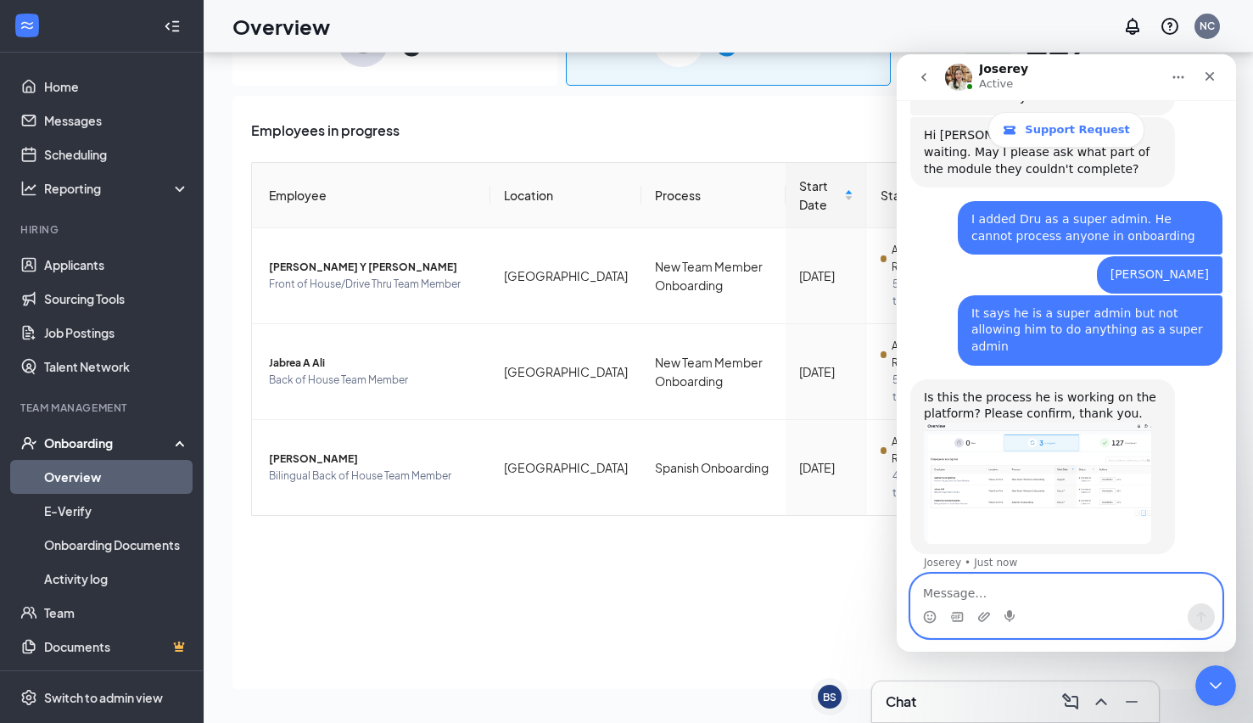
scroll to position [599, 0]
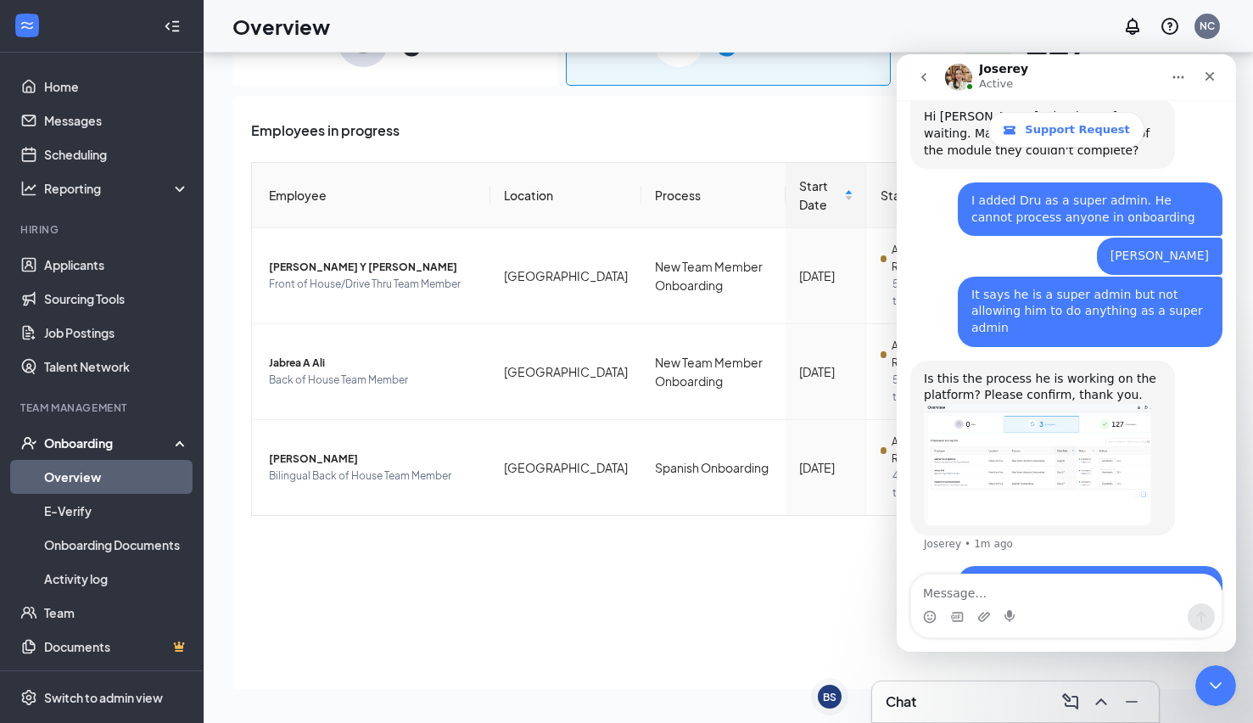
click at [1059, 404] on img "Joserey says…" at bounding box center [1037, 465] width 227 height 122
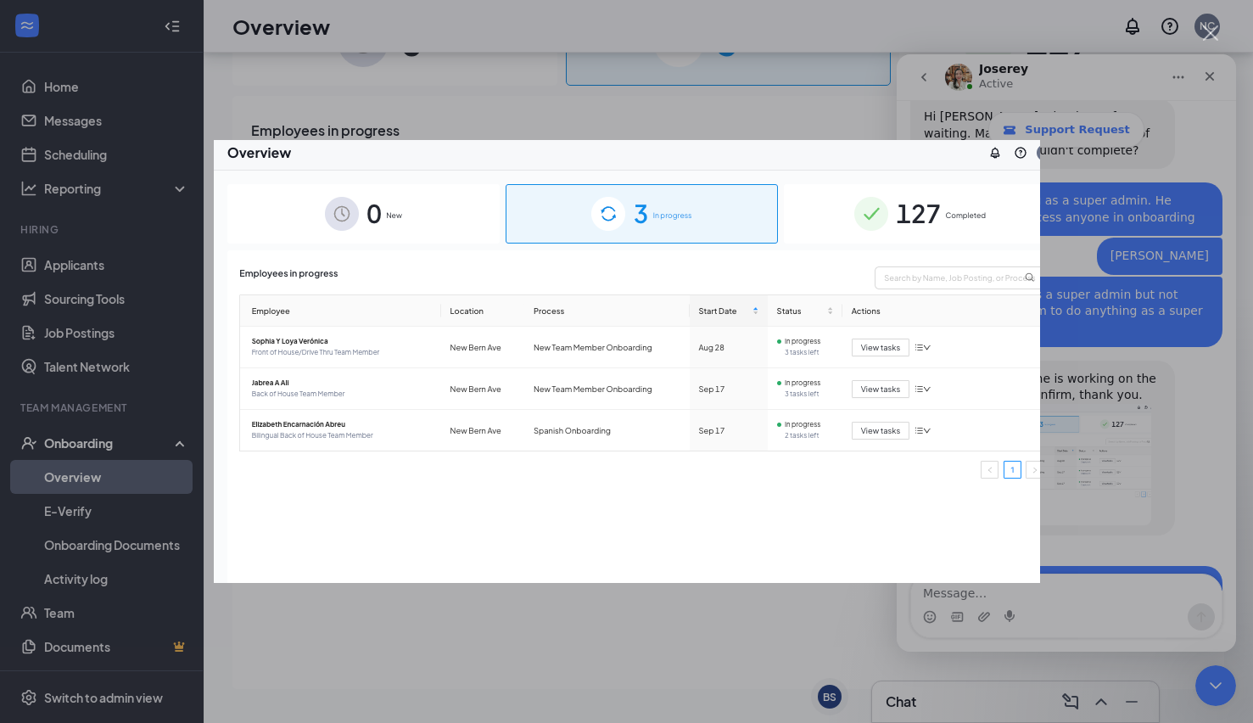
click at [790, 623] on div "Intercom messenger" at bounding box center [626, 361] width 1253 height 723
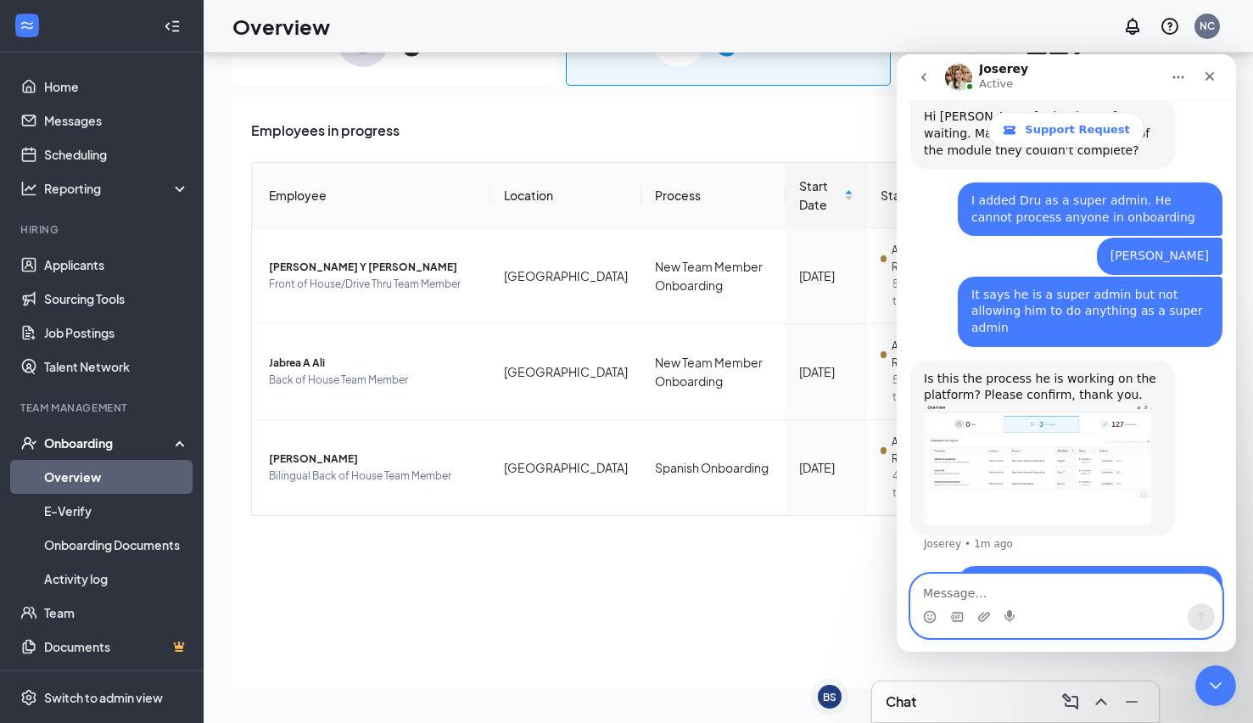
click at [971, 581] on textarea "Message…" at bounding box center [1066, 588] width 310 height 29
type textarea "As a super admin, it should say start tasks as mine does"
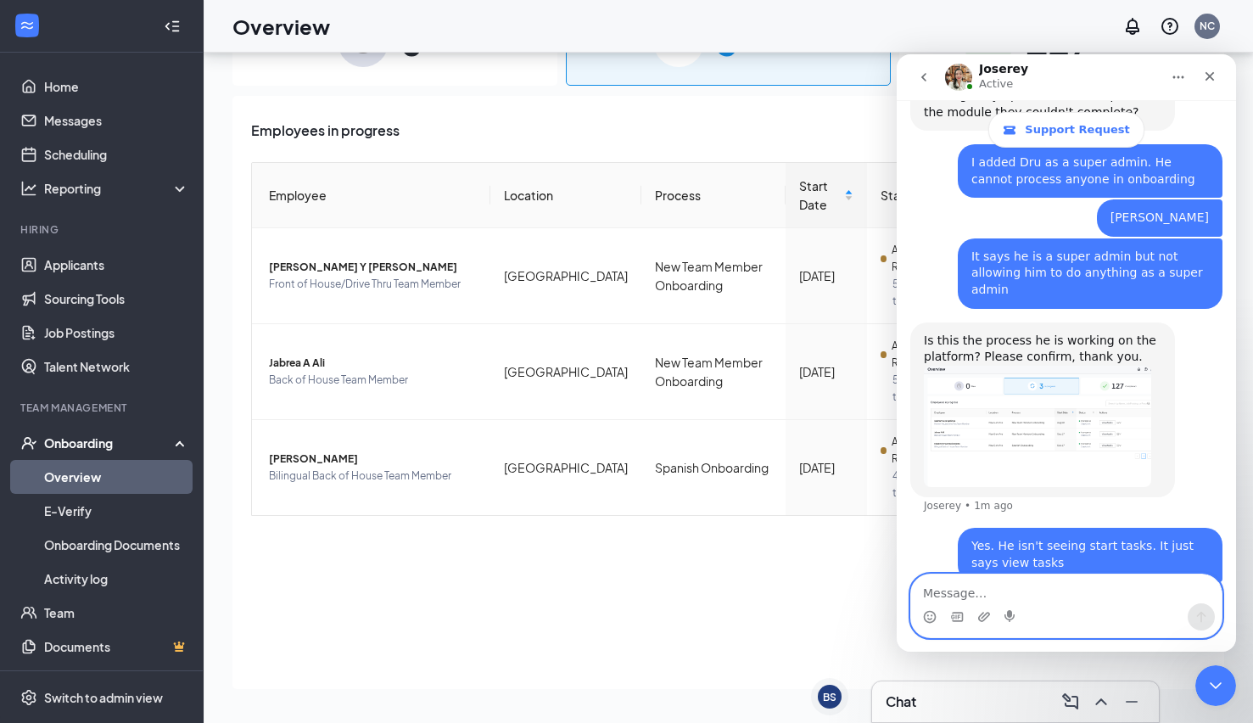
scroll to position [654, 0]
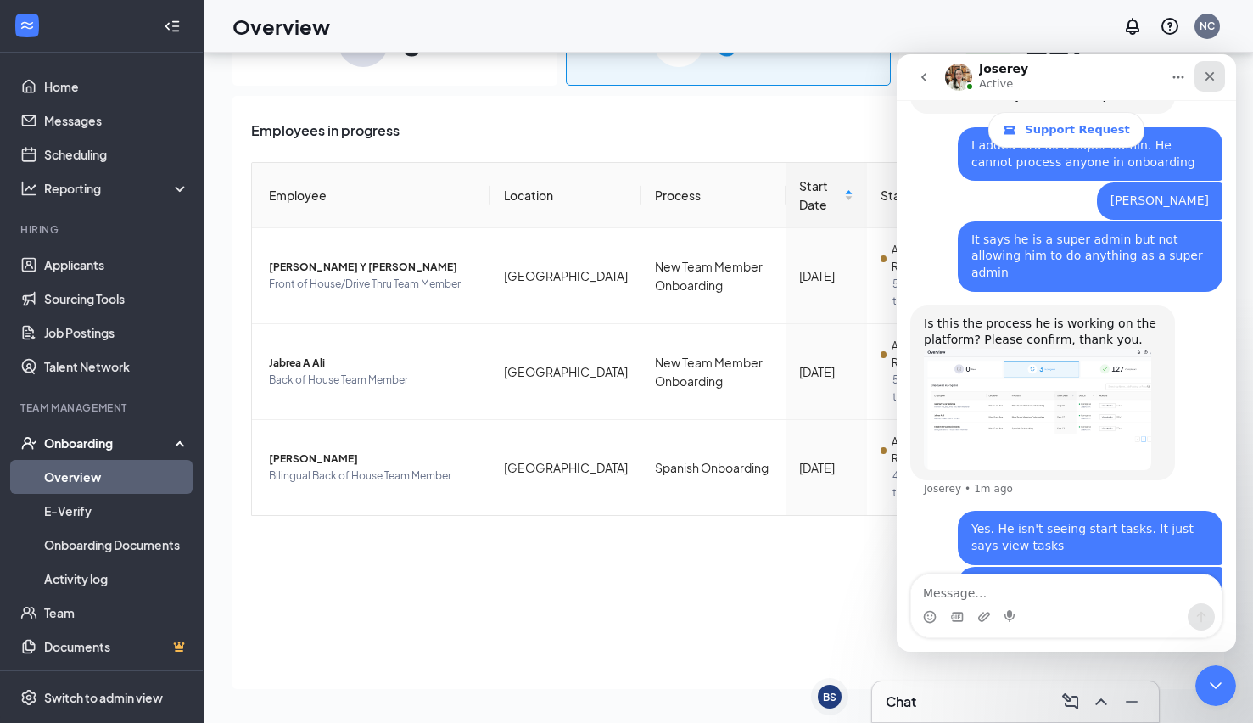
click at [1208, 77] on icon "Close" at bounding box center [1209, 76] width 9 height 9
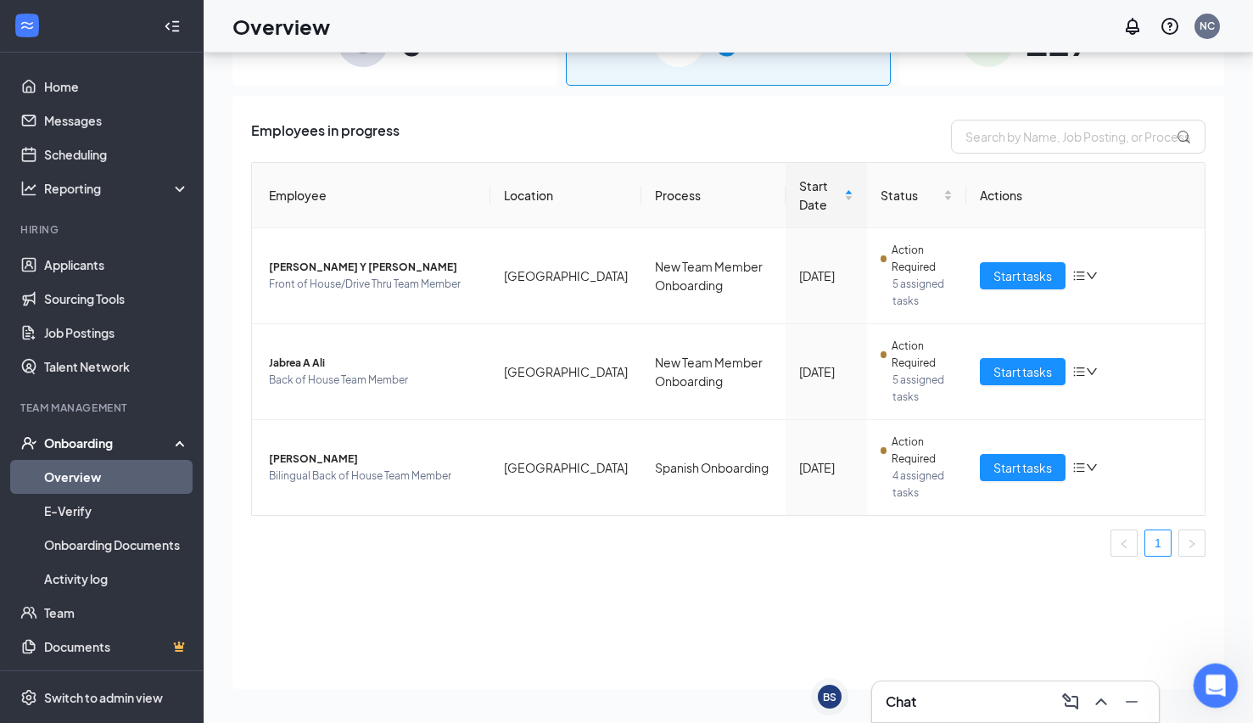
click at [1215, 680] on icon "Open Intercom Messenger" at bounding box center [1213, 683] width 12 height 14
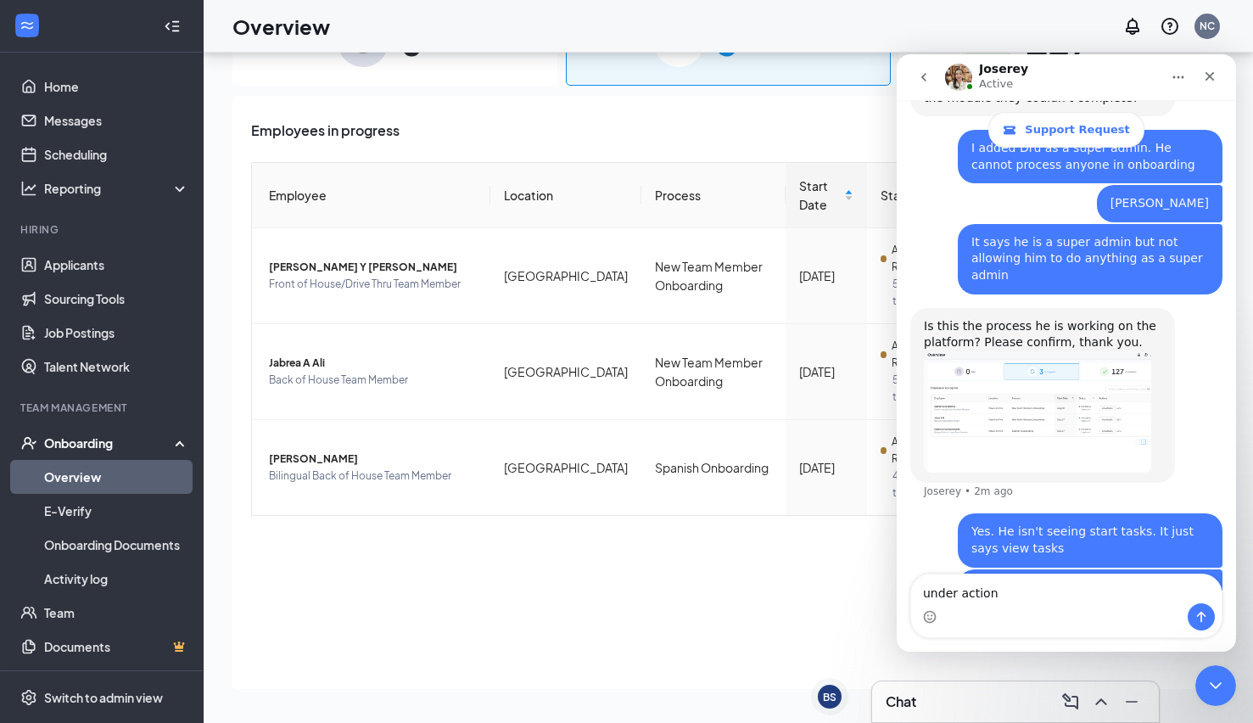
type textarea "under actions"
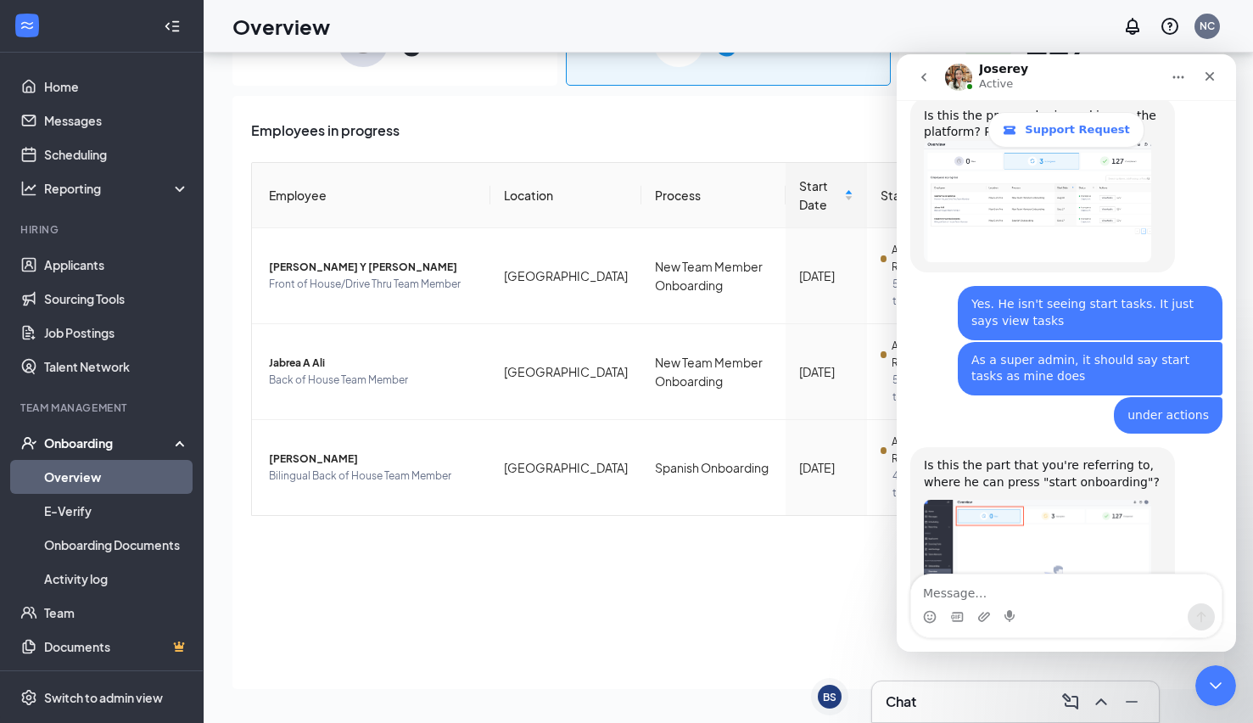
scroll to position [898, 0]
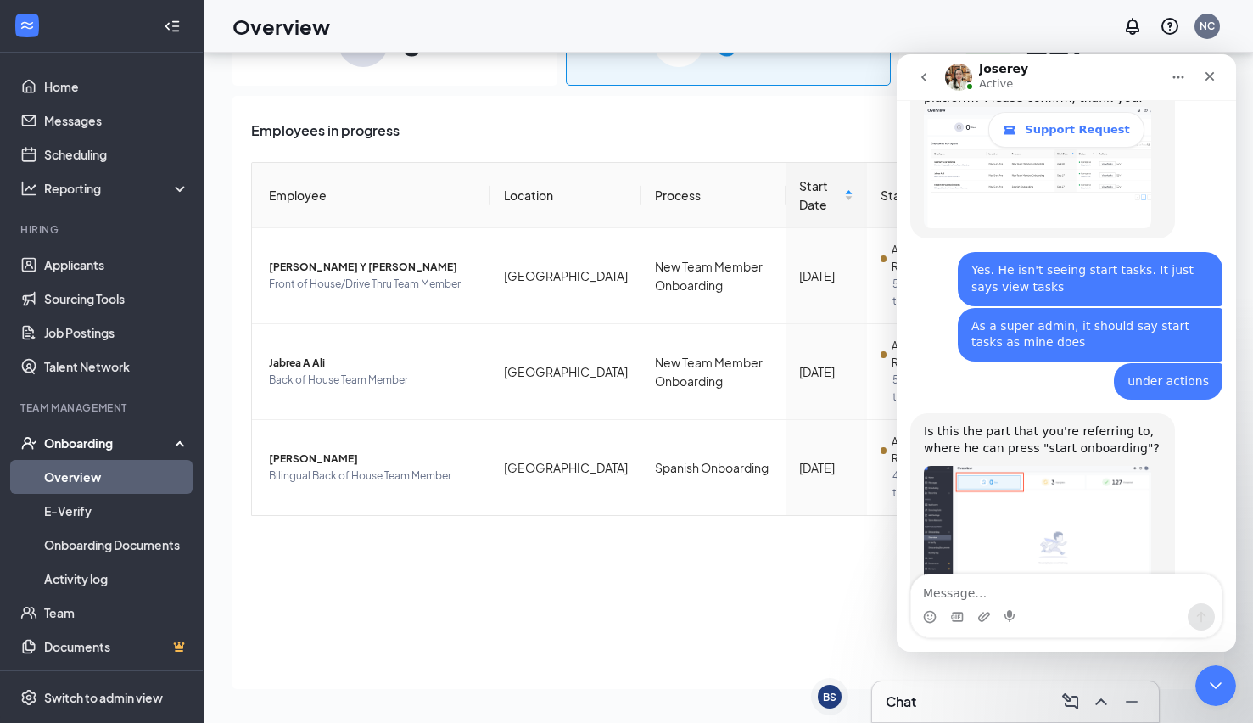
click at [1014, 480] on img "Joserey says…" at bounding box center [1037, 531] width 227 height 130
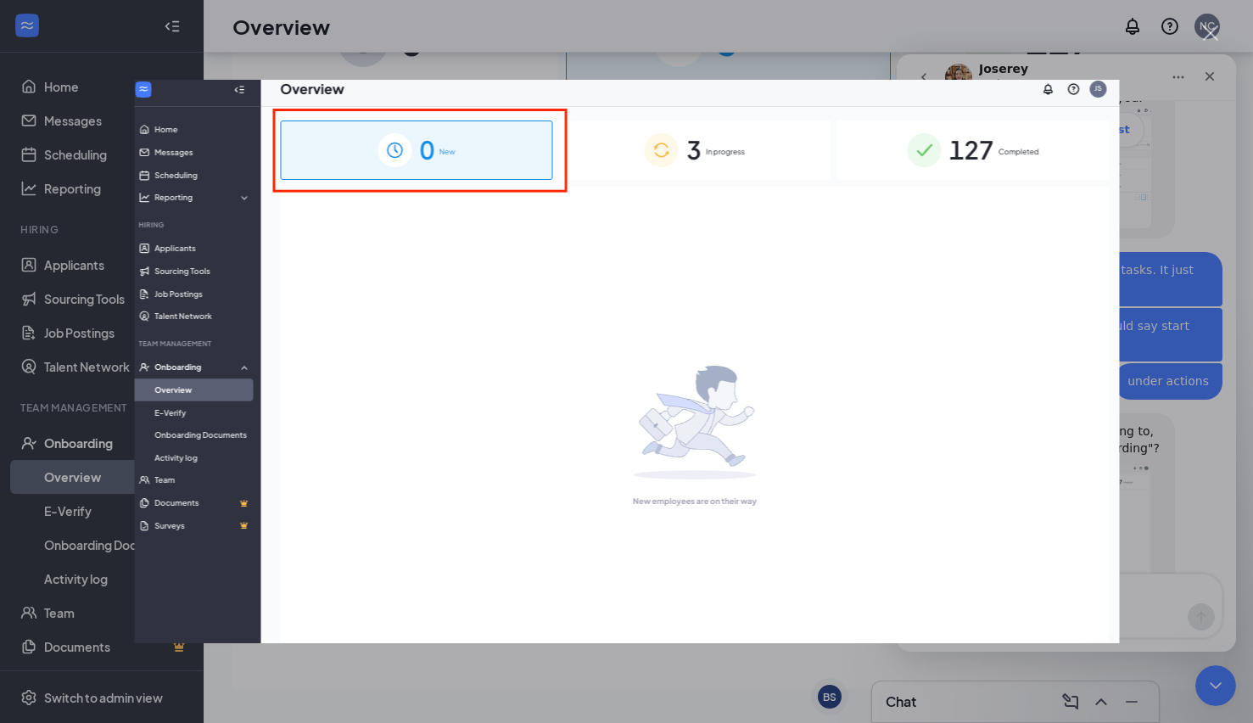
click at [1199, 382] on div "Intercom messenger" at bounding box center [626, 361] width 1253 height 723
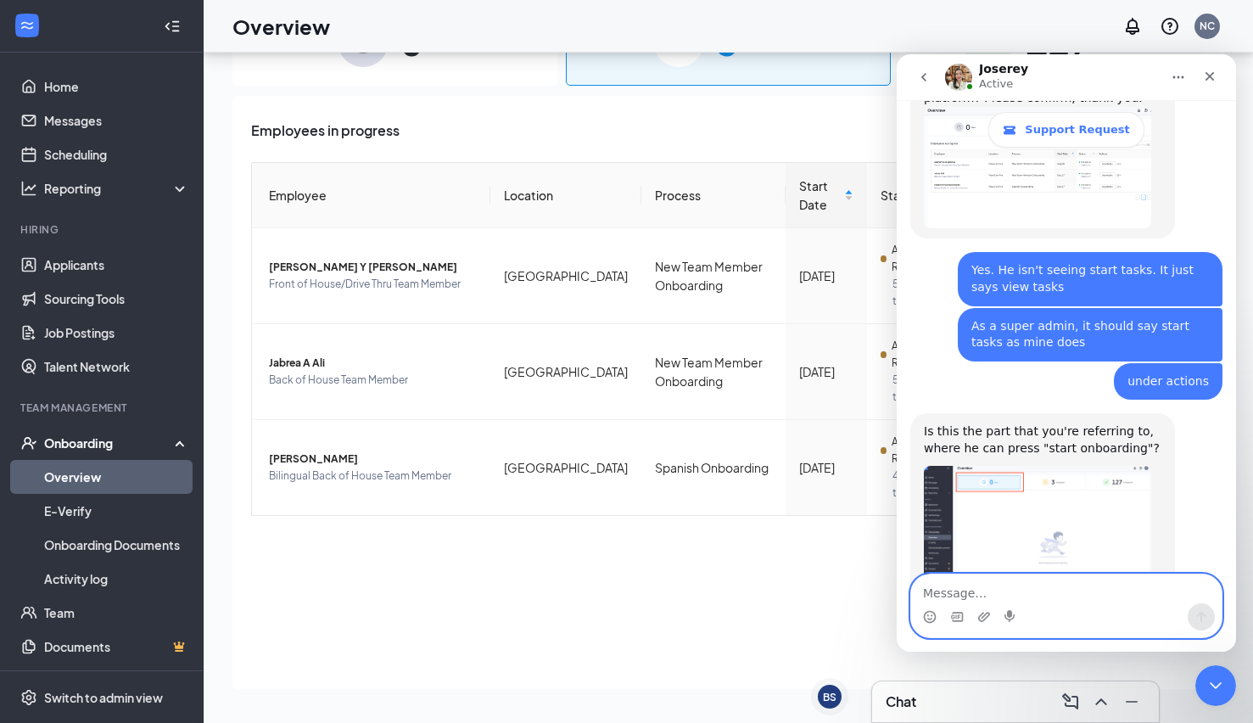
click at [996, 586] on textarea "Message…" at bounding box center [1066, 588] width 310 height 29
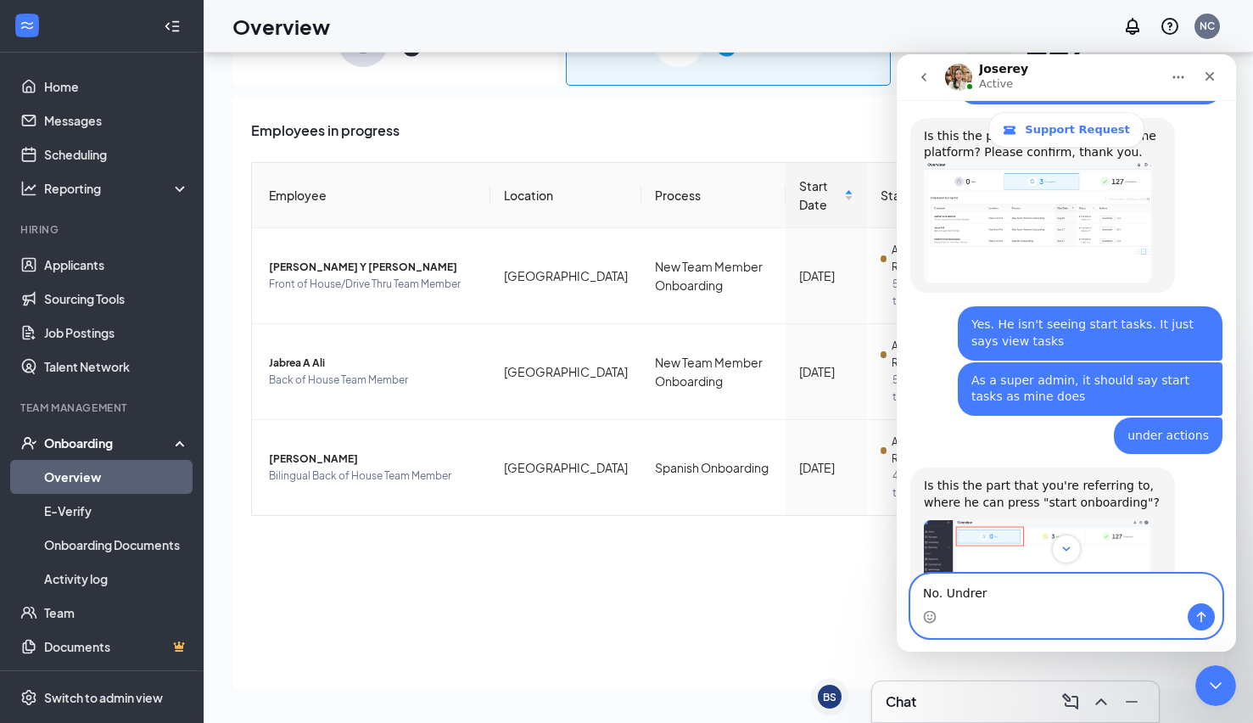
scroll to position [855, 0]
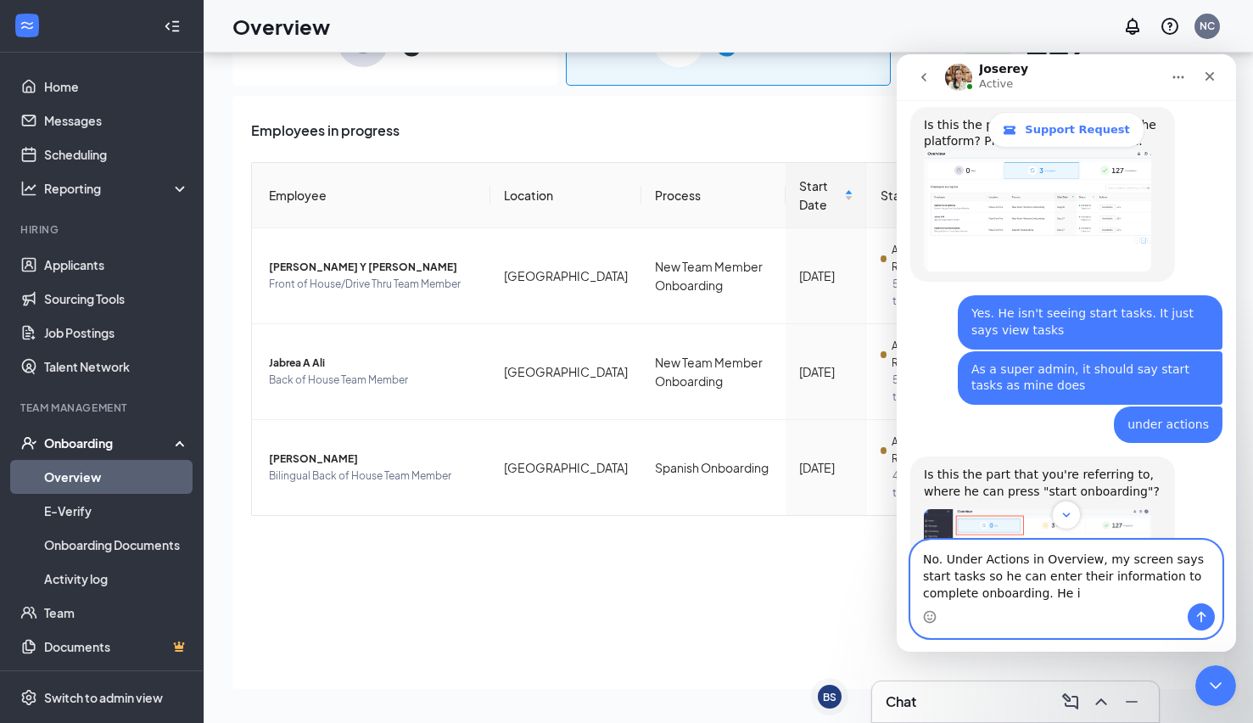
click at [1006, 579] on textarea "No. Under Actions in Overview, my screen says start tasks so he can enter their…" at bounding box center [1066, 571] width 310 height 63
type textarea "No. Under Actions in Overview, my screen says start tasks so he can be able to …"
click at [1207, 612] on icon "Send a message…" at bounding box center [1201, 617] width 14 height 14
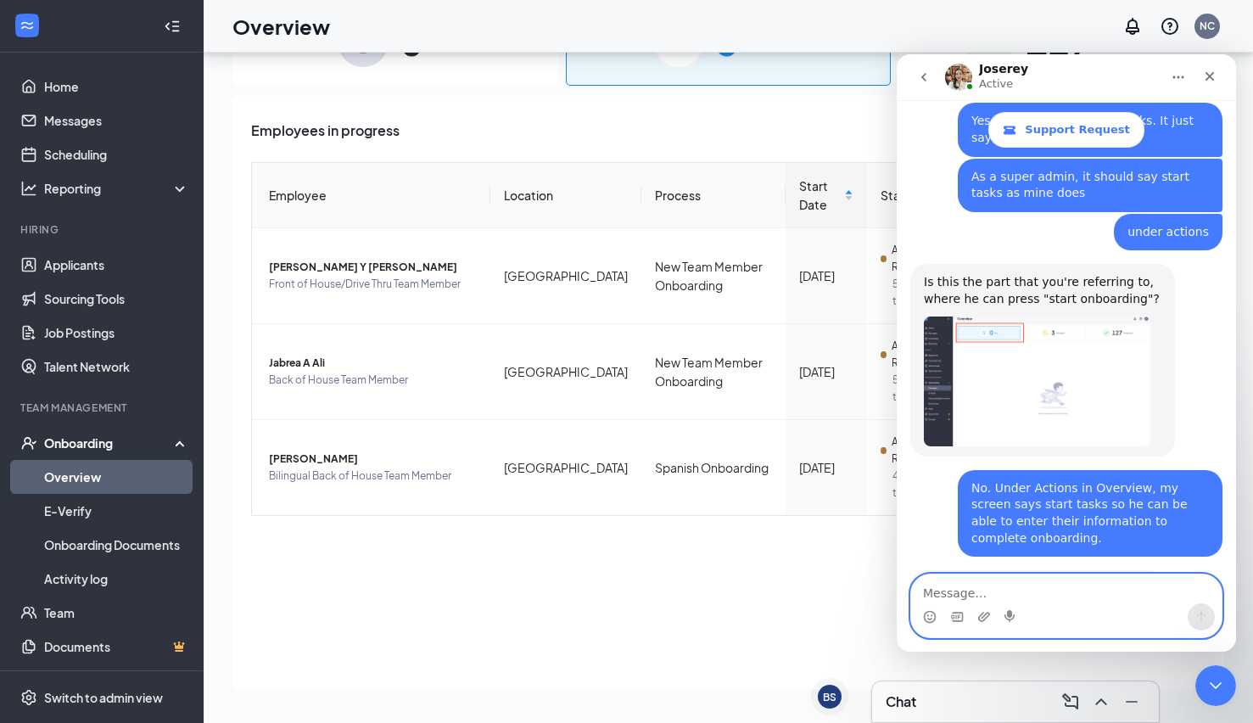
scroll to position [1134, 0]
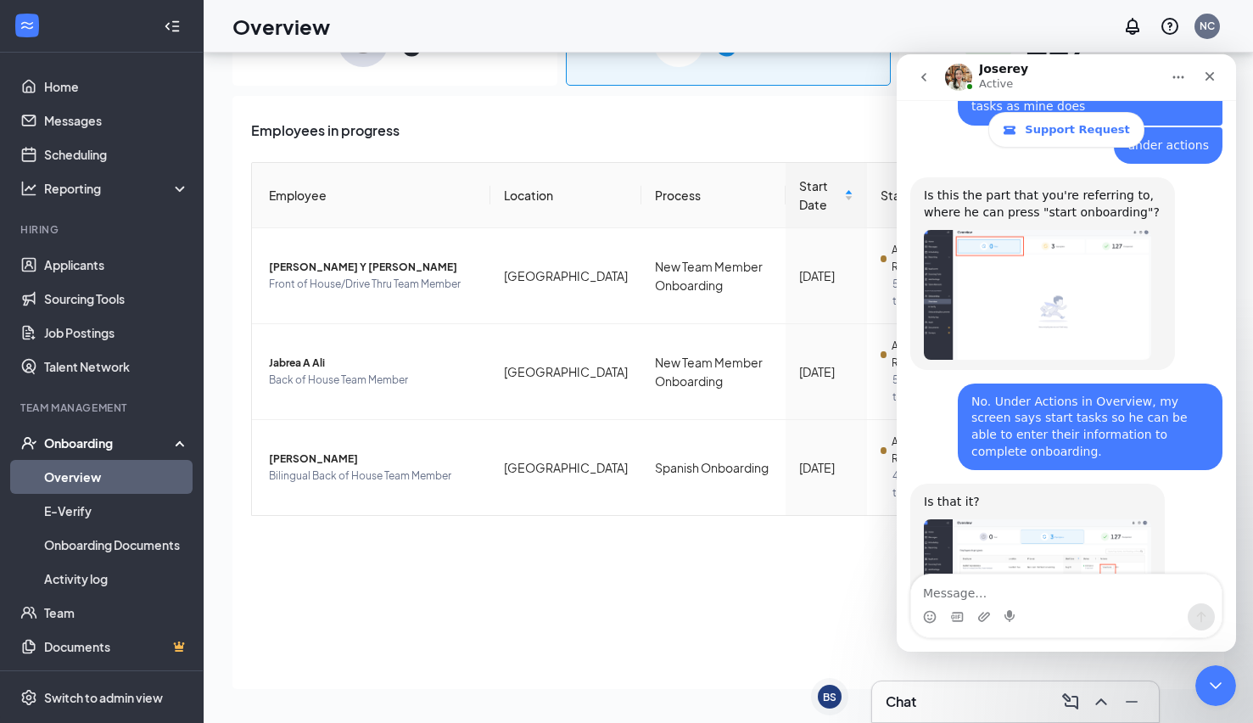
click at [1034, 519] on img "Joserey says…" at bounding box center [1037, 565] width 227 height 93
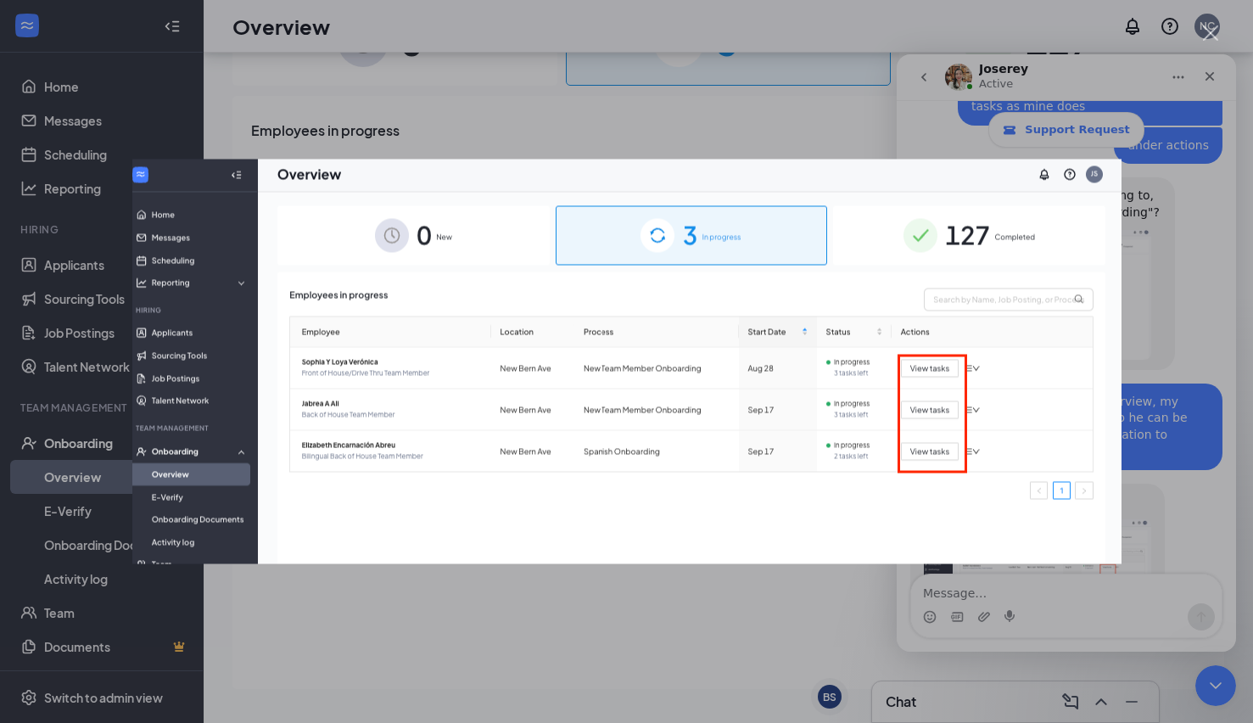
click at [1029, 589] on div "Intercom messenger" at bounding box center [626, 361] width 1253 height 723
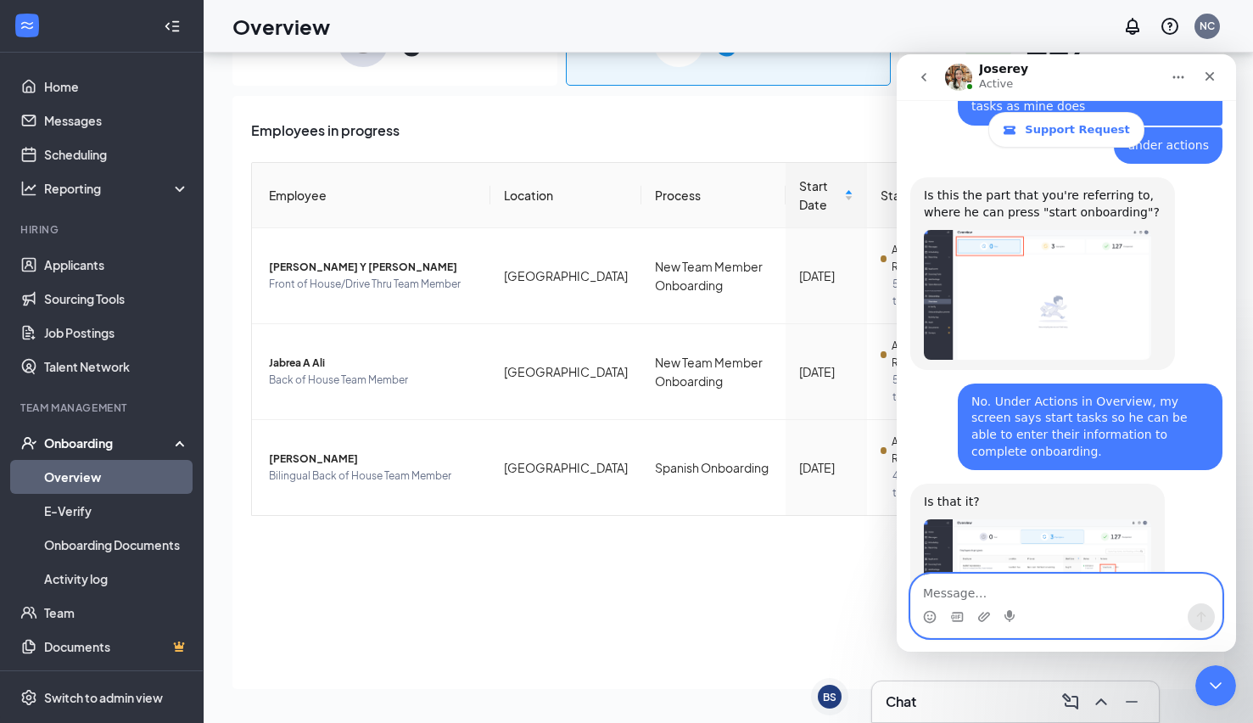
click at [1029, 589] on textarea "Message…" at bounding box center [1066, 588] width 310 height 29
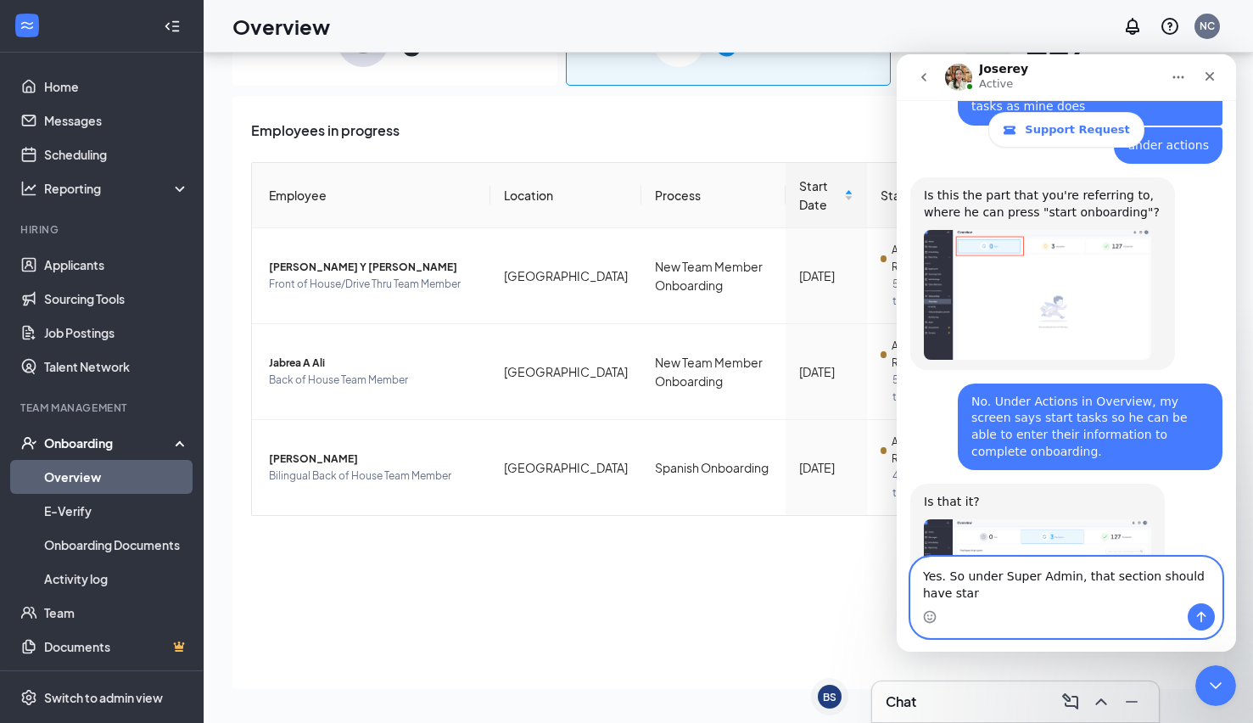
scroll to position [1151, 0]
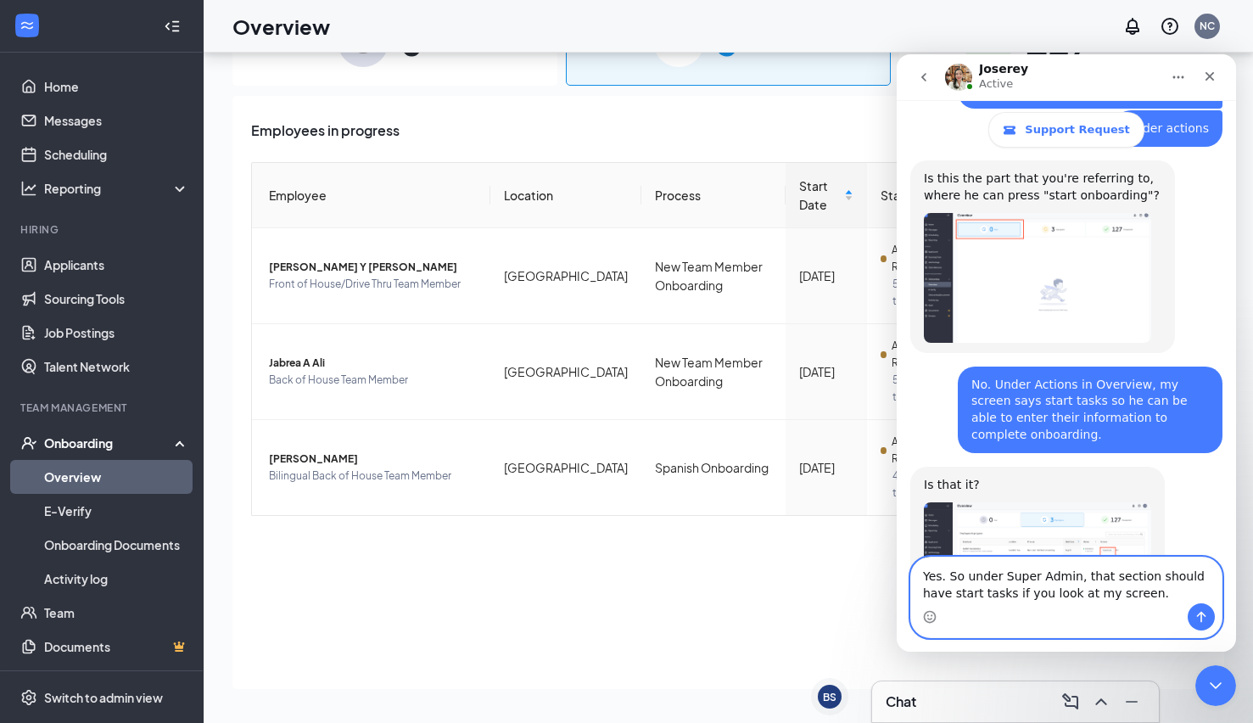
type textarea "Yes. So under Super Admin, that section should have start tasks if you look at …"
click at [1208, 615] on button "Send a message…" at bounding box center [1200, 616] width 27 height 27
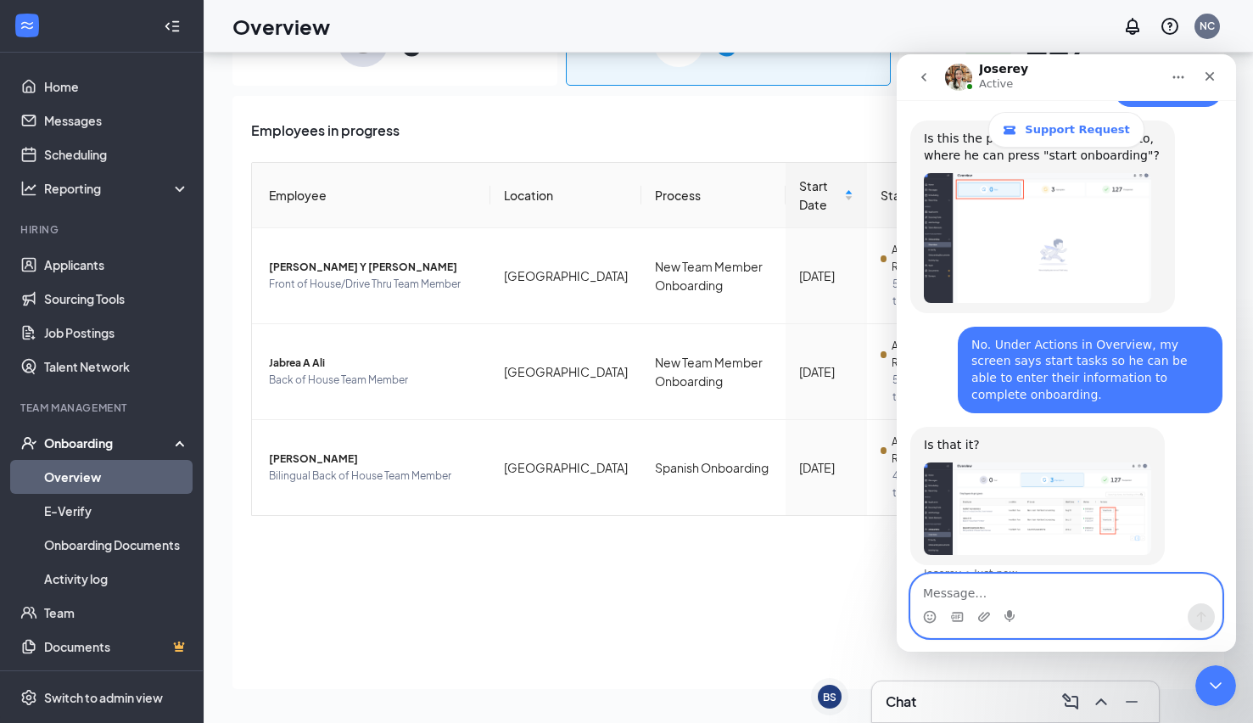
scroll to position [1218, 0]
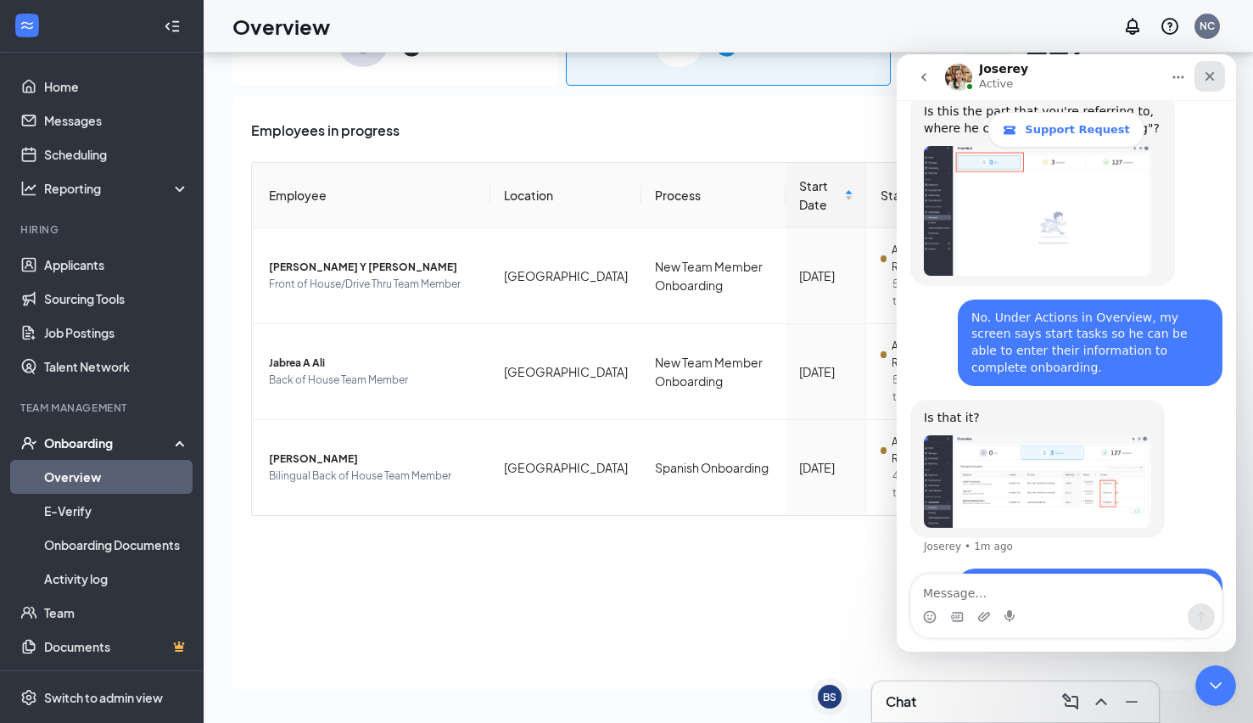
click at [1212, 73] on icon "Close" at bounding box center [1209, 76] width 9 height 9
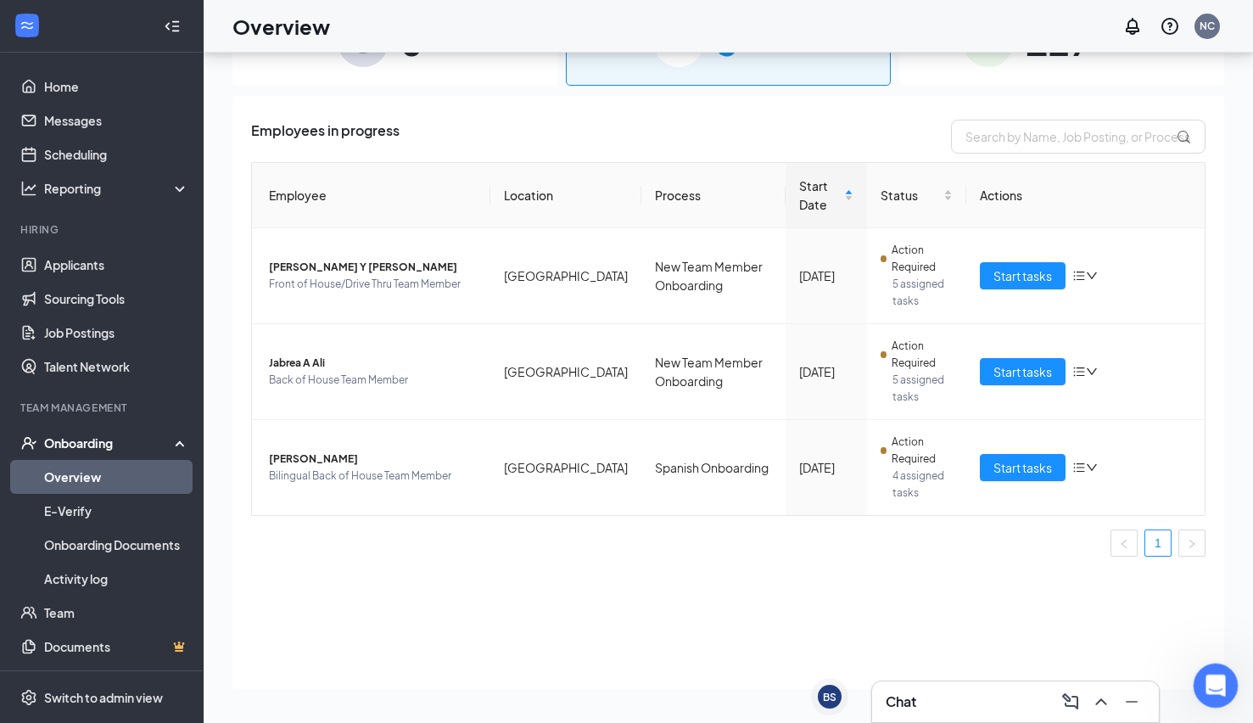
click at [1220, 685] on icon "Open Intercom Messenger" at bounding box center [1213, 683] width 28 height 28
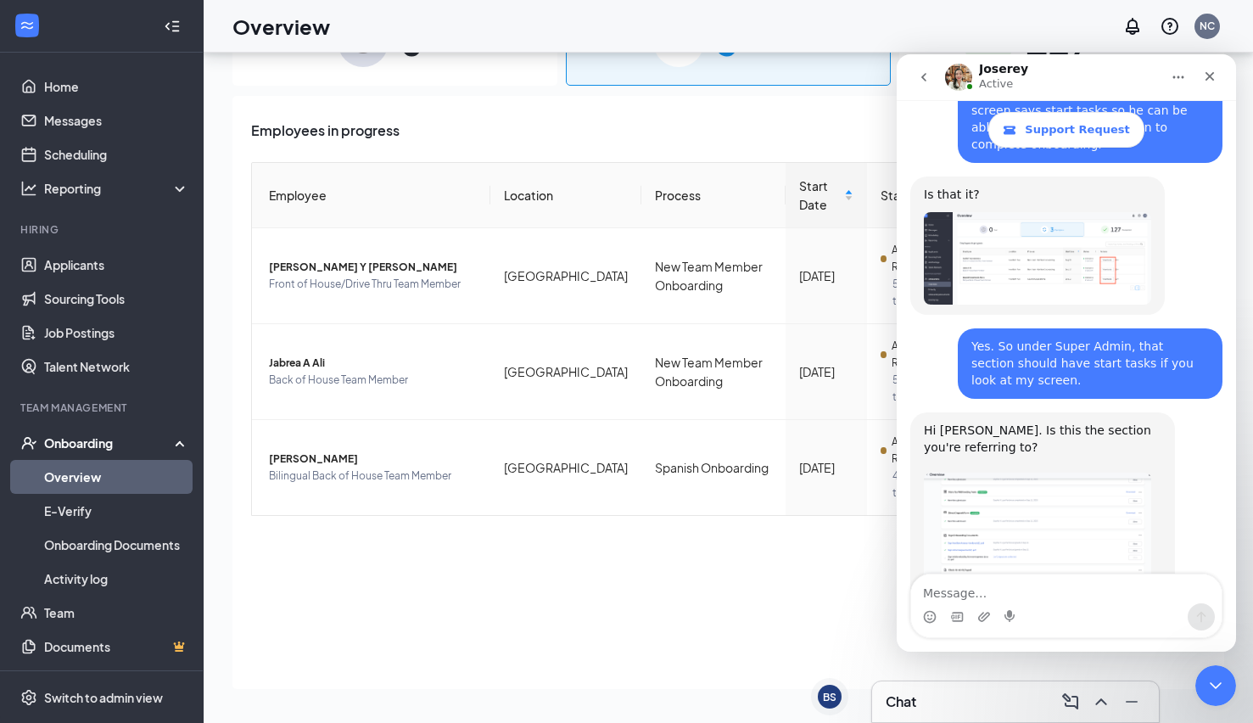
scroll to position [1443, 0]
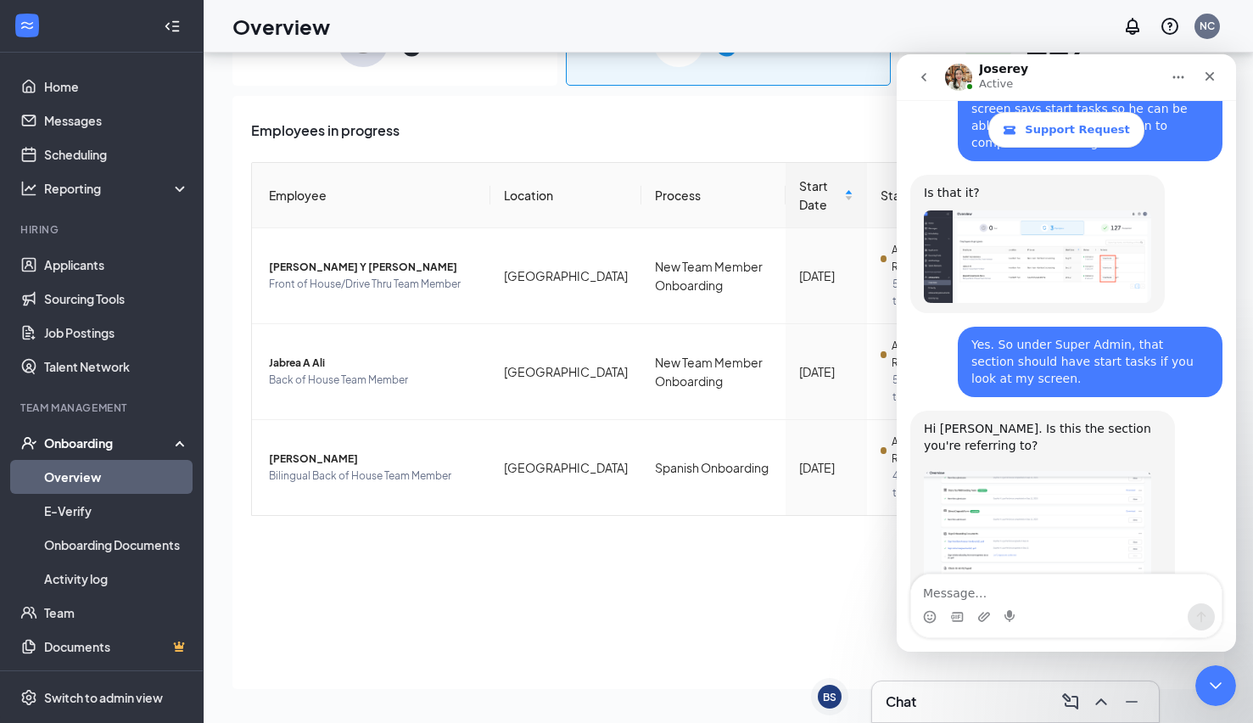
click at [1072, 471] on img "Joserey says…" at bounding box center [1037, 541] width 227 height 141
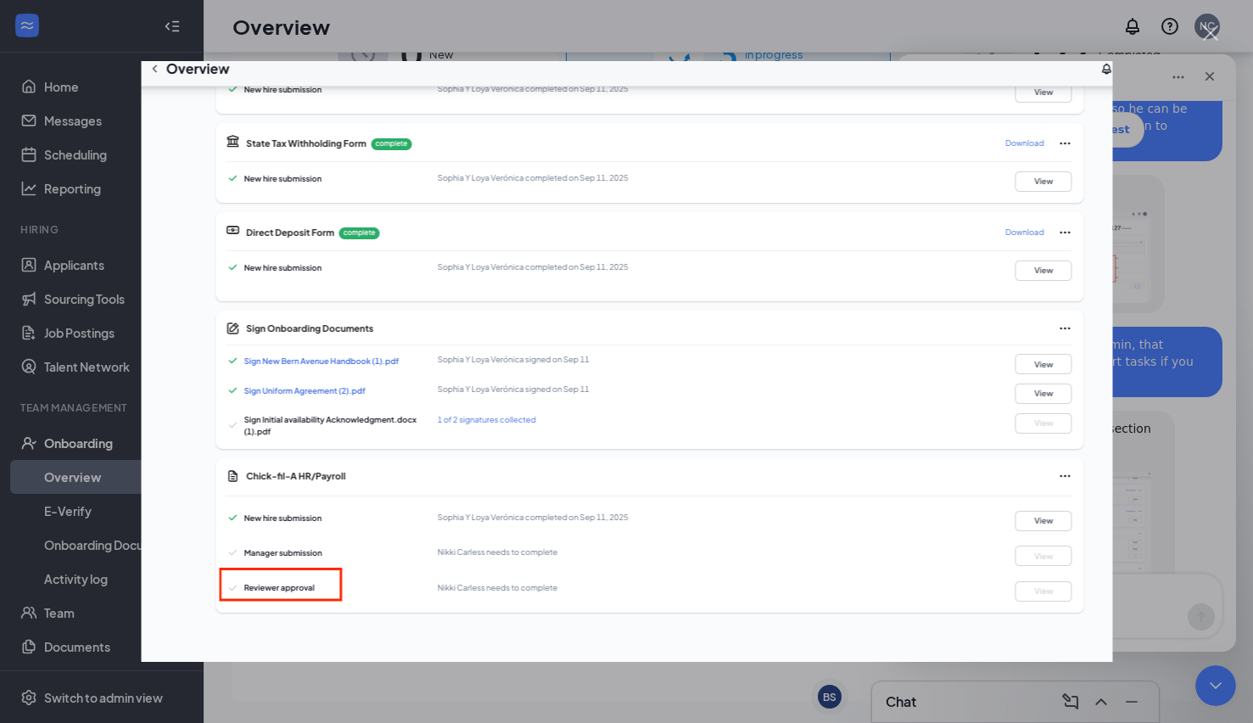
scroll to position [76, 0]
click at [1156, 77] on div "Intercom messenger" at bounding box center [626, 361] width 1253 height 723
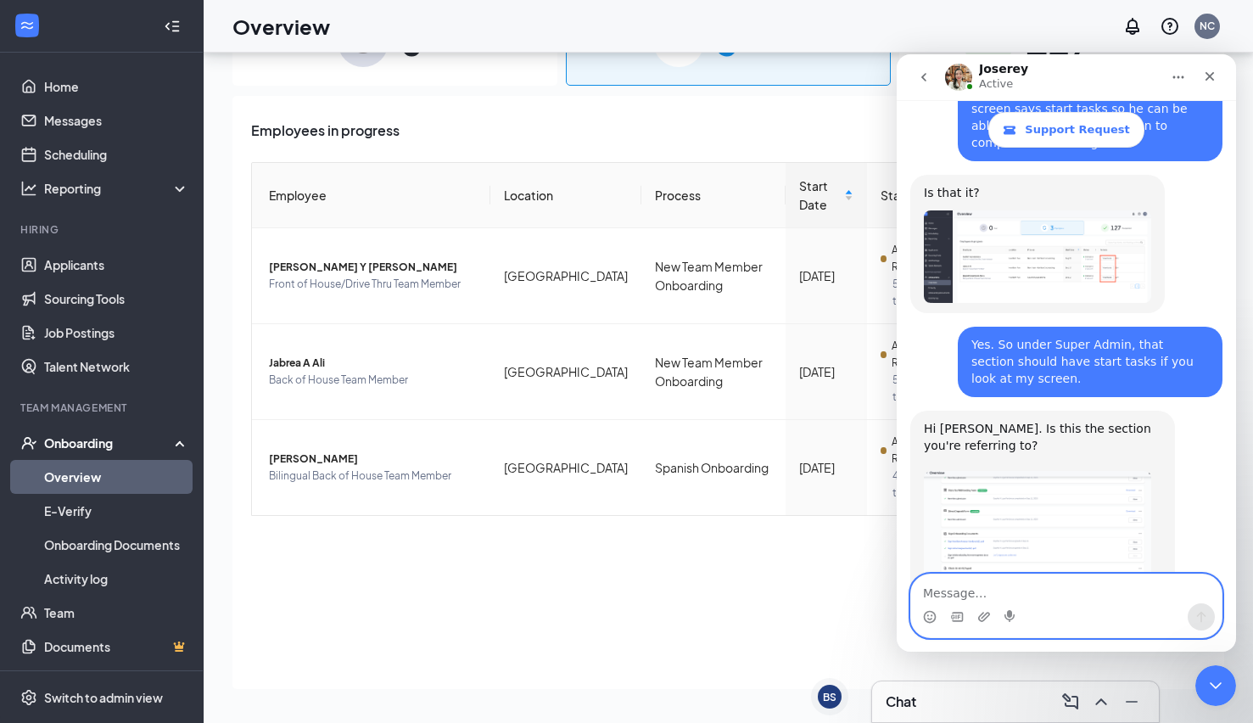
click at [1059, 596] on textarea "Message…" at bounding box center [1066, 588] width 310 height 29
type textarea "N"
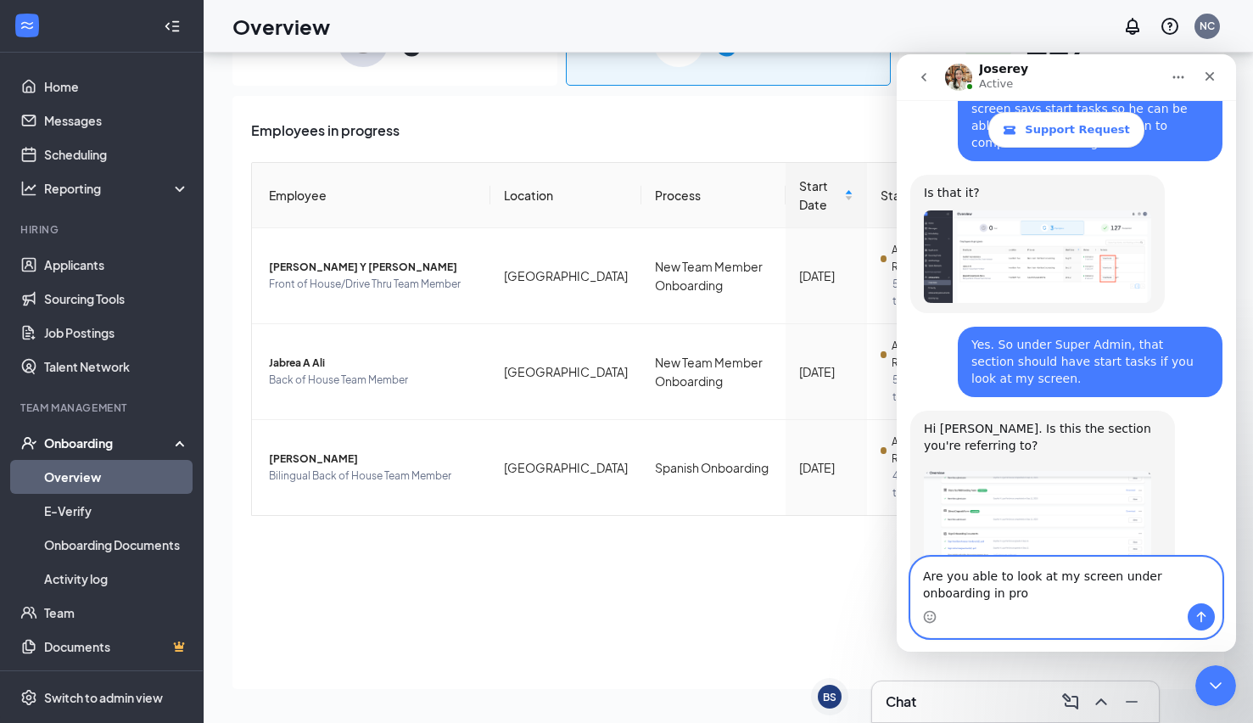
scroll to position [1460, 0]
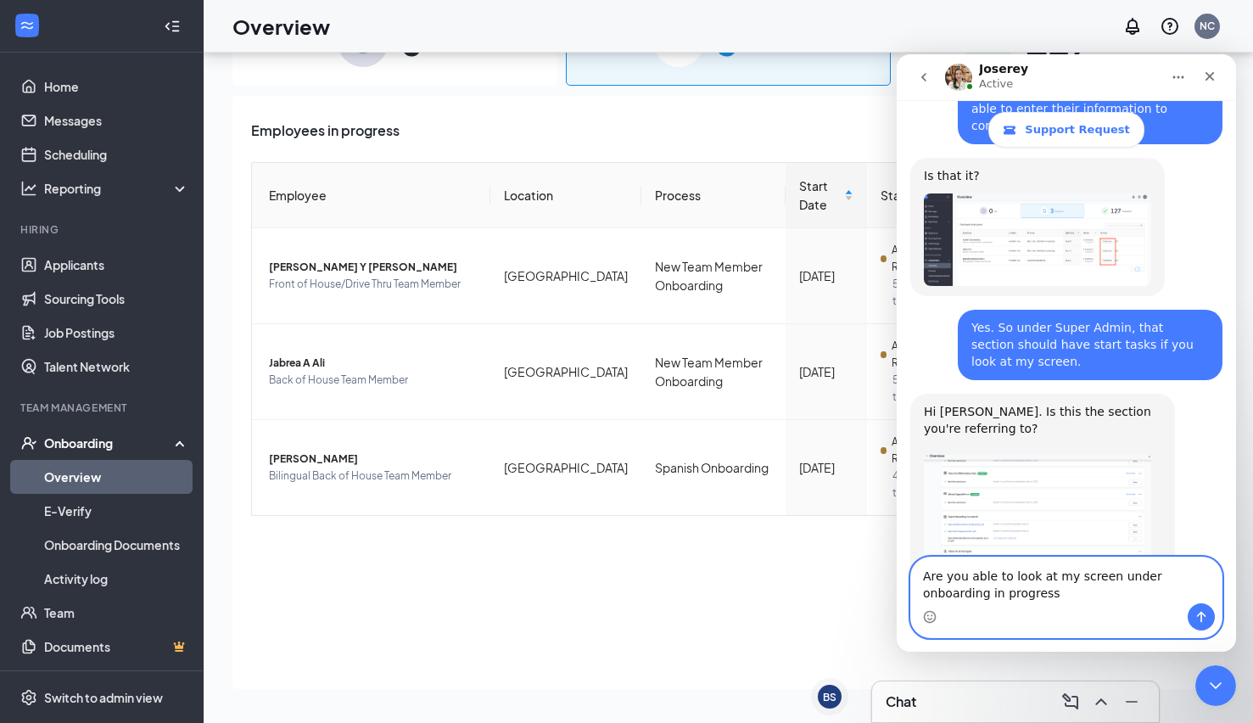
type textarea "Are you able to look at my screen under onboarding in progress?"
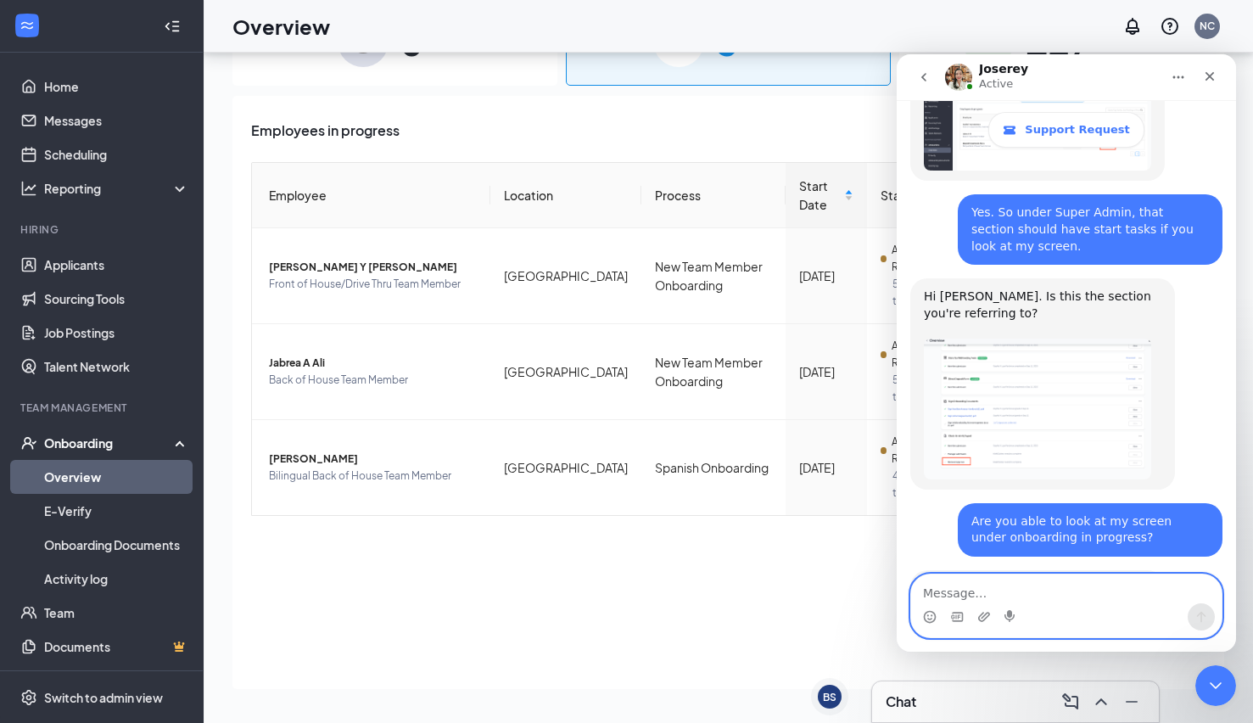
scroll to position [1666, 0]
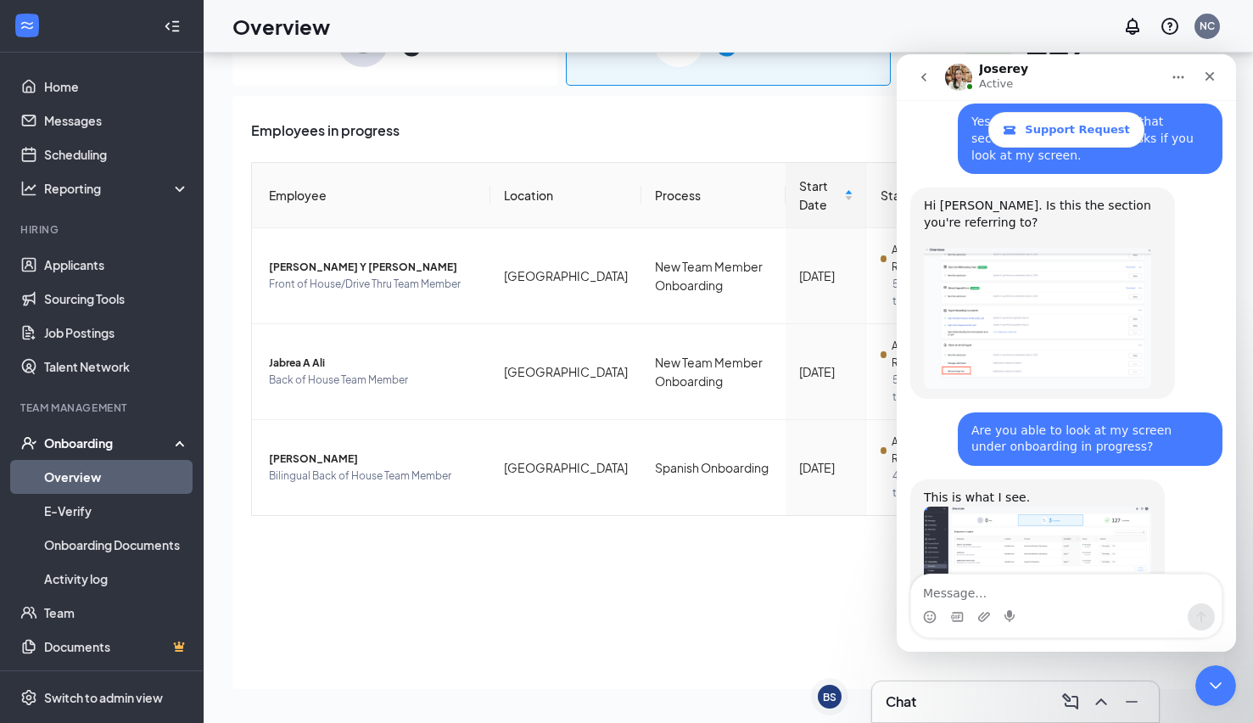
click at [1058, 506] on img "Joserey says…" at bounding box center [1037, 558] width 227 height 105
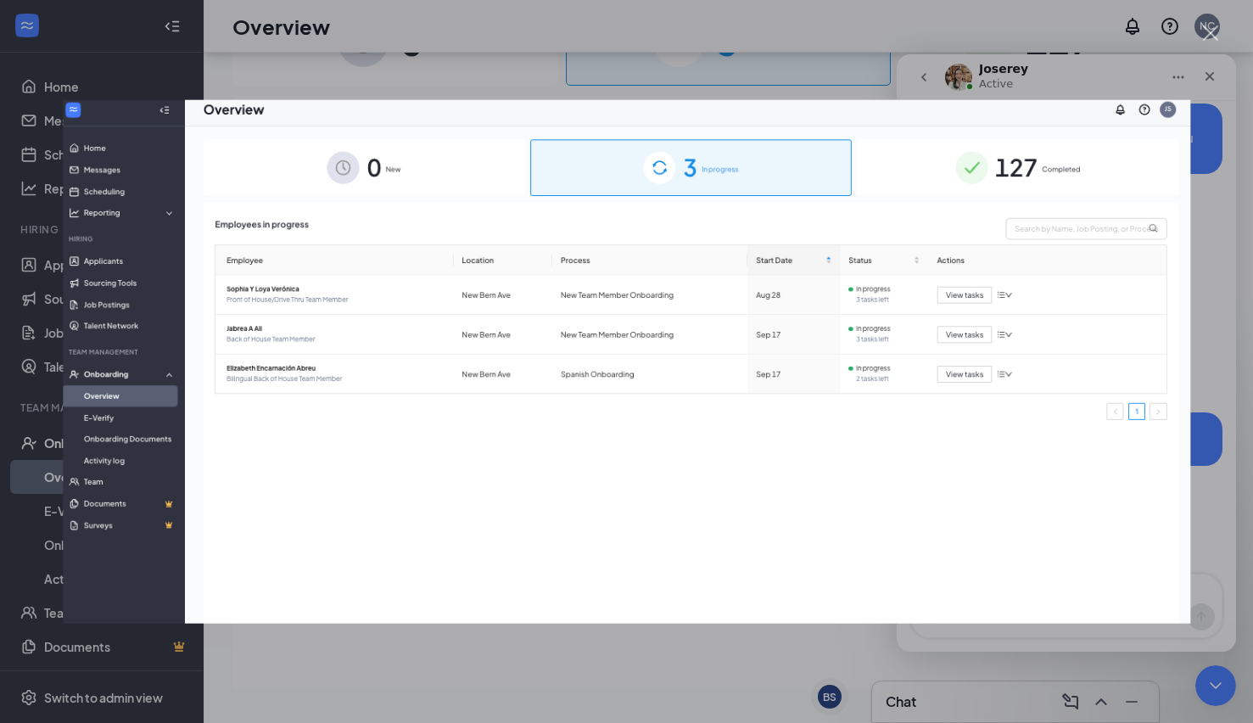
click at [735, 685] on div "Intercom messenger" at bounding box center [626, 361] width 1253 height 723
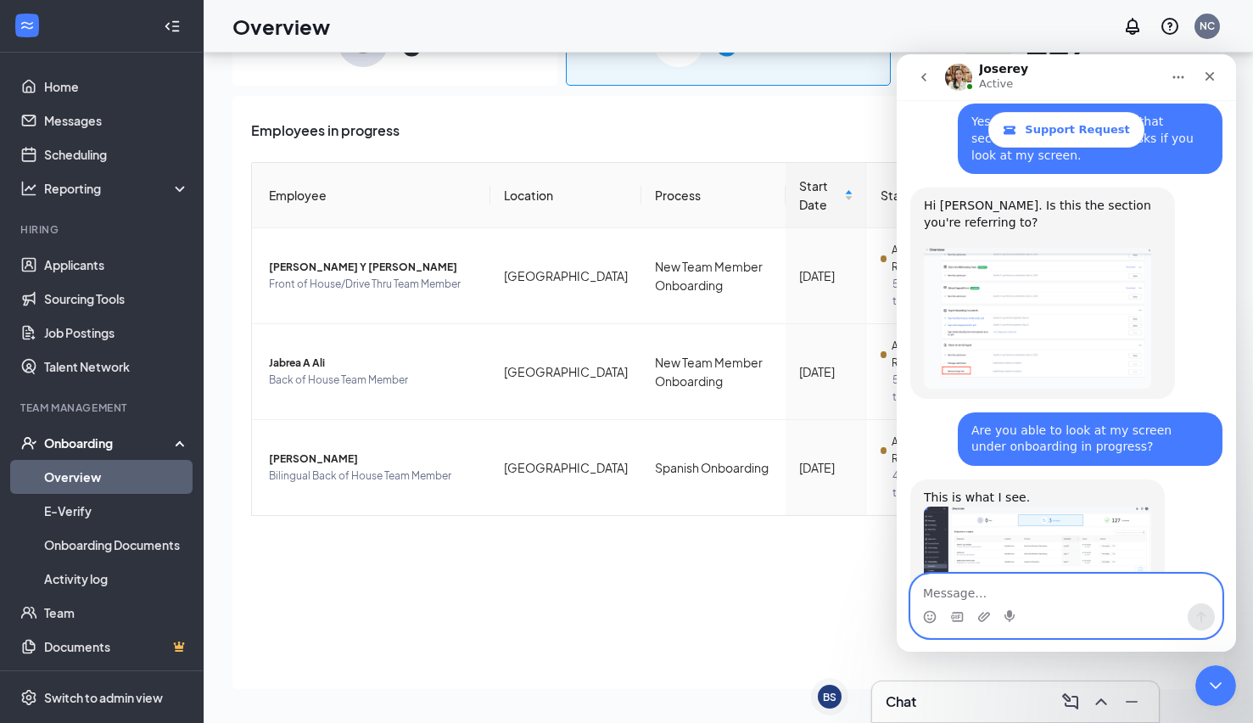
click at [1066, 595] on textarea "Message…" at bounding box center [1066, 588] width 310 height 29
click at [1062, 506] on img "Joserey says…" at bounding box center [1037, 558] width 227 height 105
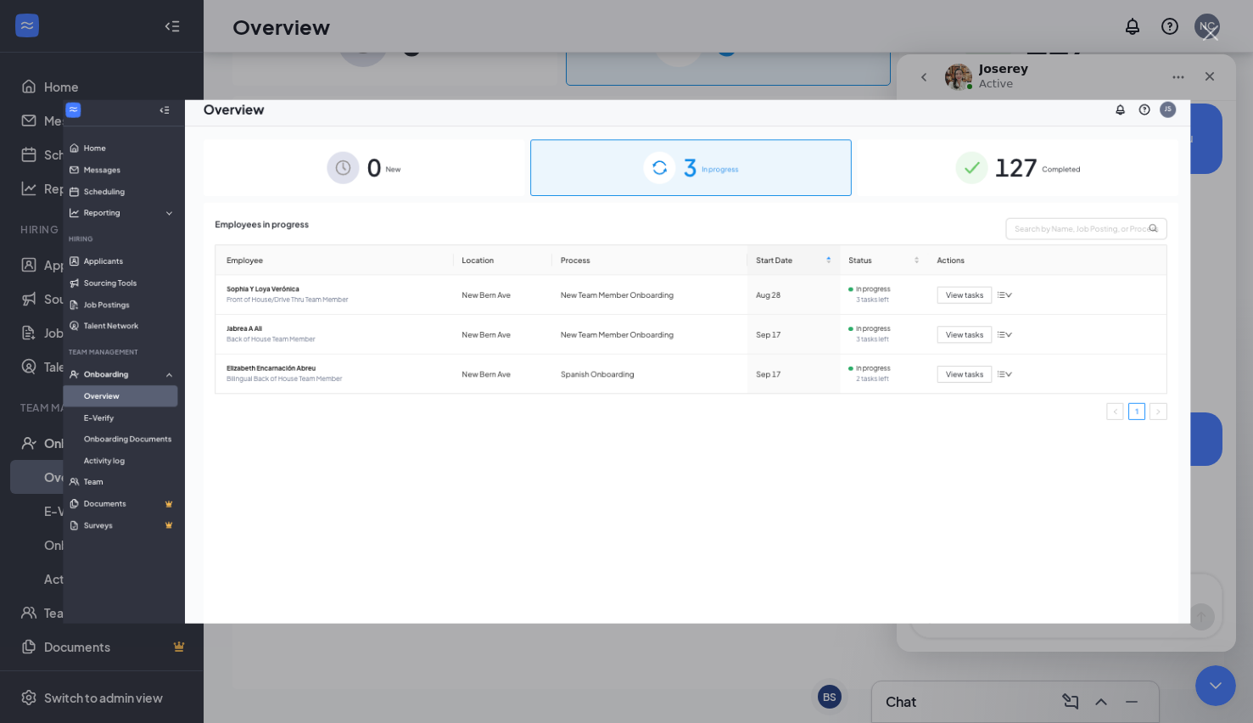
click at [779, 673] on div "Intercom messenger" at bounding box center [626, 361] width 1253 height 723
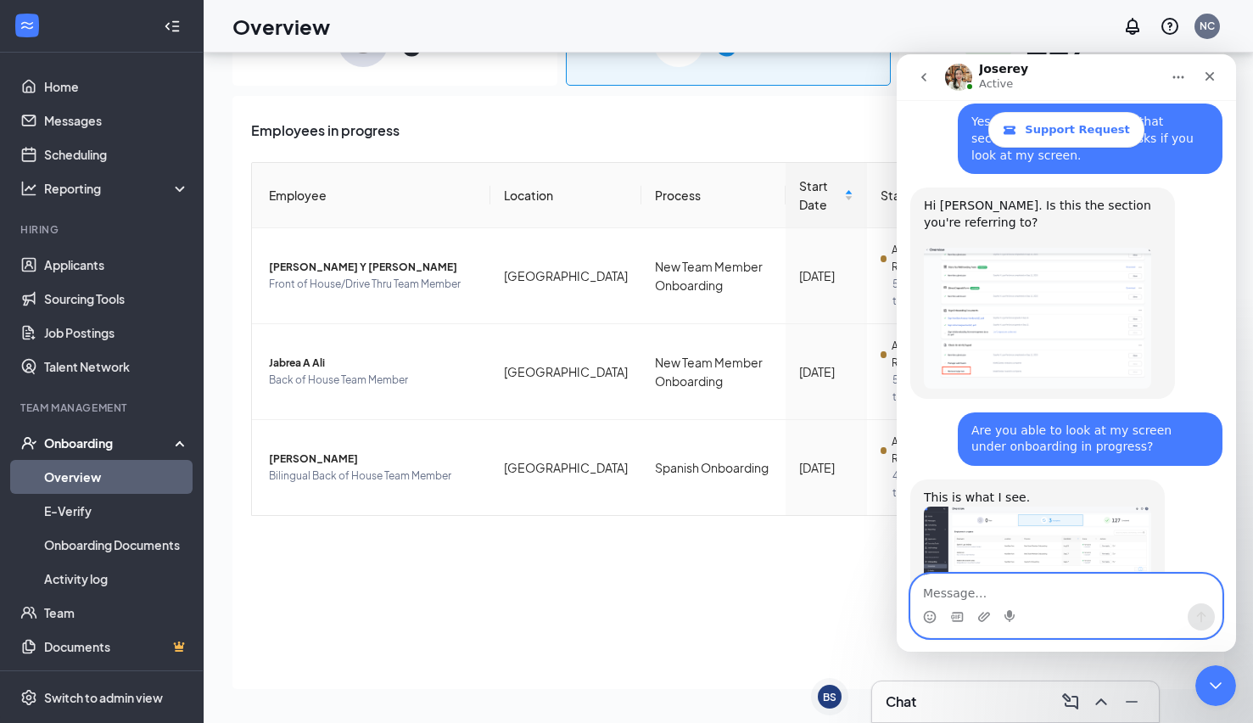
click at [1037, 581] on textarea "Message…" at bounding box center [1066, 588] width 310 height 29
type textarea "That is Dru's view now not mine."
click at [1194, 617] on icon "Send a message…" at bounding box center [1201, 617] width 14 height 14
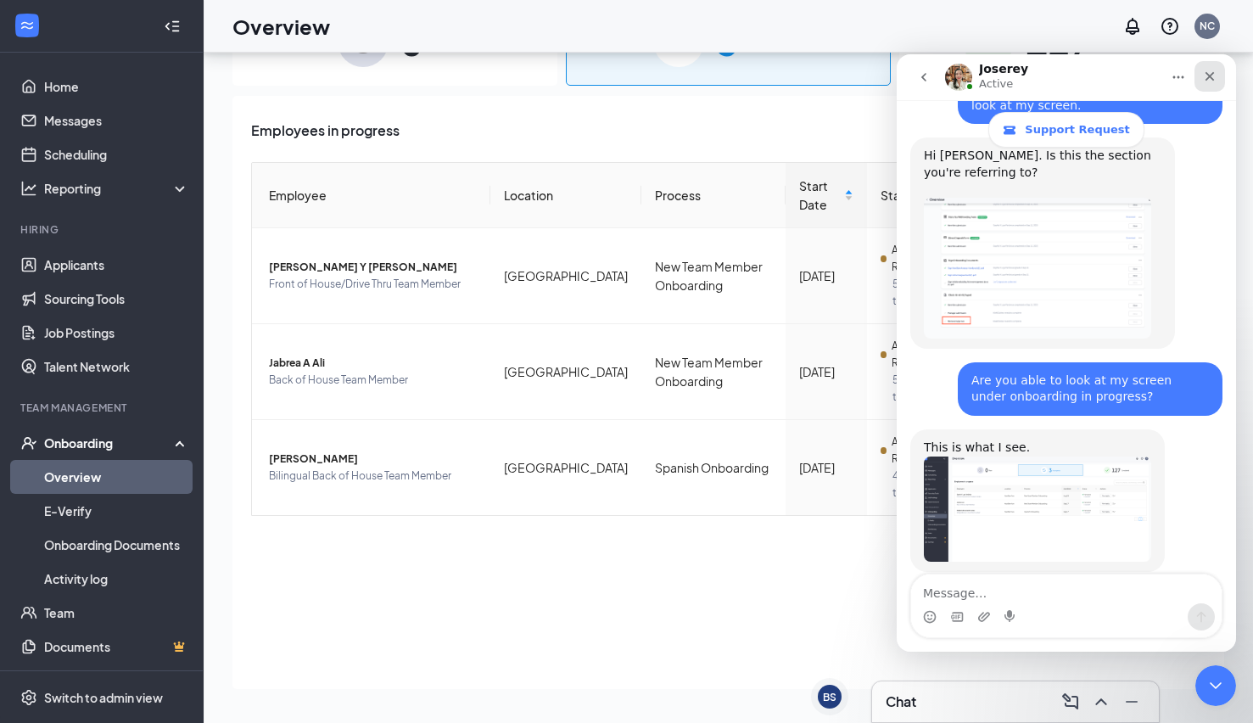
click at [1220, 70] on div "Close" at bounding box center [1209, 76] width 31 height 31
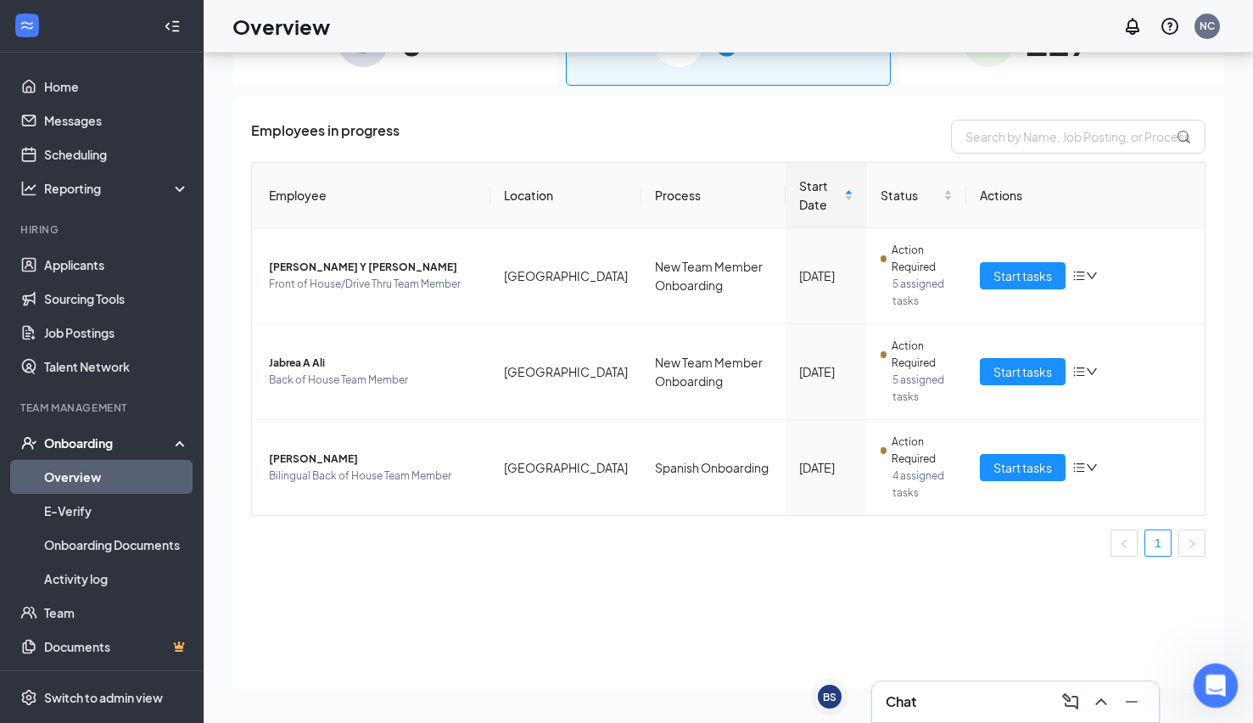
click at [1219, 691] on icon "Open Intercom Messenger" at bounding box center [1213, 683] width 28 height 28
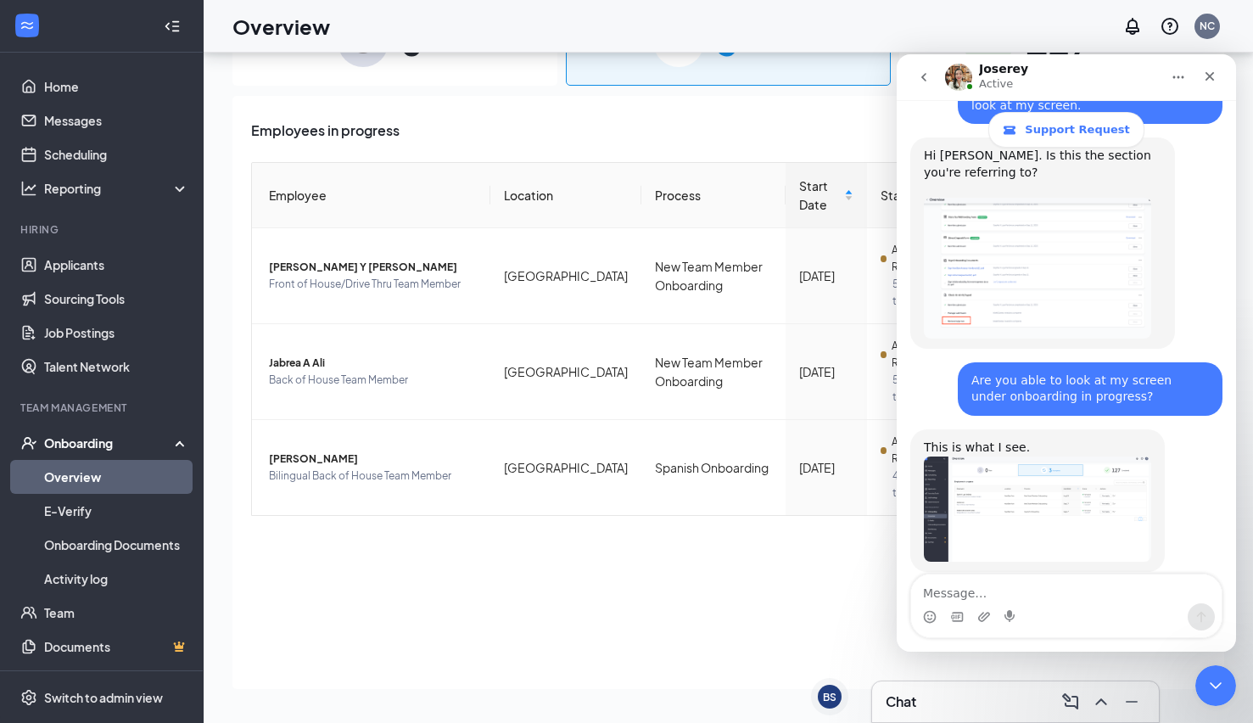
click at [919, 81] on icon "go back" at bounding box center [924, 77] width 14 height 14
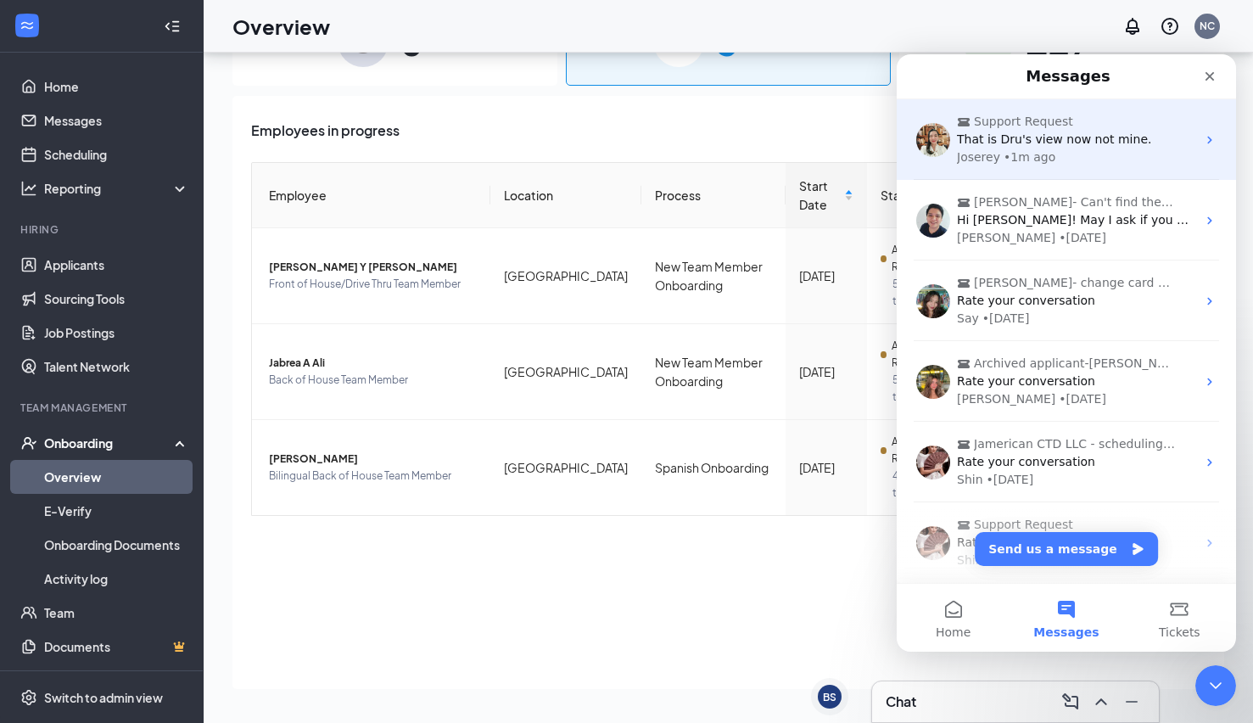
scroll to position [0, 0]
click at [1025, 148] on div "That is Dru's view now not mine." at bounding box center [1076, 140] width 239 height 18
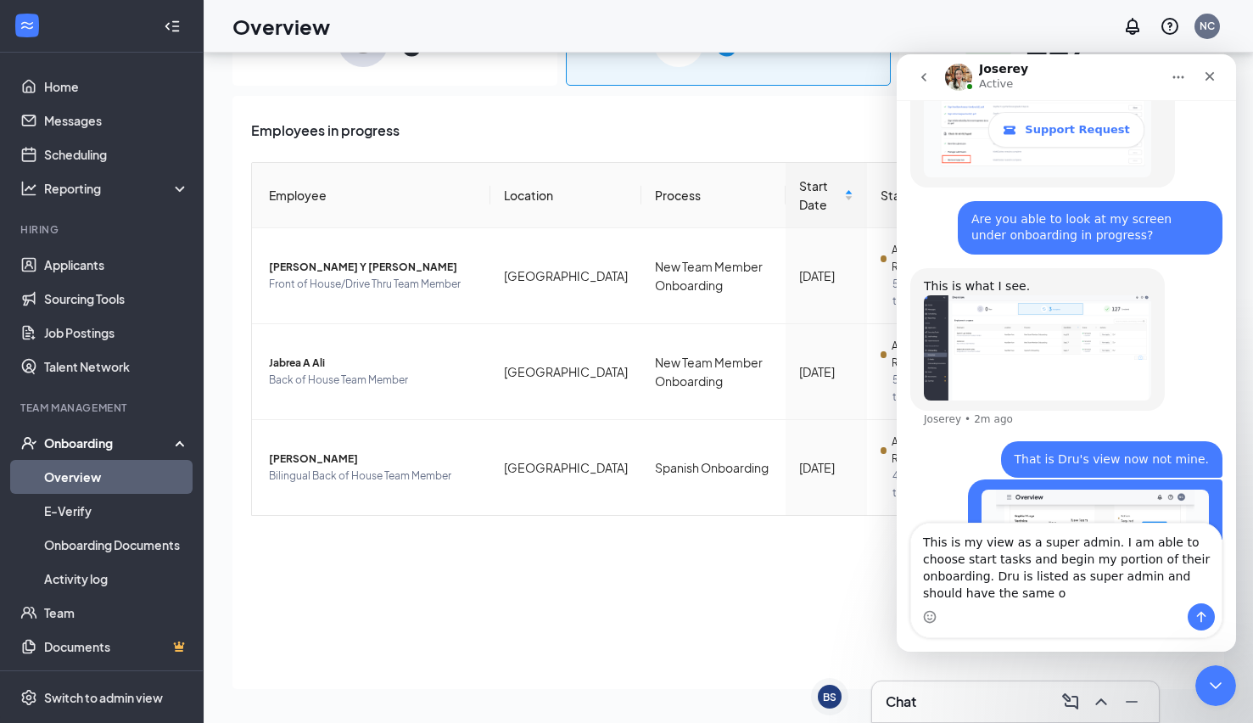
scroll to position [1894, 0]
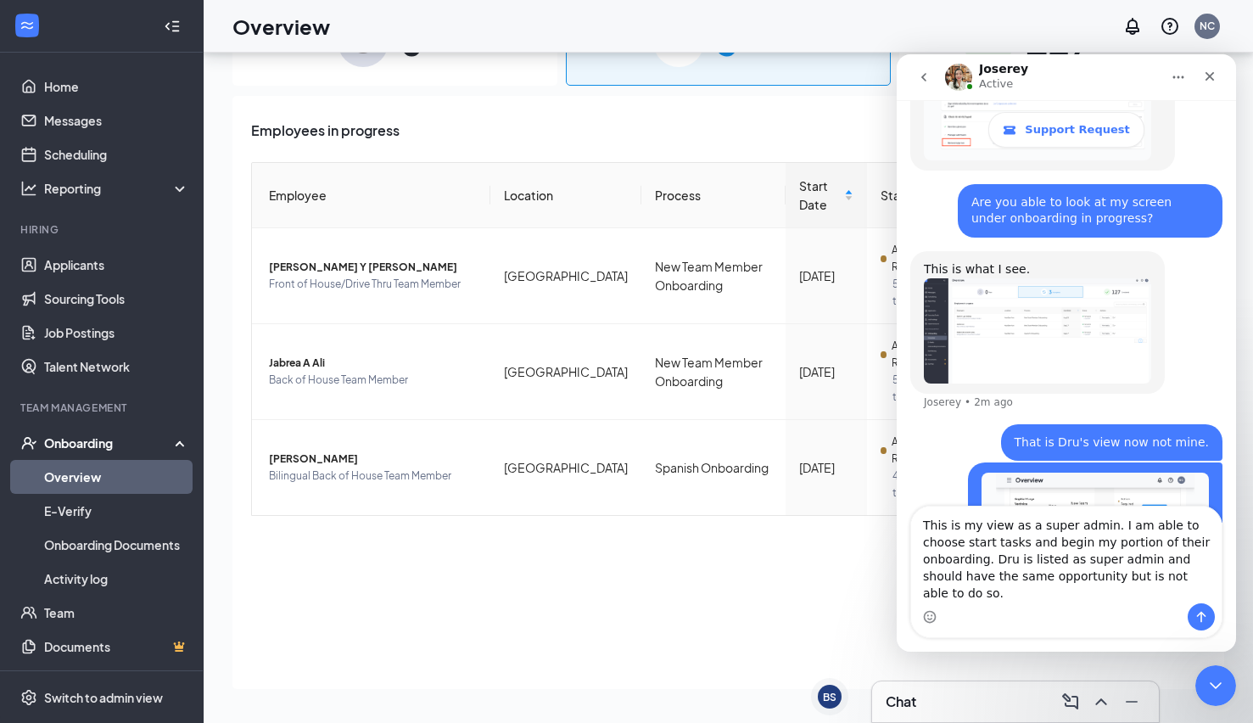
type textarea "This is my view as a super admin. I am able to choose start tasks and begin my …"
click at [1198, 623] on icon "Send a message…" at bounding box center [1201, 617] width 14 height 14
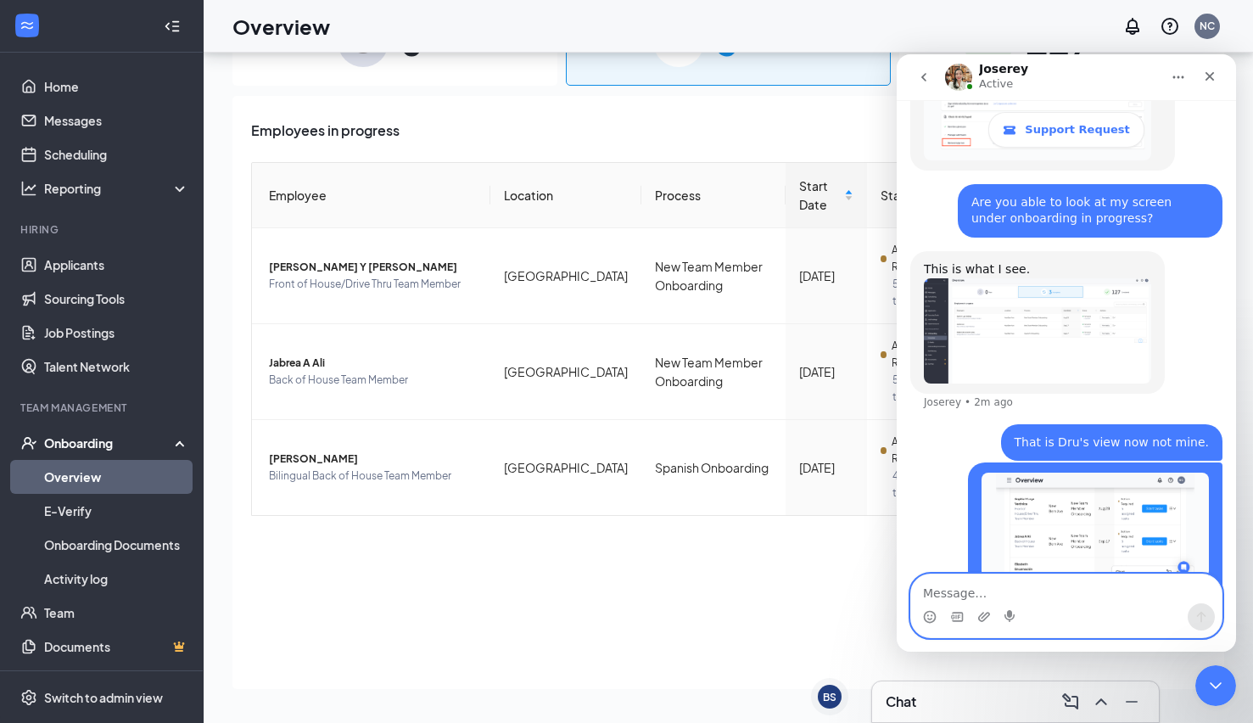
scroll to position [1948, 0]
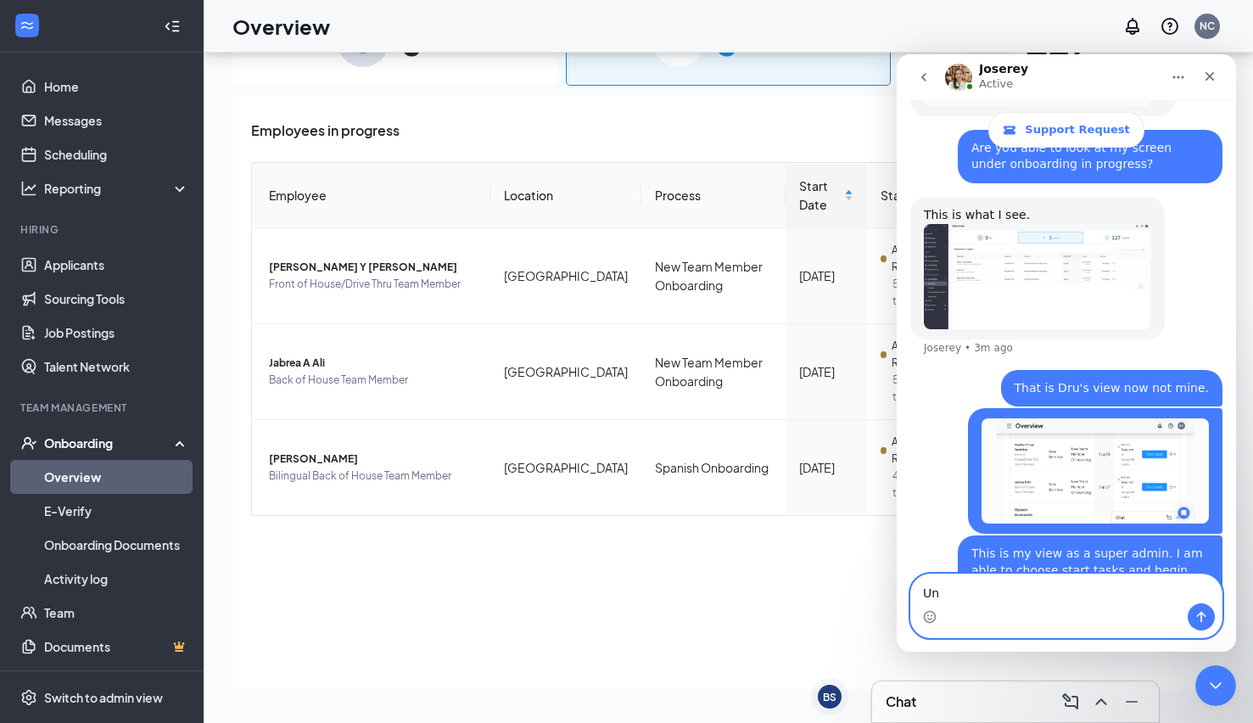
type textarea "U"
click at [1215, 87] on div "Close" at bounding box center [1209, 76] width 31 height 31
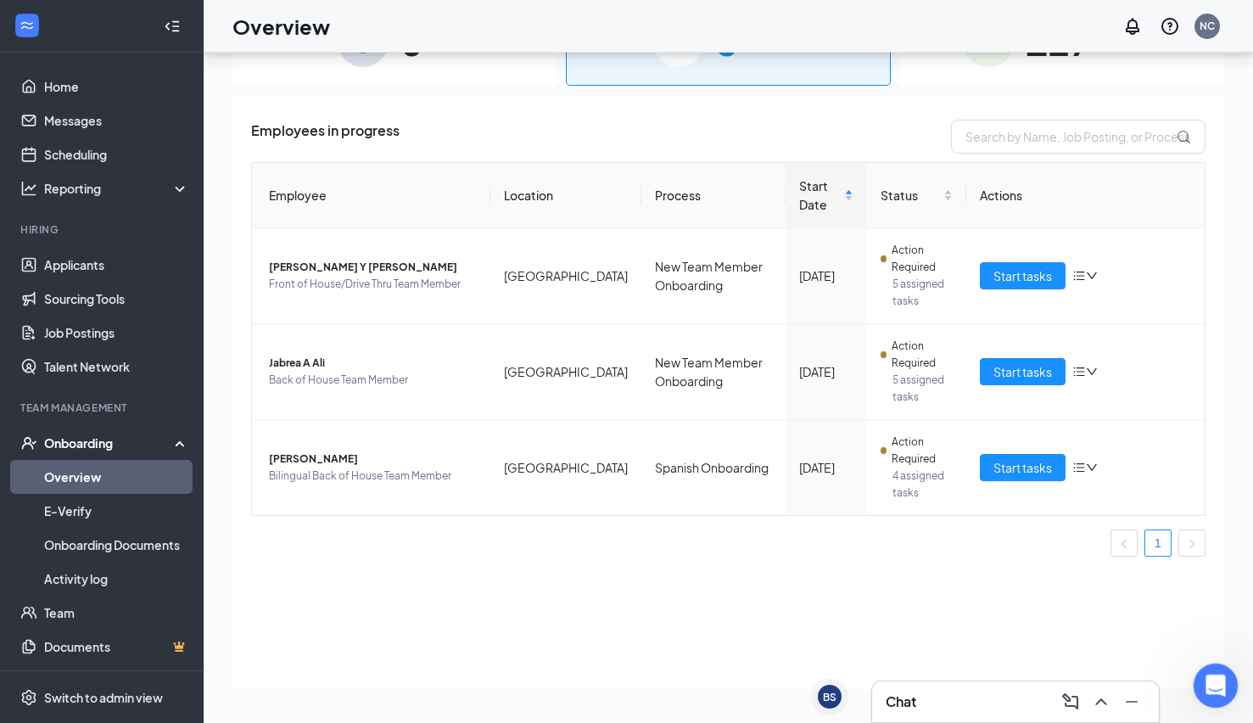
click at [1233, 686] on div "Open Intercom Messenger" at bounding box center [1213, 683] width 56 height 56
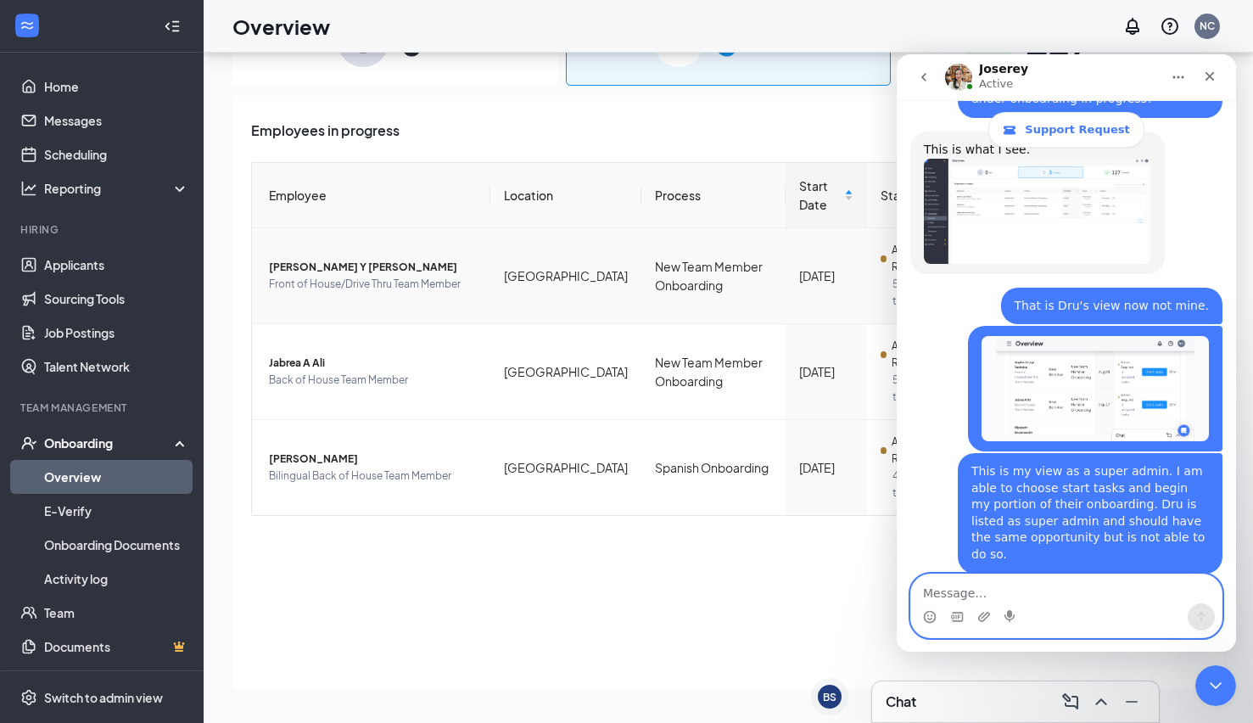
scroll to position [2081, 0]
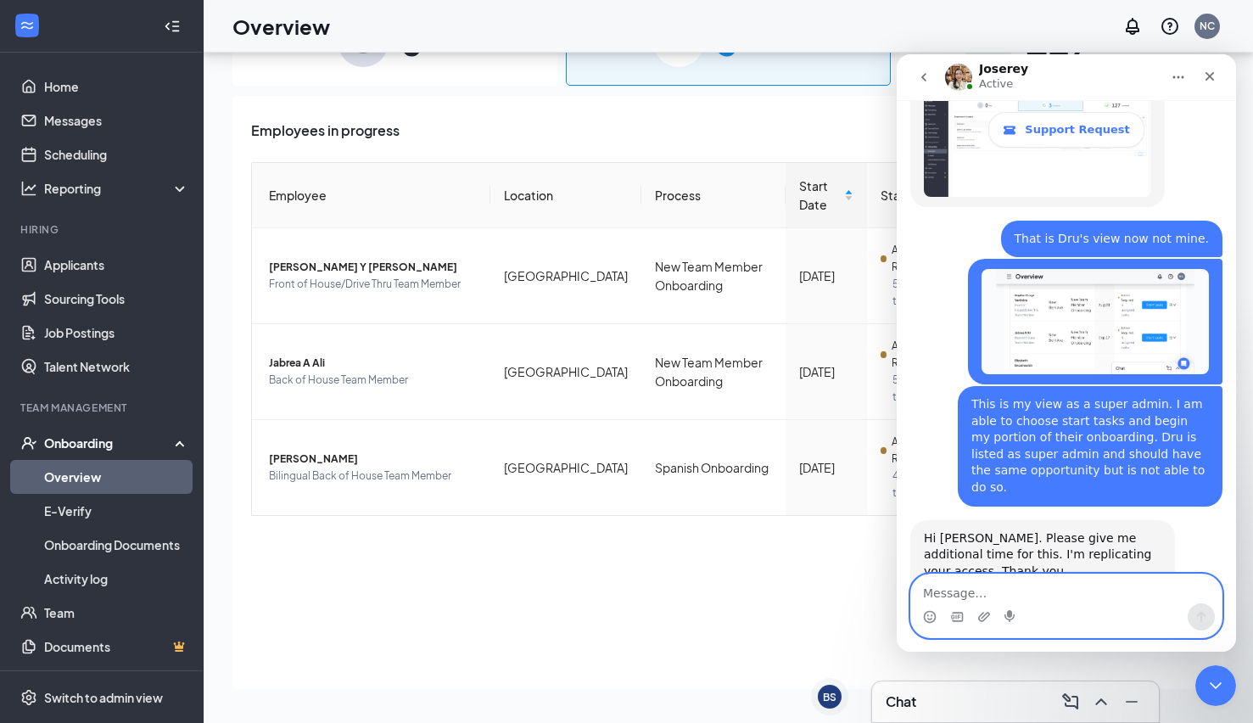
click at [1007, 584] on textarea "Message…" at bounding box center [1066, 588] width 310 height 29
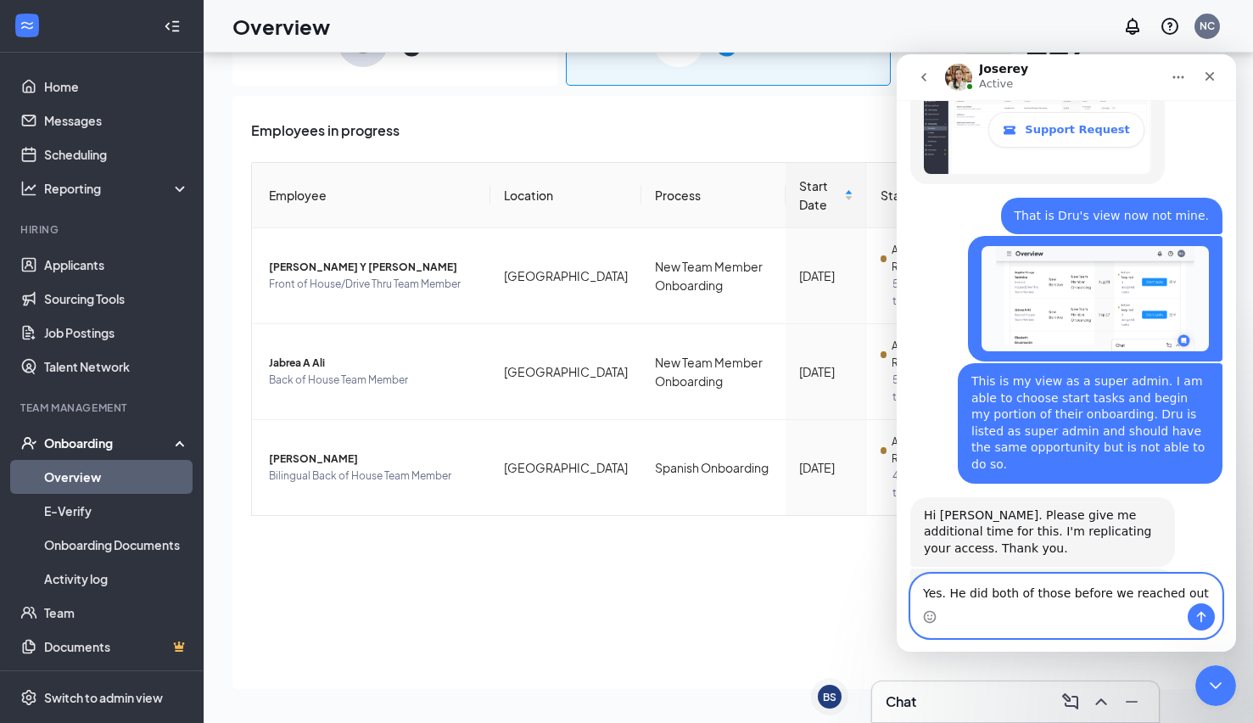
type textarea "Yes. He did both of those before we reached out"
click at [1203, 618] on icon "Send a message…" at bounding box center [1201, 617] width 14 height 14
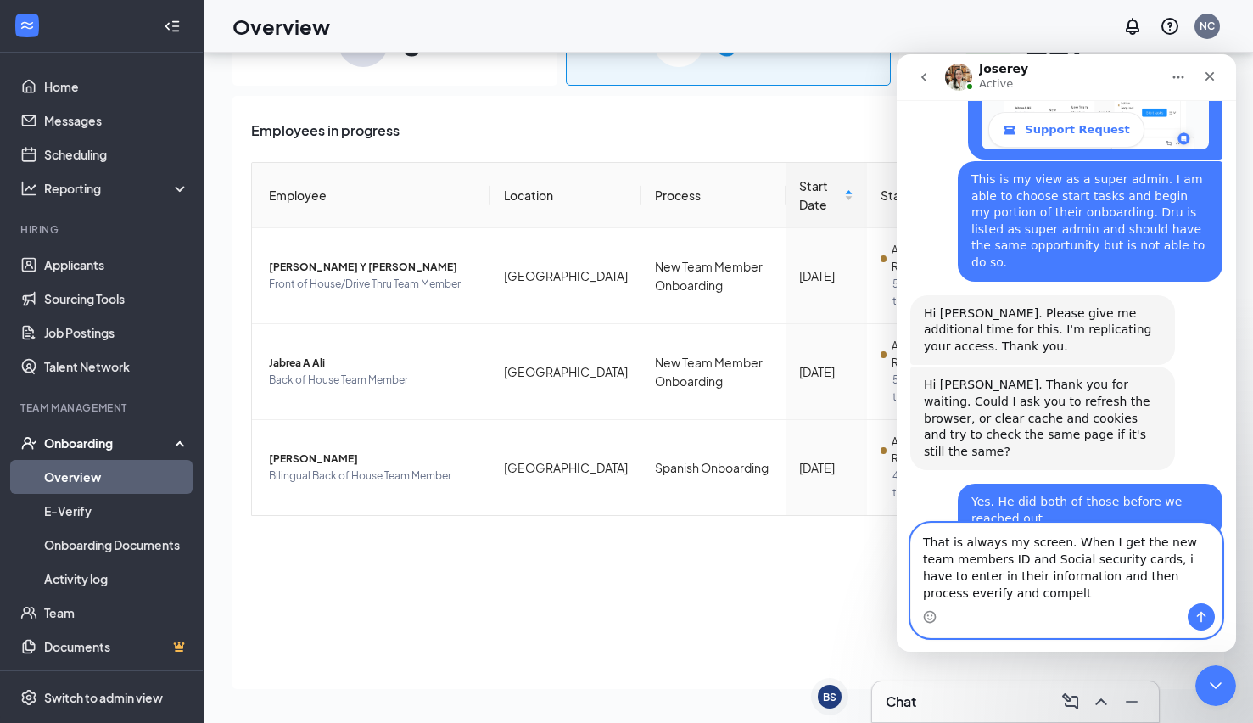
scroll to position [2288, 0]
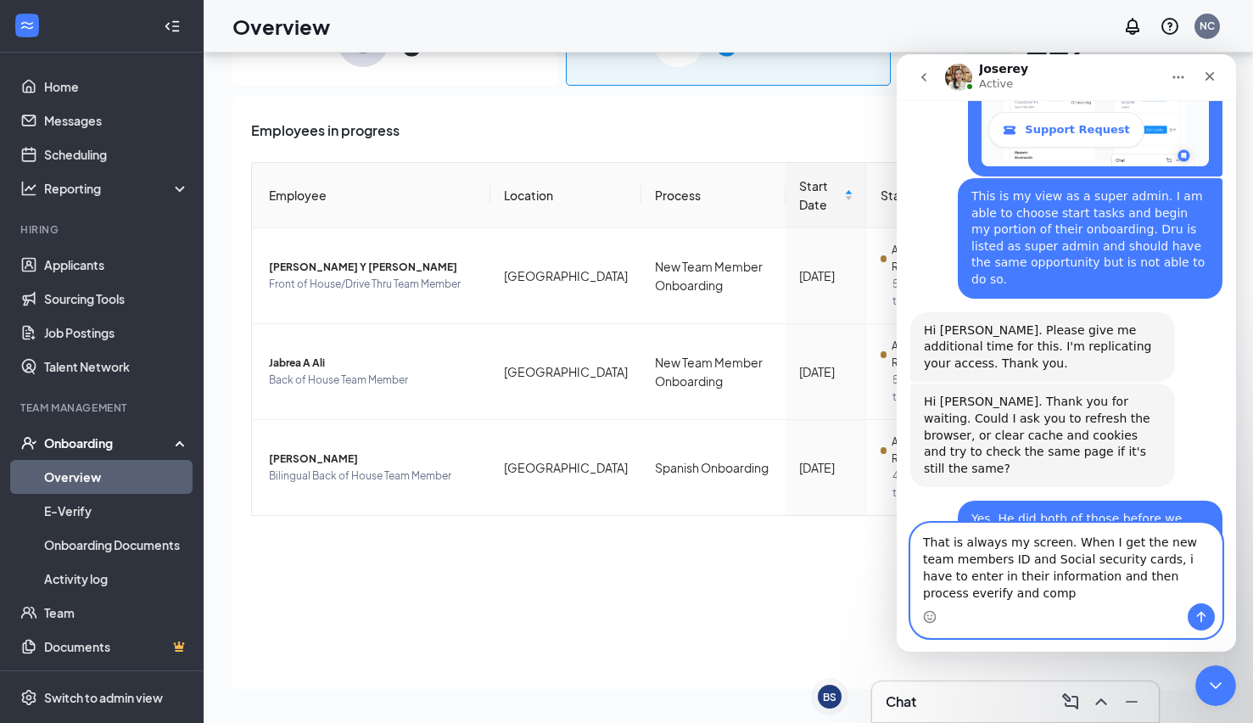
click at [1187, 596] on textarea "That is always my screen. When I get the new team members ID and Social securit…" at bounding box center [1066, 563] width 310 height 80
click at [1207, 596] on textarea "That is always my screen. When I get the new team members ID and Social securit…" at bounding box center [1066, 563] width 310 height 80
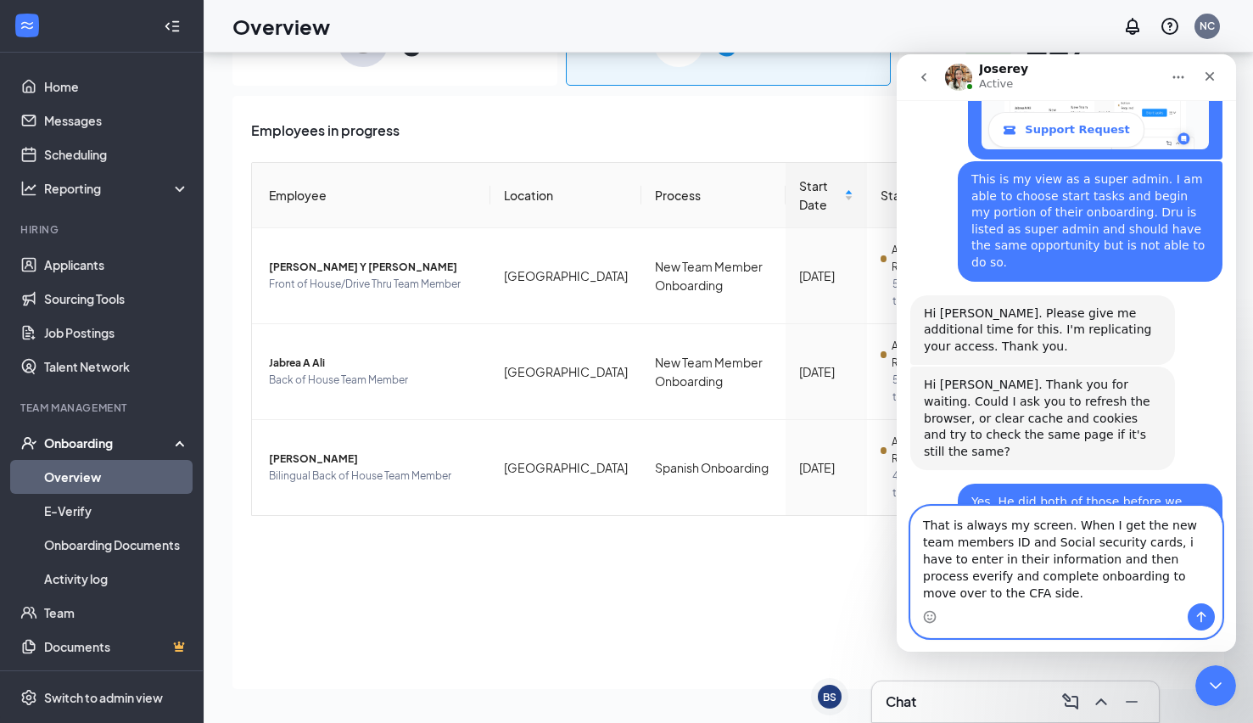
type textarea "That is always my screen. When I get the new team members ID and Social securit…"
click at [1197, 624] on button "Send a message…" at bounding box center [1200, 616] width 27 height 27
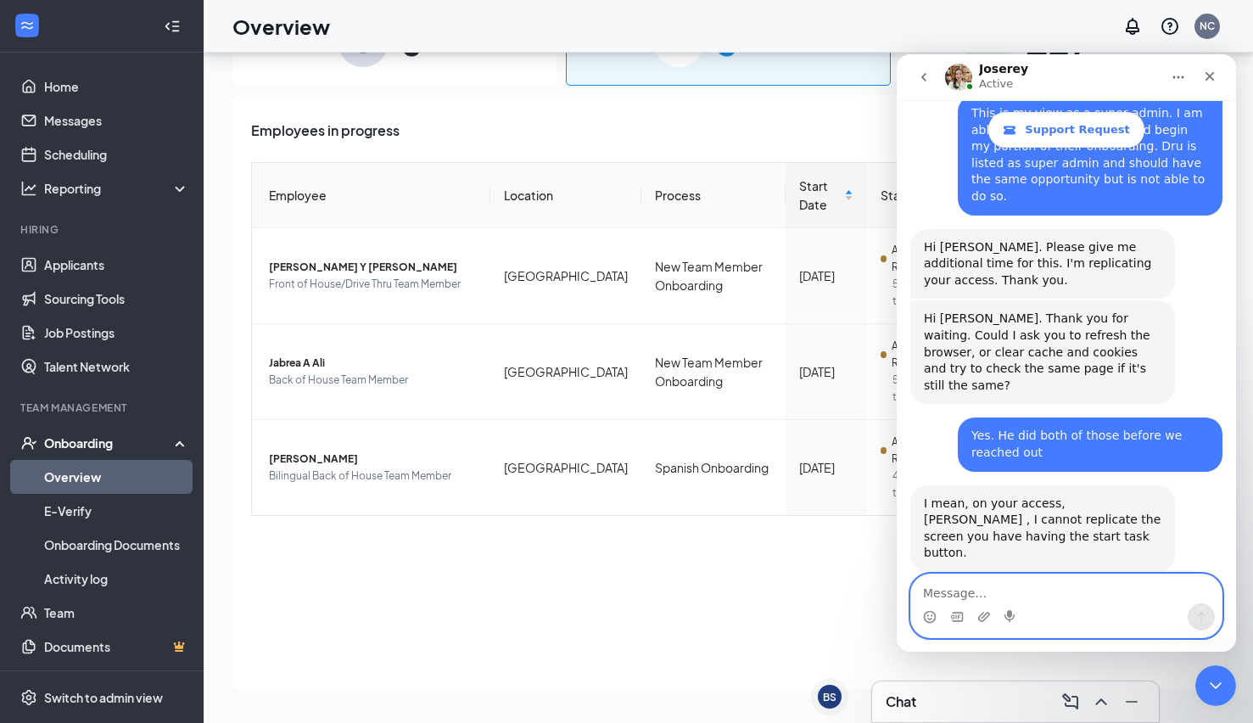
scroll to position [2455, 0]
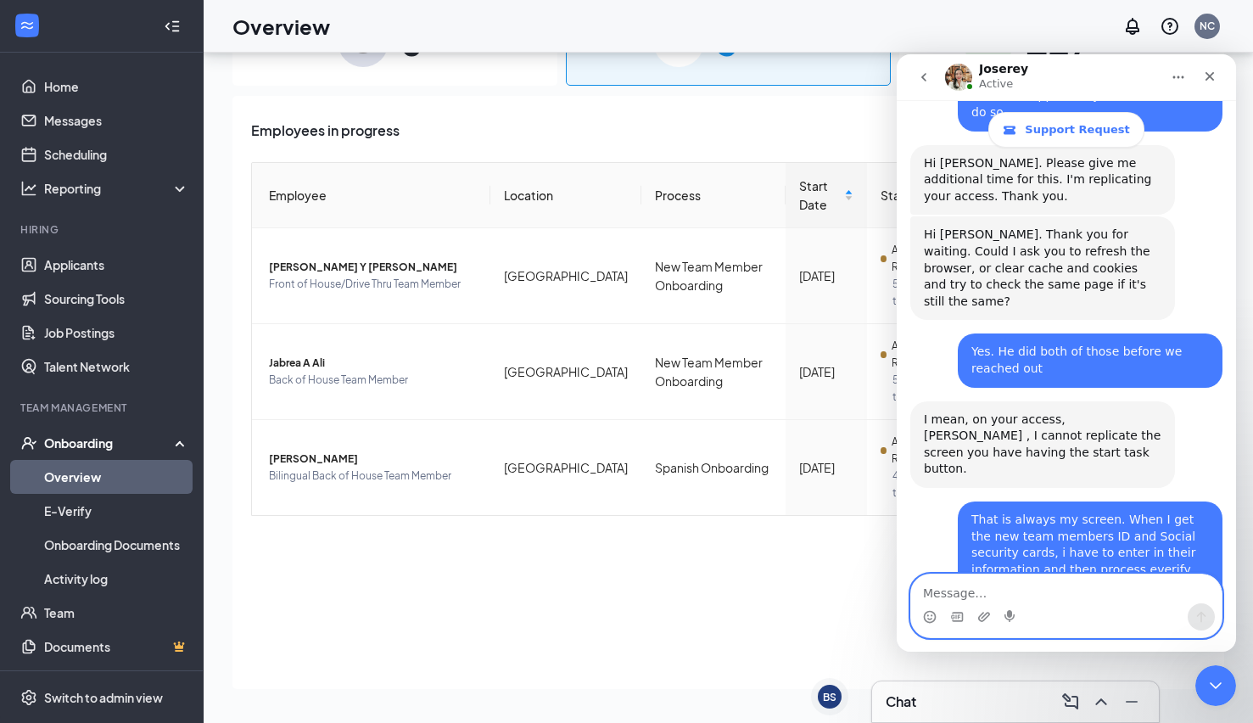
click at [975, 593] on textarea "Message…" at bounding box center [1066, 588] width 310 height 29
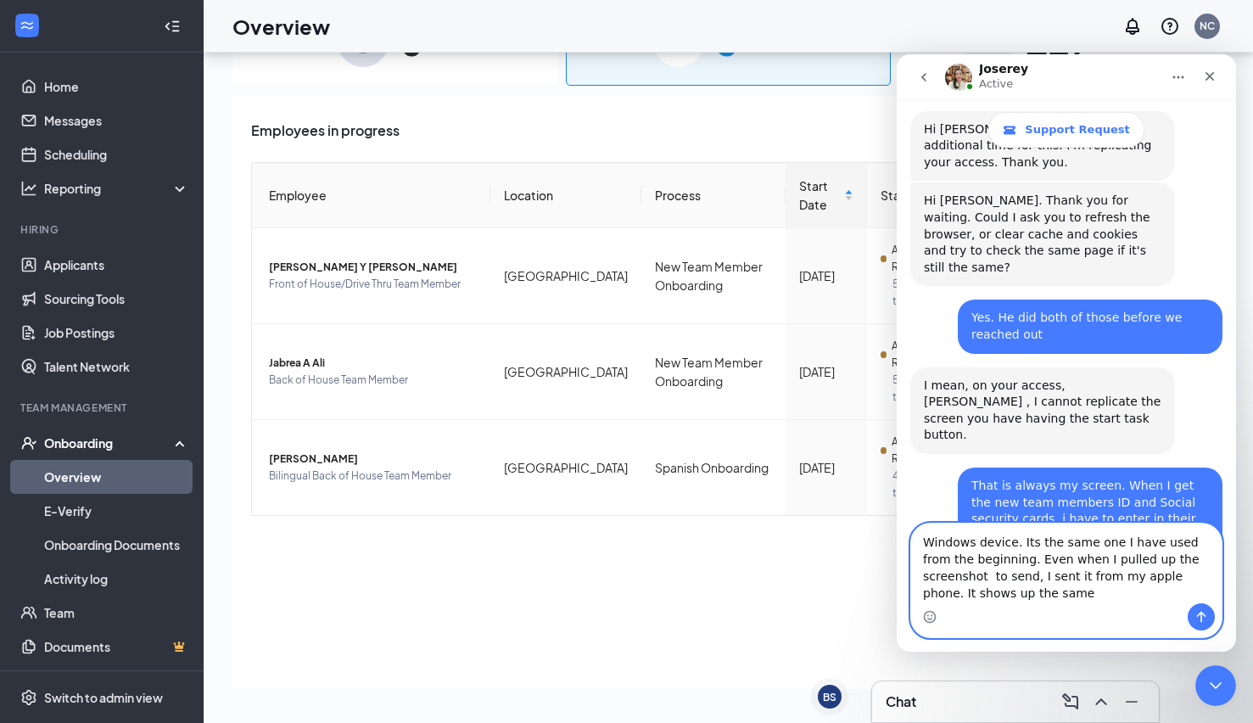
scroll to position [2506, 0]
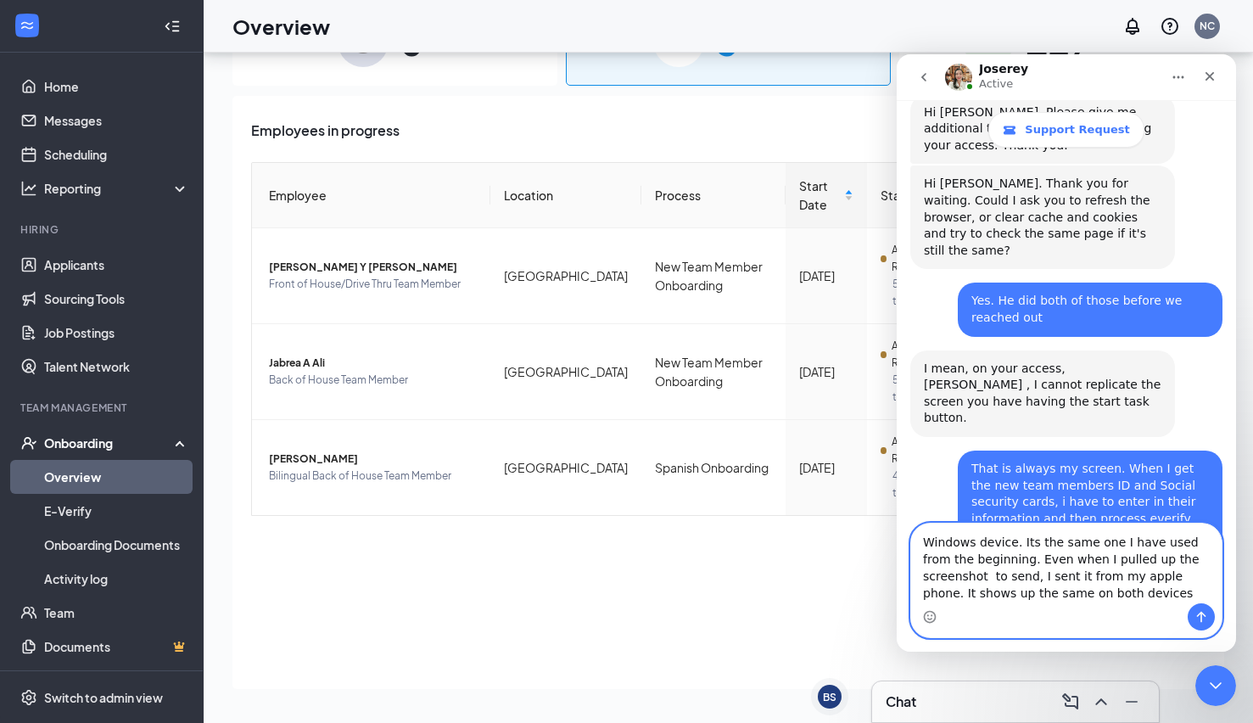
type textarea "Windows device. Its the same one I have used from the beginning. Even when I pu…"
click at [1193, 617] on button "Send a message…" at bounding box center [1200, 616] width 27 height 27
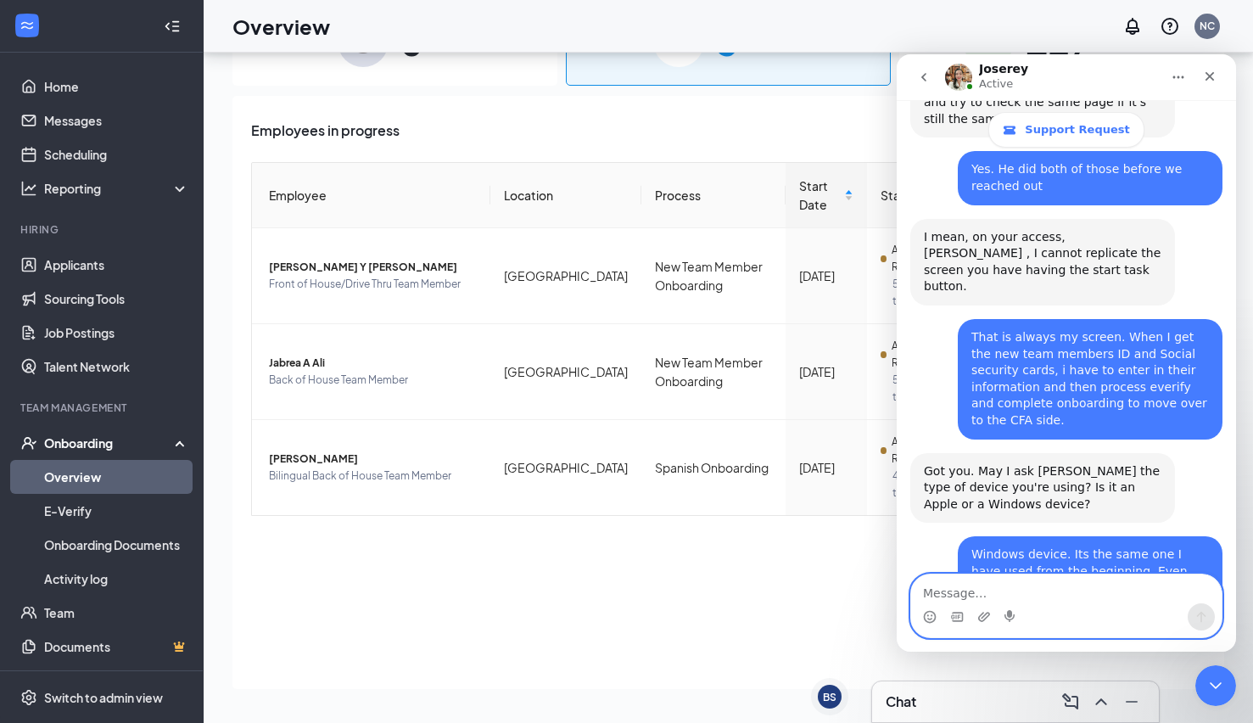
scroll to position [2657, 0]
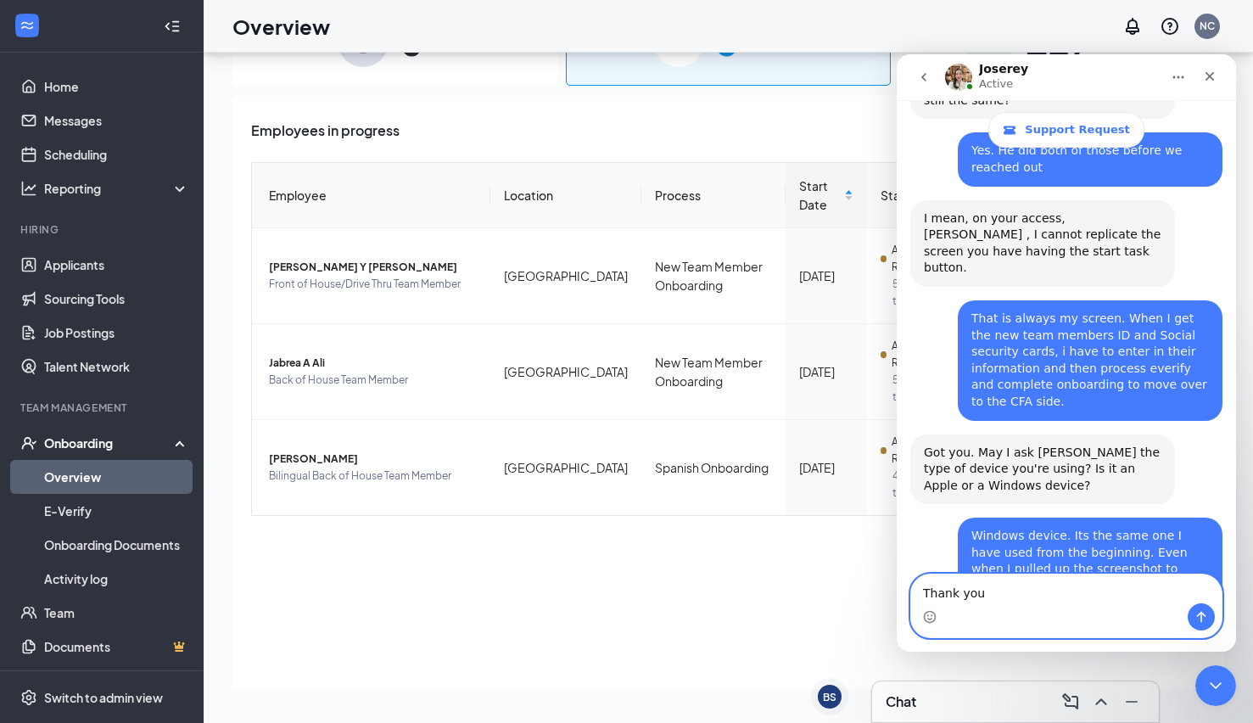
type textarea "Thank you"
click at [1208, 613] on button "Send a message…" at bounding box center [1200, 616] width 27 height 27
